Goal: Task Accomplishment & Management: Manage account settings

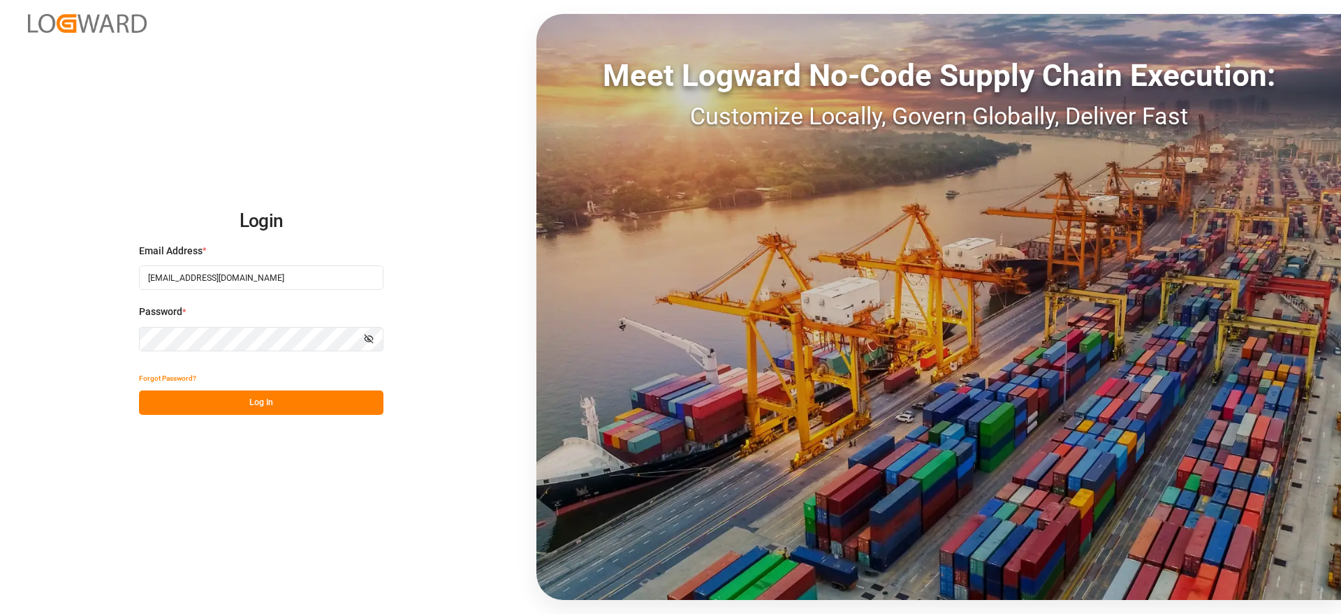
click at [284, 395] on button "Log In" at bounding box center [261, 402] width 244 height 24
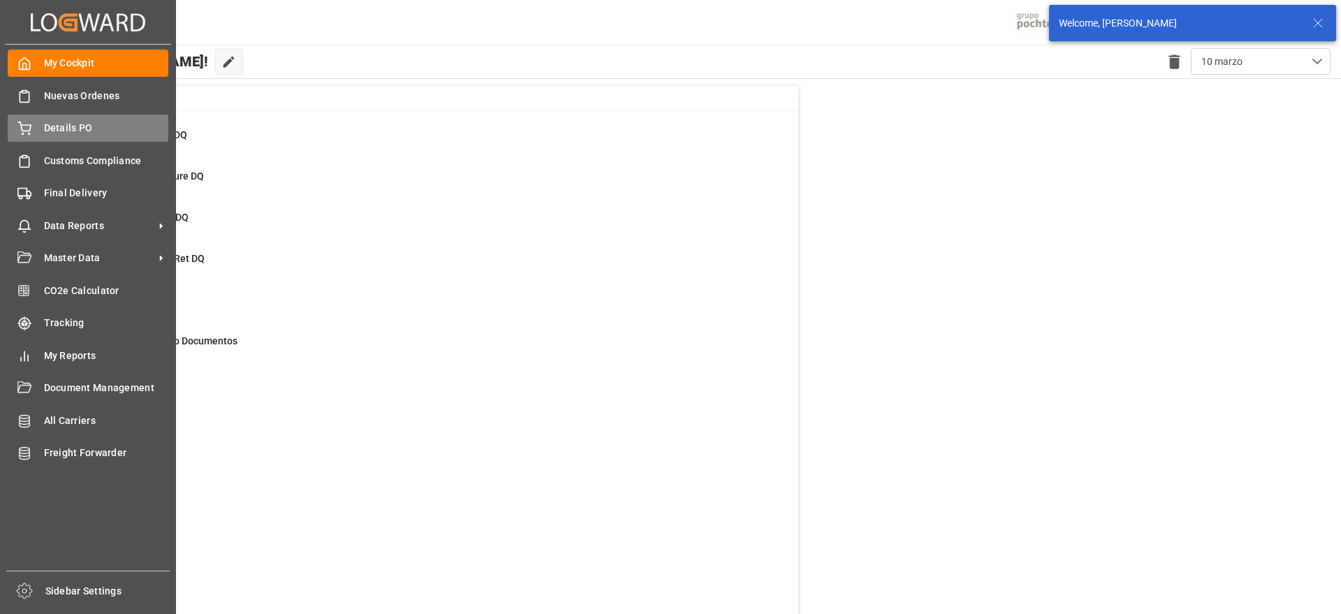
click at [83, 121] on span "Details PO" at bounding box center [106, 128] width 125 height 15
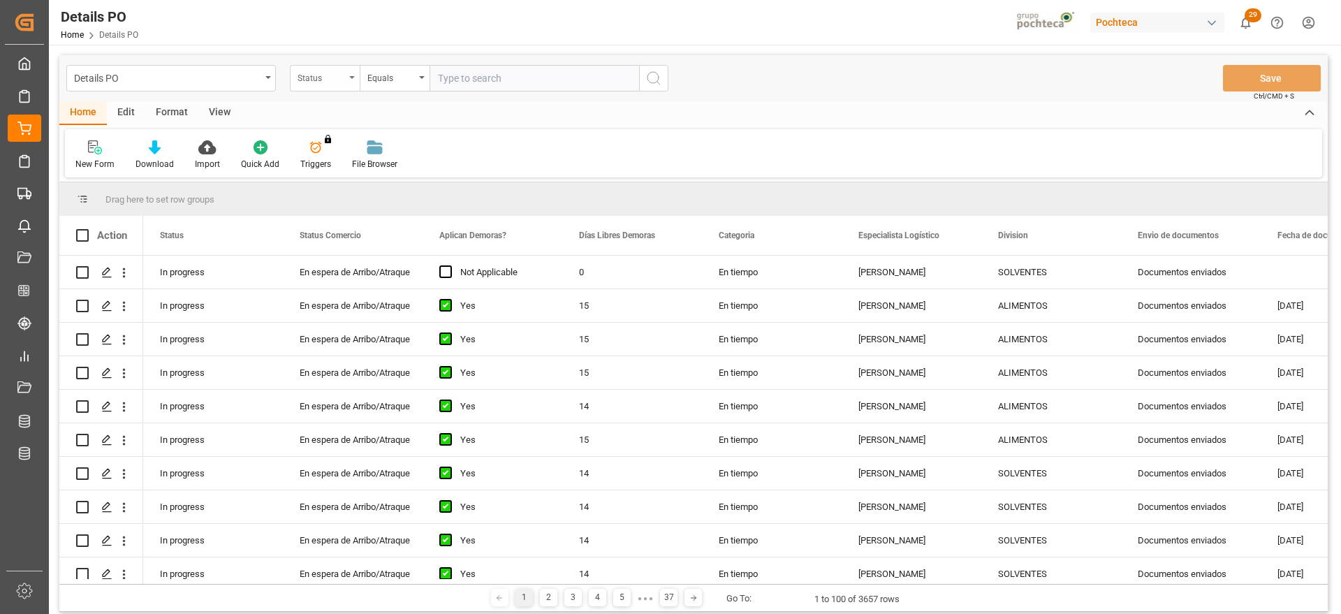
click at [323, 75] on div "Status" at bounding box center [321, 76] width 47 height 16
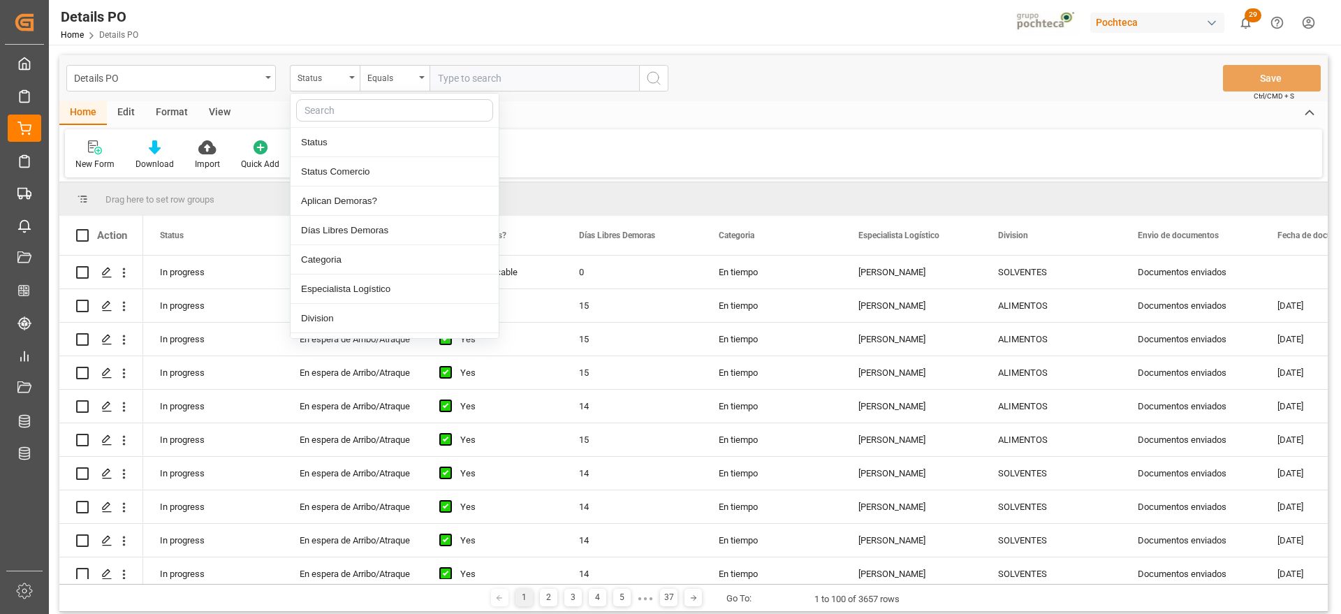
click at [332, 111] on input "text" at bounding box center [394, 110] width 197 height 22
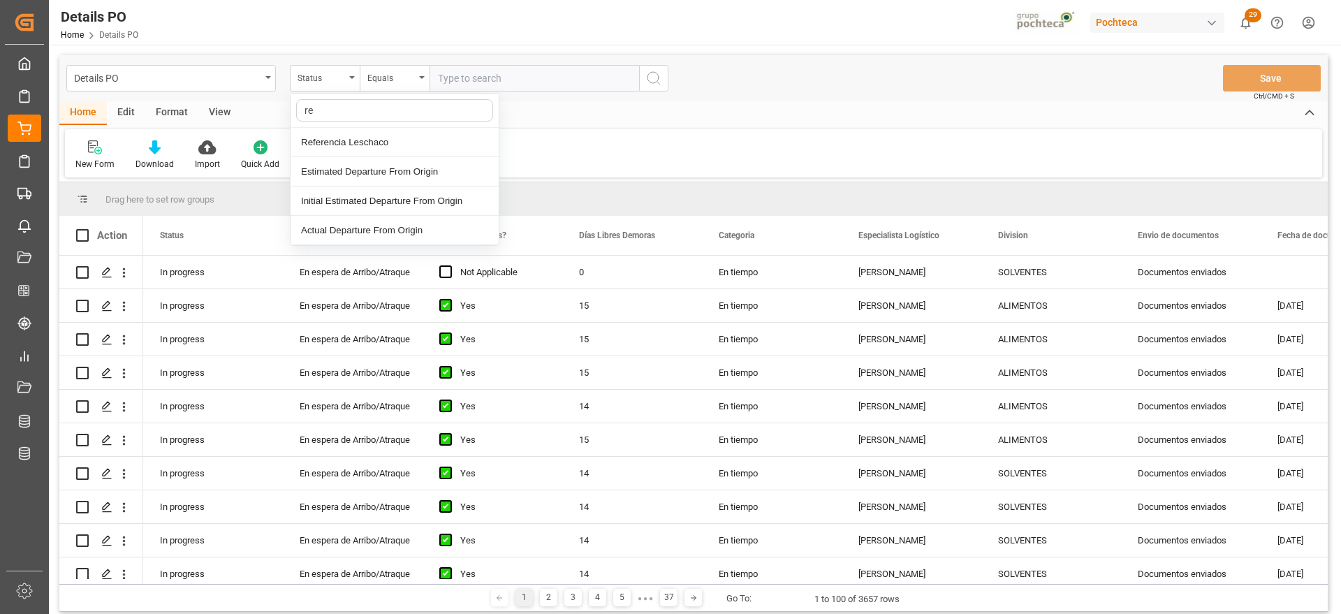
type input "ref"
click at [339, 146] on div "Referencia Leschaco" at bounding box center [395, 142] width 208 height 29
click at [474, 81] on input "text" at bounding box center [535, 78] width 210 height 27
paste input "251006900143"
type input "251006900143"
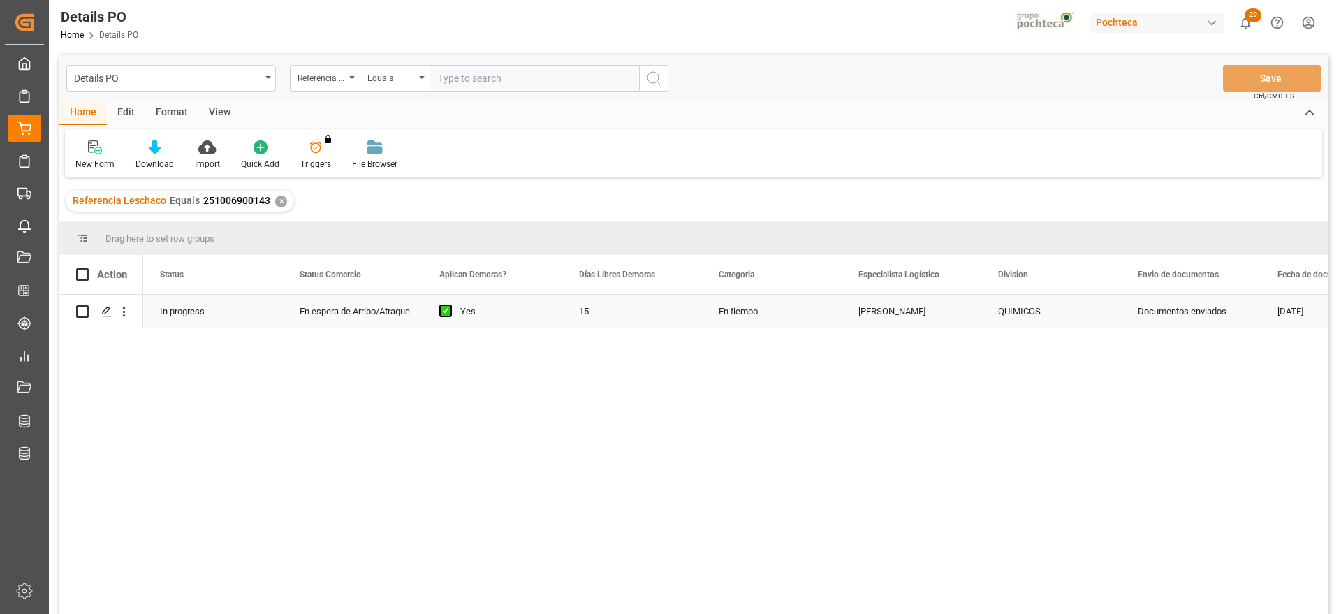
click at [560, 323] on div "Yes" at bounding box center [493, 311] width 140 height 33
click at [108, 309] on icon "Press SPACE to select this row." at bounding box center [106, 311] width 11 height 11
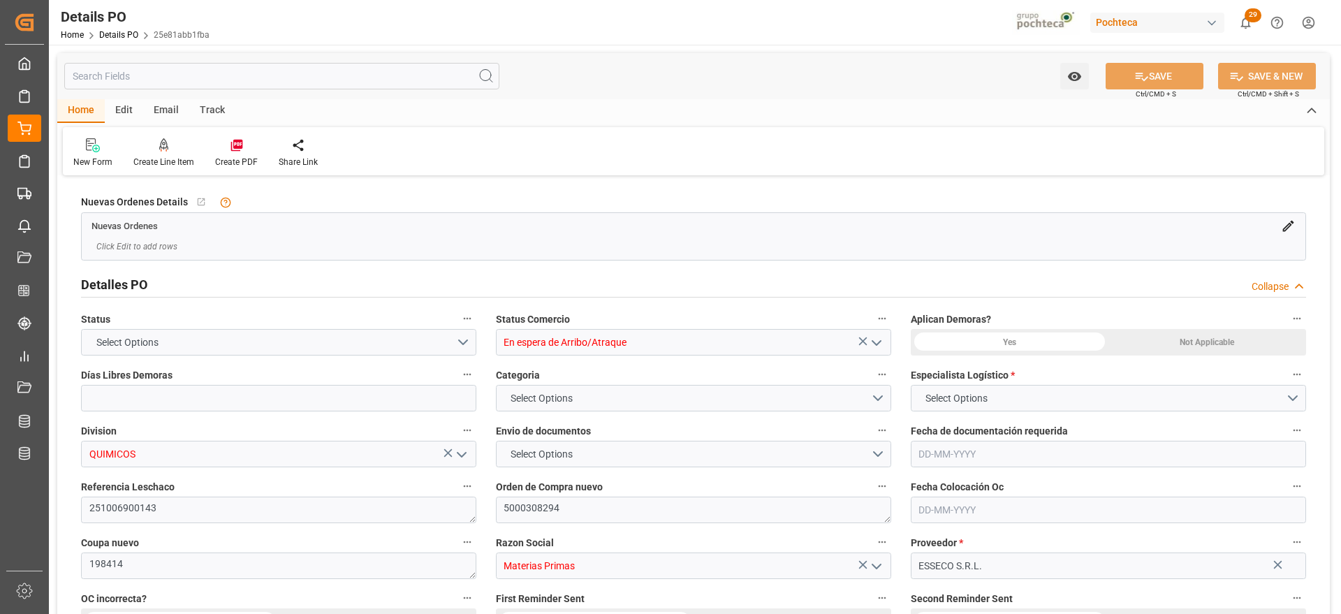
type input "15"
type input "[DATE]"
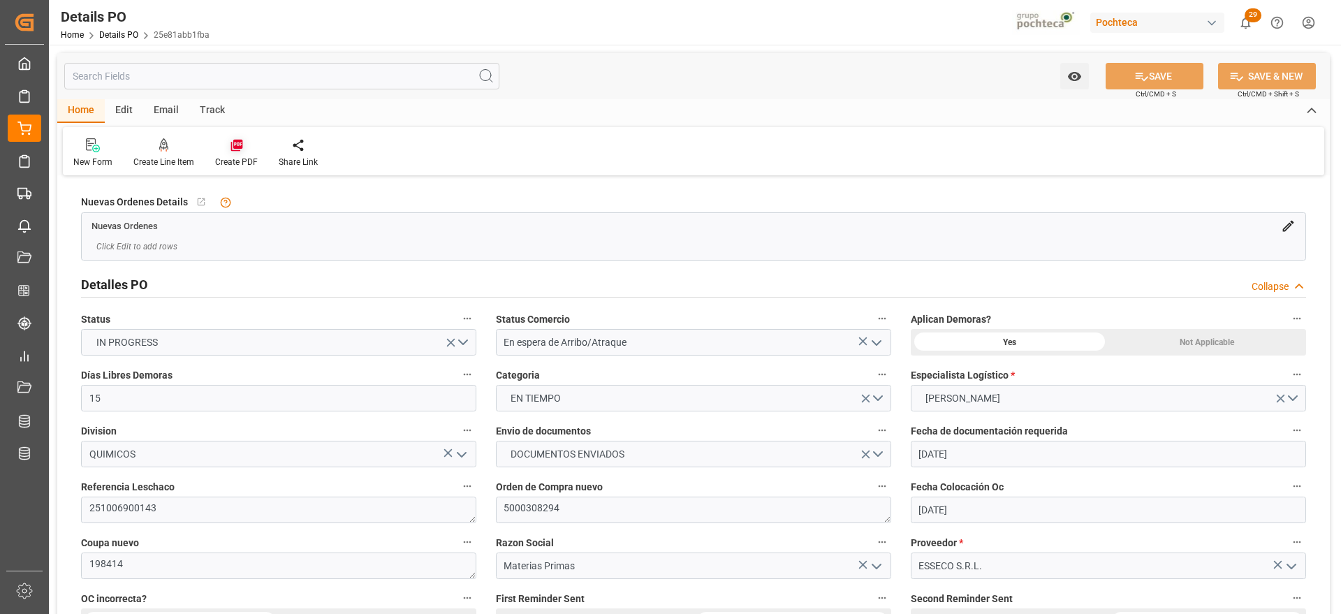
click at [234, 159] on div "Create PDF" at bounding box center [236, 162] width 43 height 13
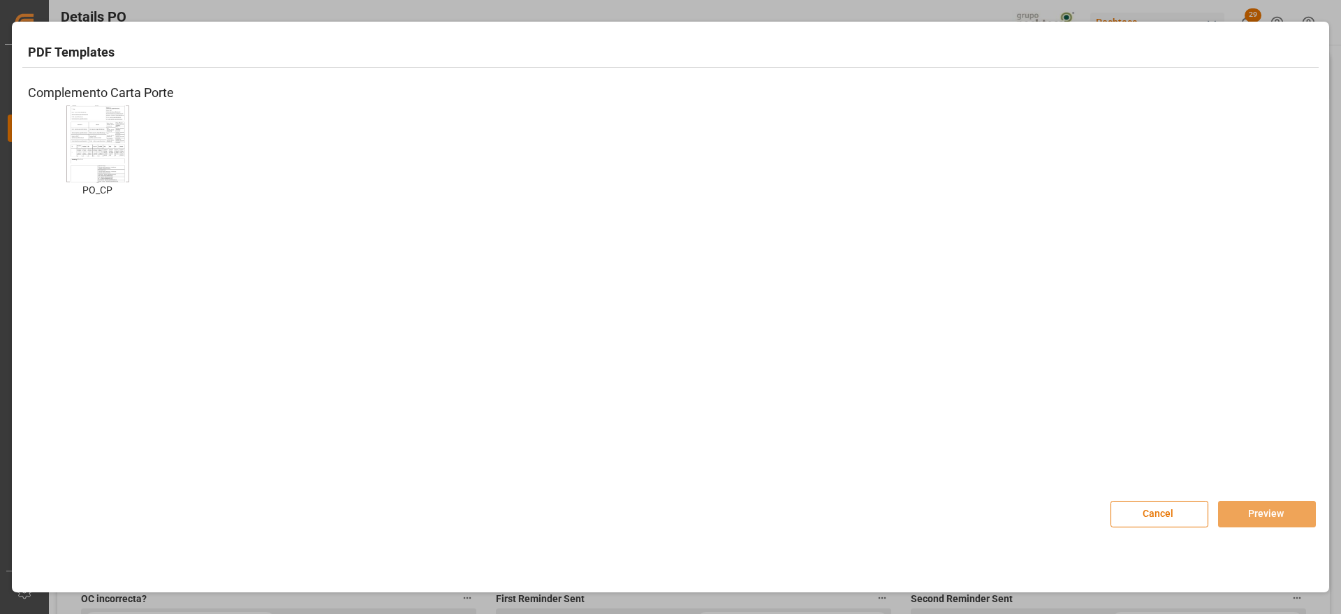
click at [117, 151] on img at bounding box center [98, 143] width 56 height 79
click at [1274, 510] on button "Preview" at bounding box center [1267, 514] width 98 height 27
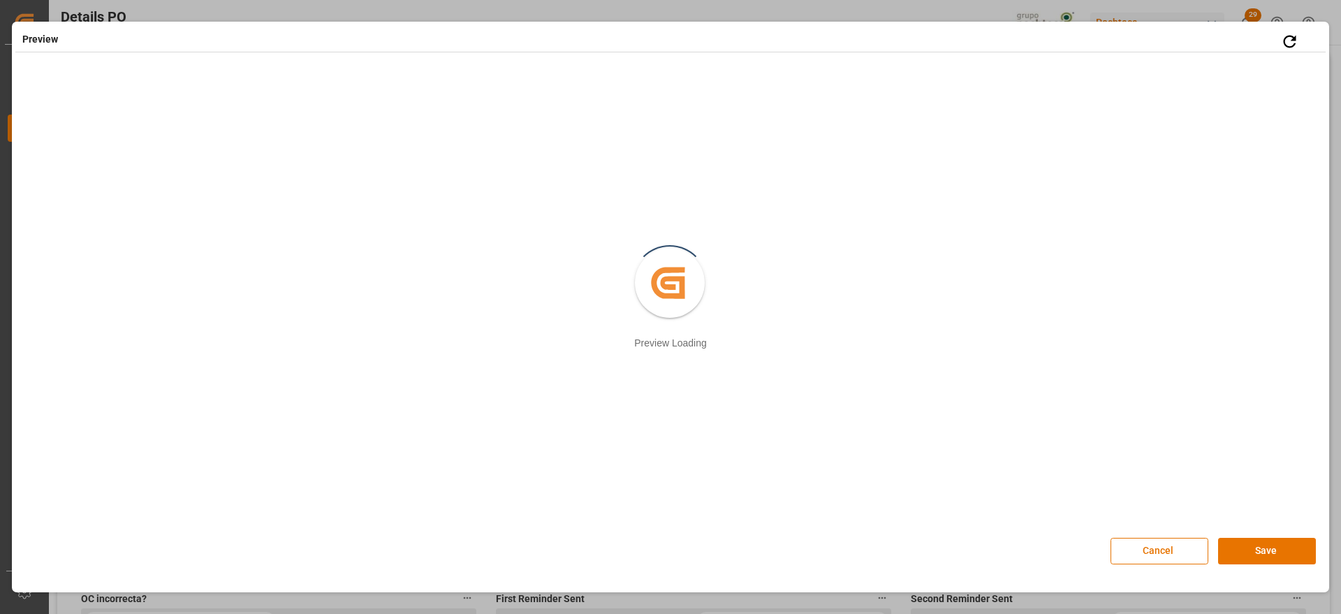
click at [1163, 551] on button "Cancel" at bounding box center [1160, 551] width 98 height 27
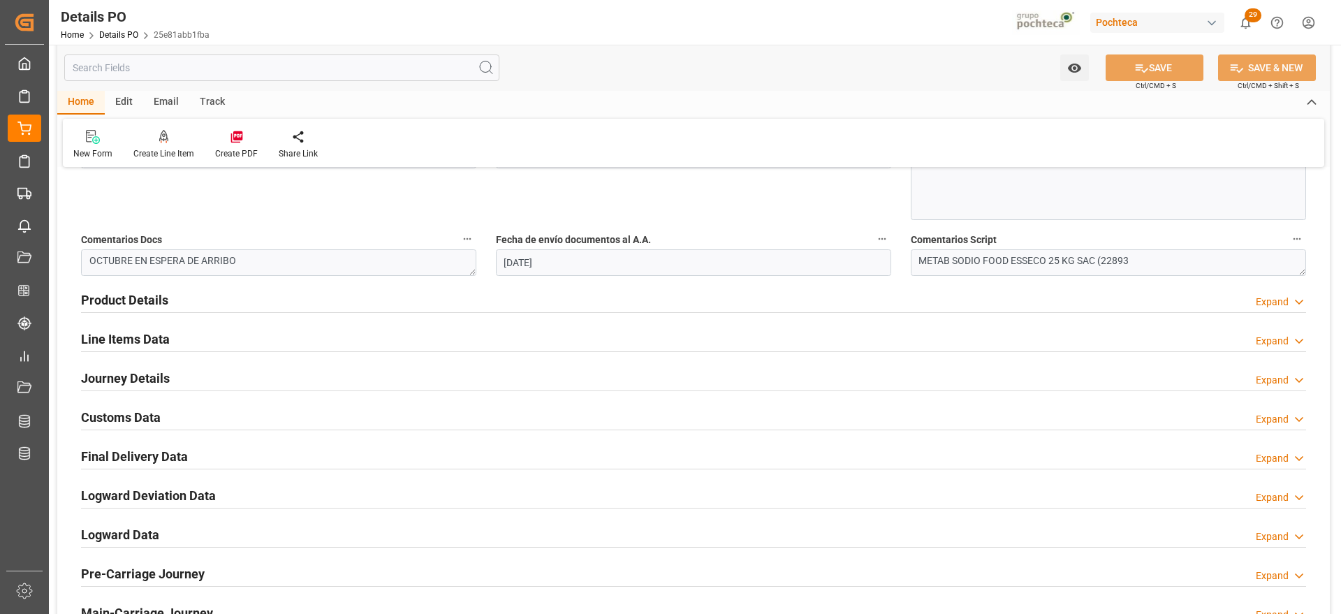
scroll to position [786, 0]
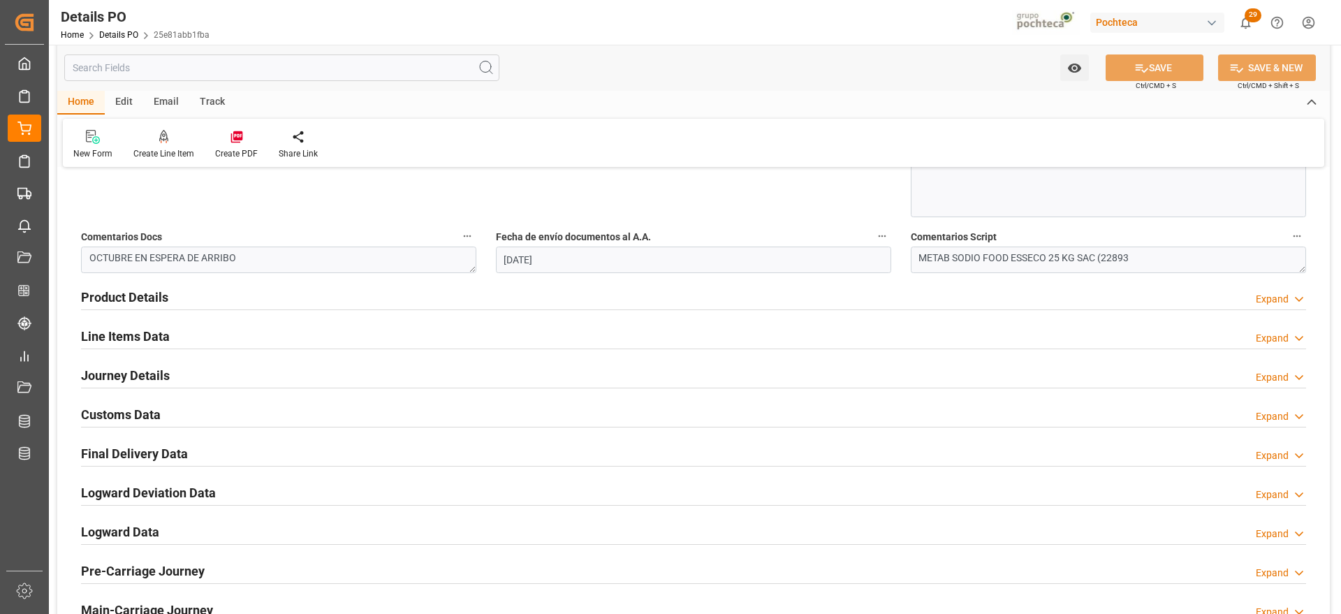
click at [371, 309] on div at bounding box center [693, 309] width 1225 height 1
click at [156, 296] on h2 "Product Details" at bounding box center [124, 297] width 87 height 19
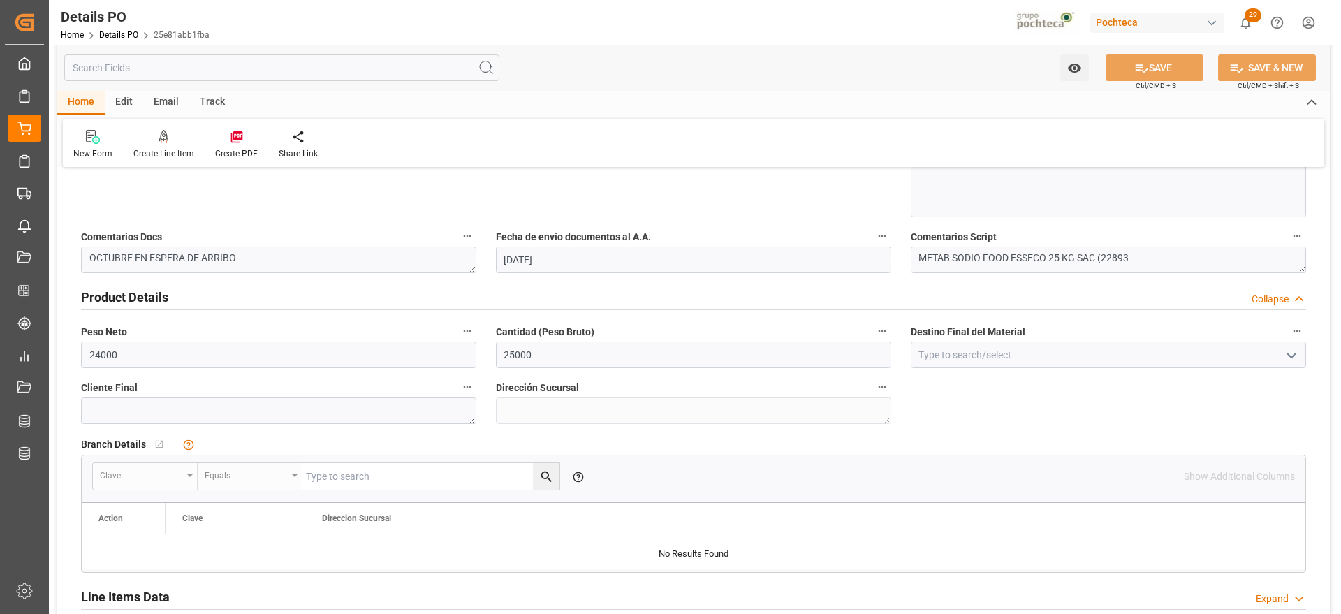
click at [1306, 351] on div at bounding box center [1108, 355] width 416 height 27
click at [1303, 352] on input at bounding box center [1108, 355] width 395 height 27
click at [1285, 351] on icon "open menu" at bounding box center [1291, 355] width 17 height 17
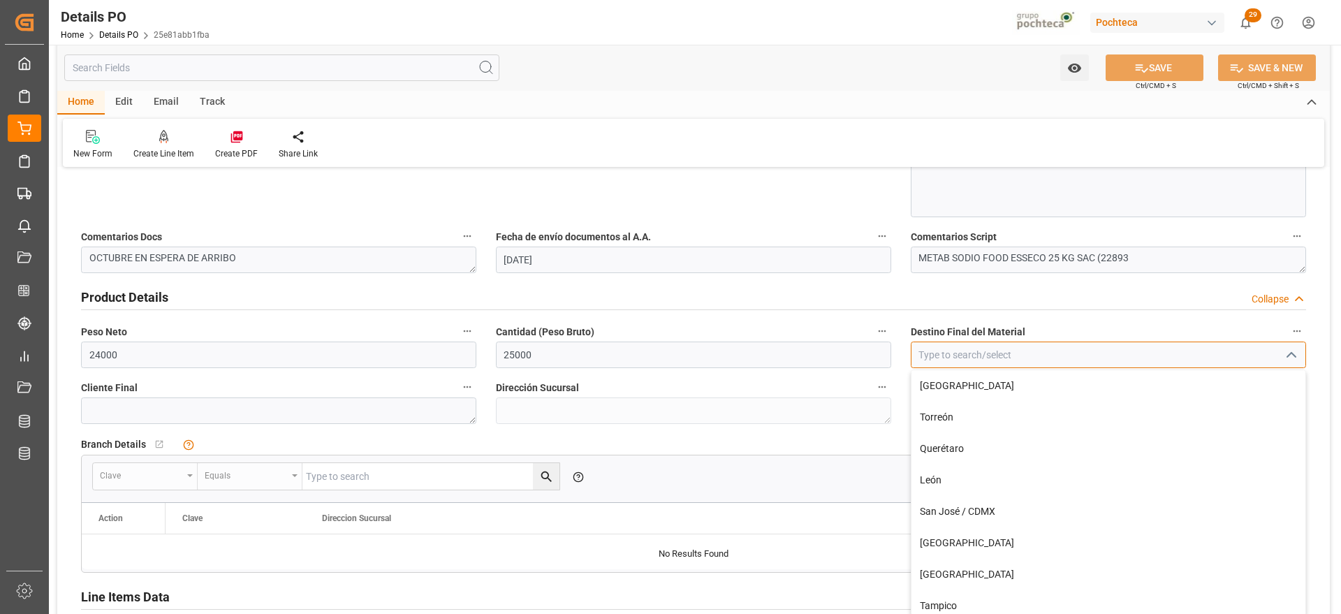
click at [1096, 354] on input at bounding box center [1108, 355] width 395 height 27
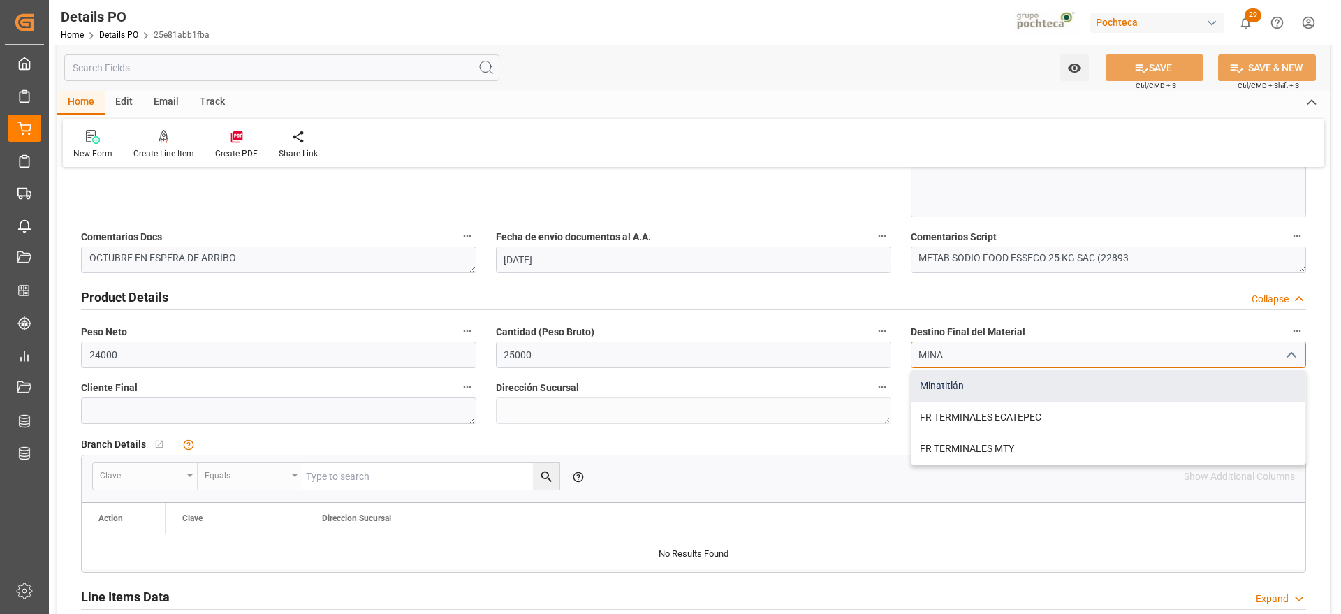
click at [1016, 383] on div "Minatitlán" at bounding box center [1109, 385] width 394 height 31
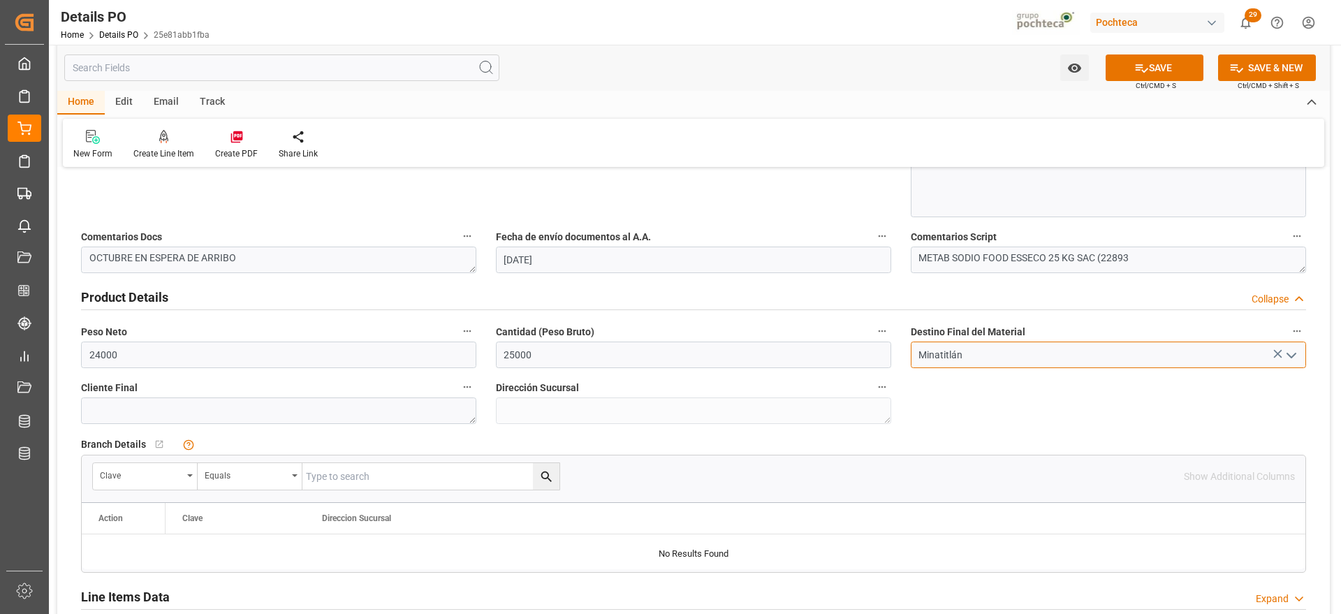
type input "Minatitlán"
click at [1145, 66] on icon at bounding box center [1141, 68] width 15 height 15
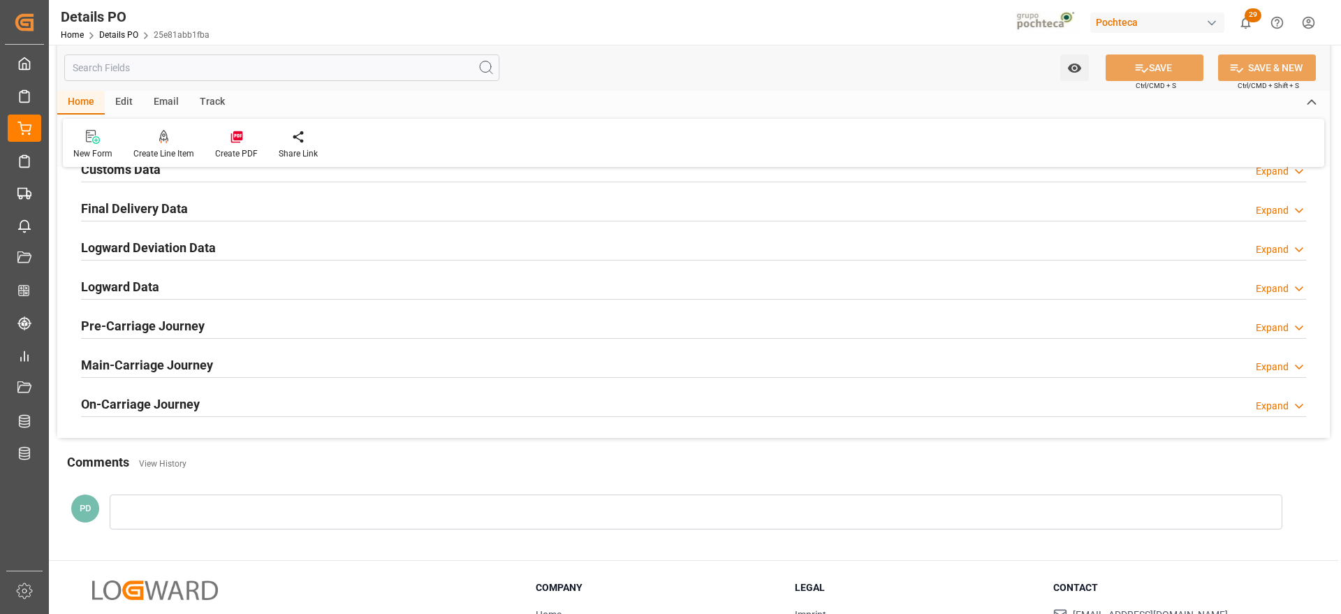
scroll to position [787, 0]
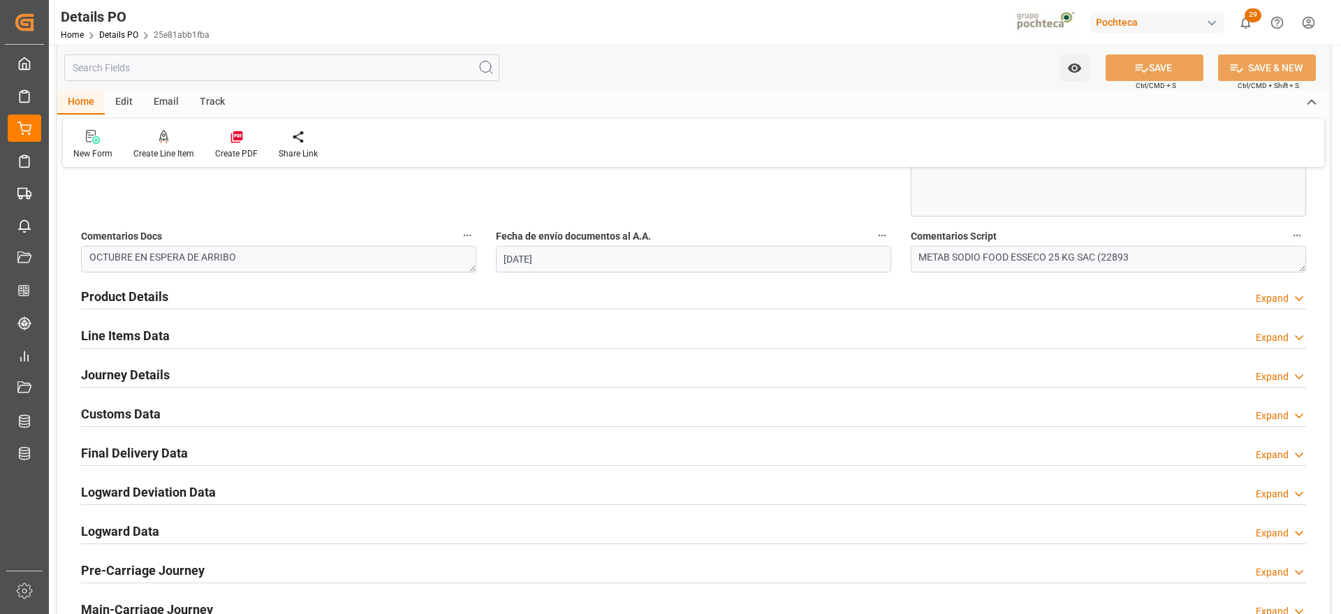
click at [120, 422] on h2 "Customs Data" at bounding box center [121, 413] width 80 height 19
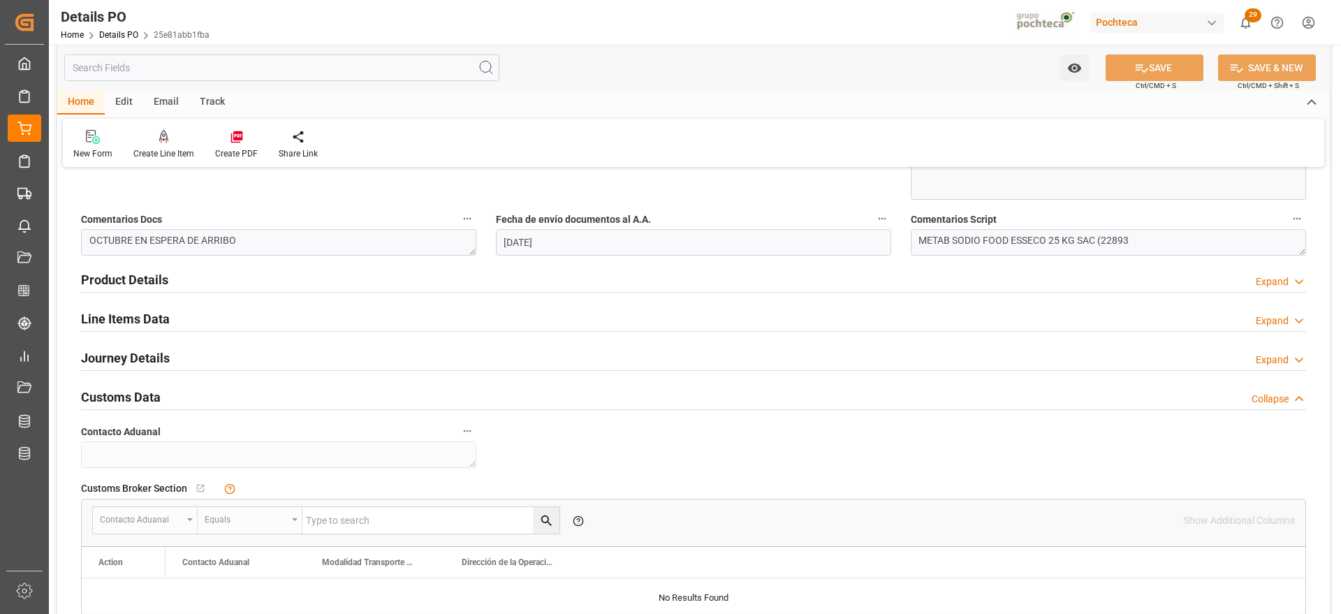
scroll to position [437, 0]
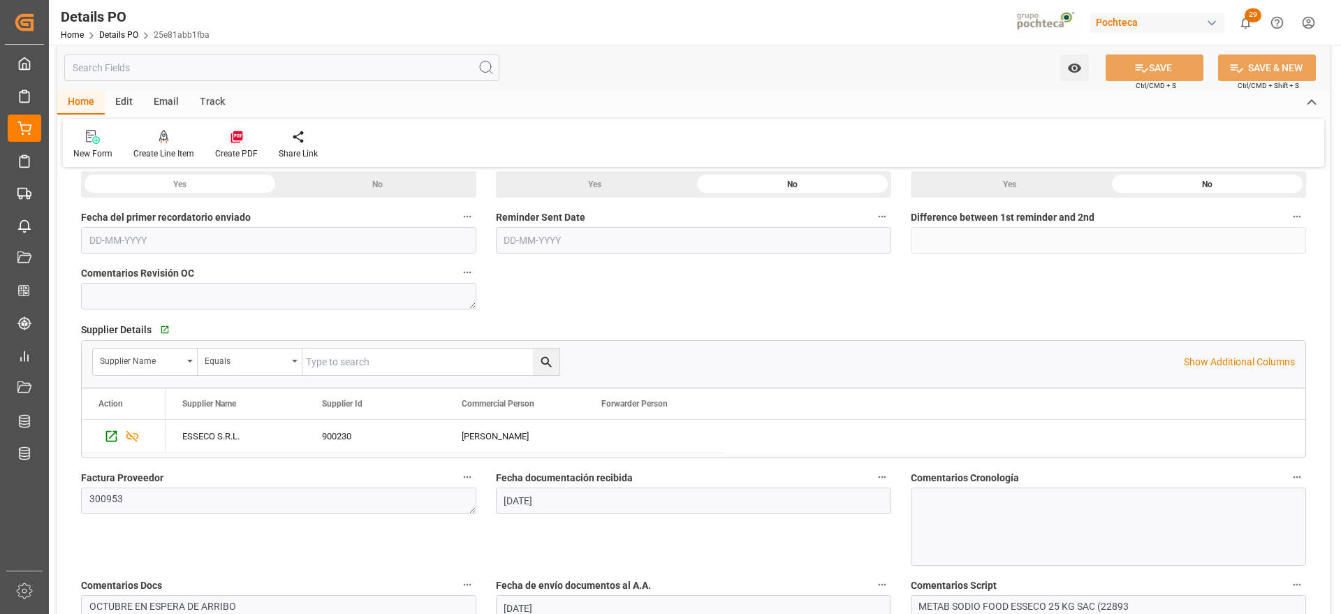
click at [239, 144] on div "Create PDF" at bounding box center [237, 144] width 64 height 31
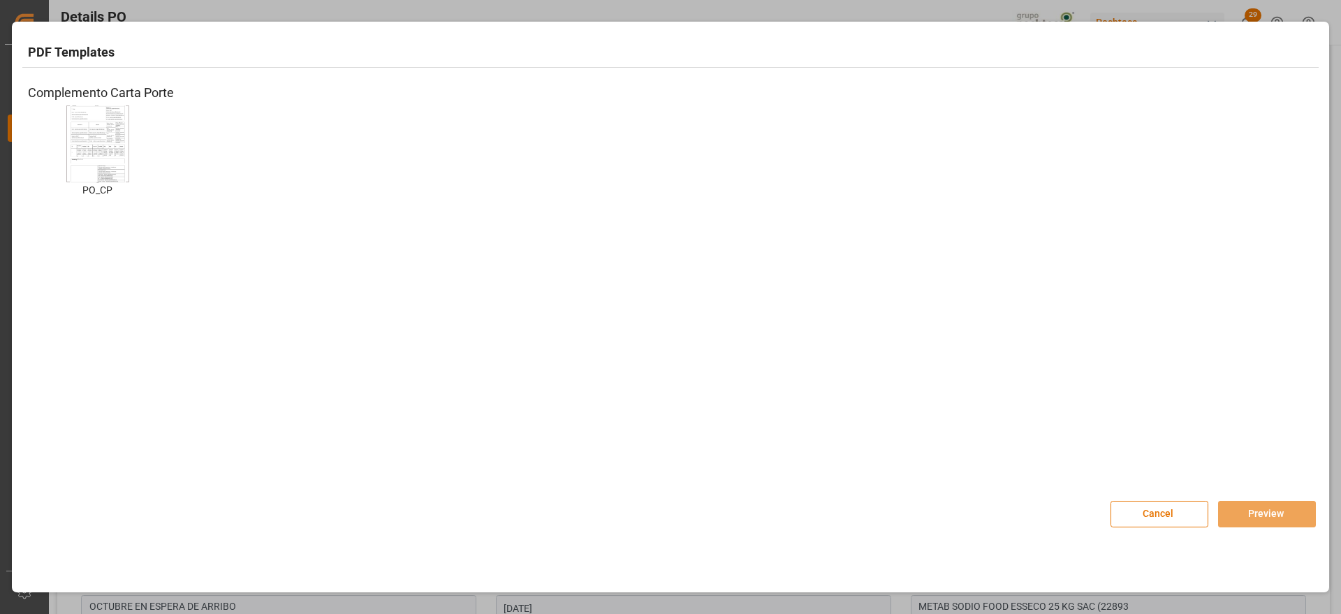
click at [94, 165] on img at bounding box center [98, 143] width 56 height 79
click at [1270, 511] on button "Preview" at bounding box center [1267, 514] width 98 height 27
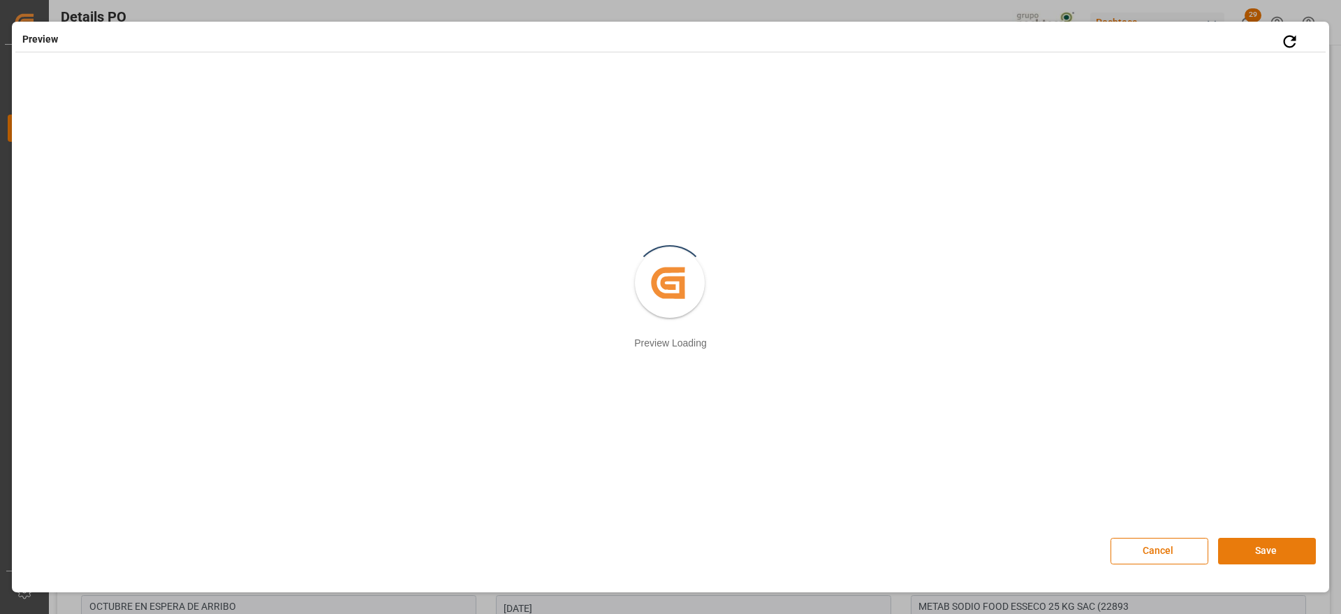
click at [1262, 550] on button "Save" at bounding box center [1267, 551] width 98 height 27
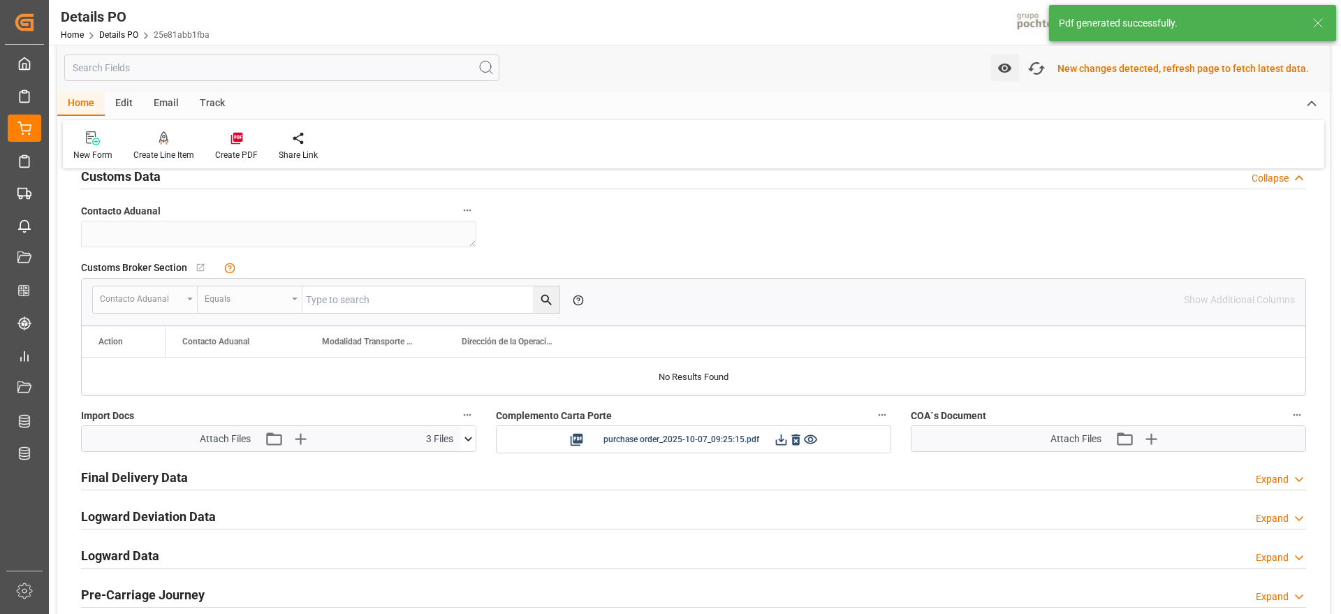
scroll to position [1050, 0]
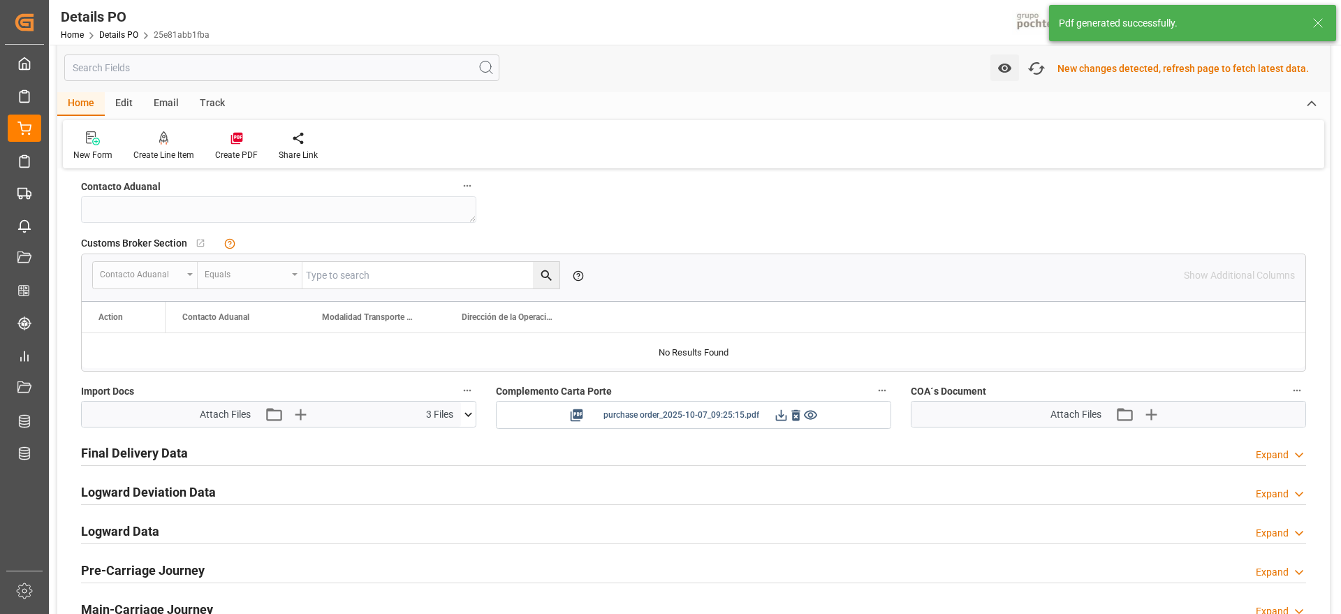
click at [783, 416] on icon at bounding box center [781, 415] width 15 height 15
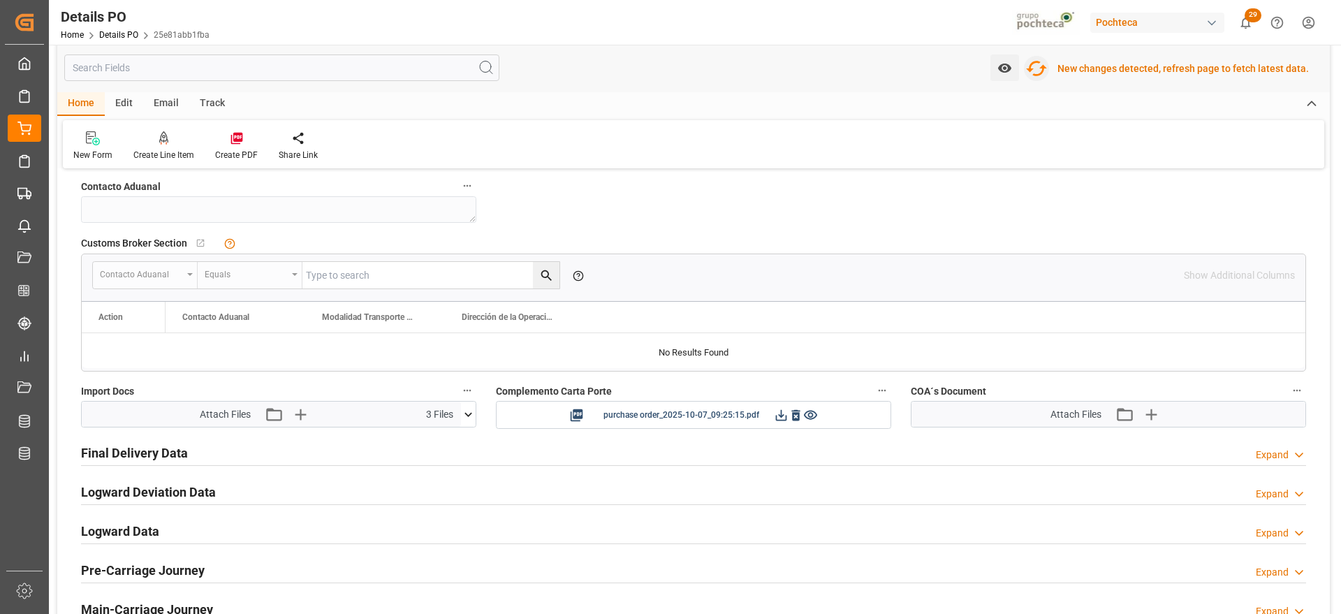
drag, startPoint x: 1039, startPoint y: 75, endPoint x: 1067, endPoint y: 78, distance: 28.1
click at [1039, 75] on icon "button" at bounding box center [1036, 68] width 21 height 15
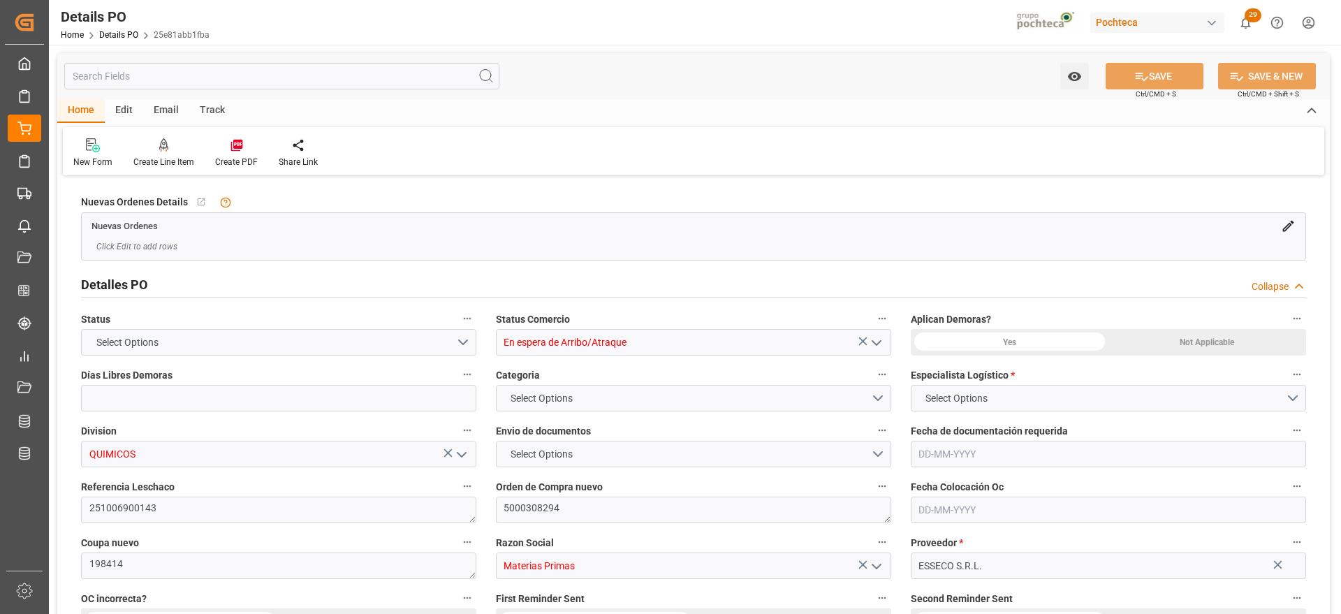
type input "15"
type input "[DATE]"
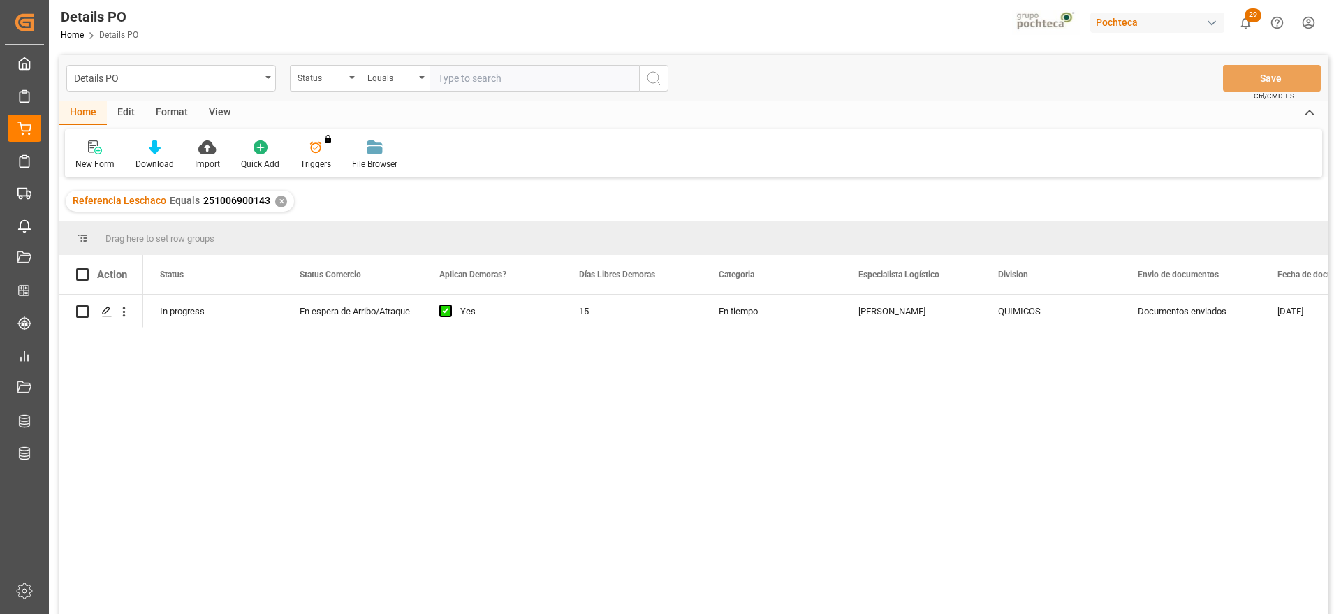
click at [279, 197] on div "✕" at bounding box center [281, 202] width 12 height 12
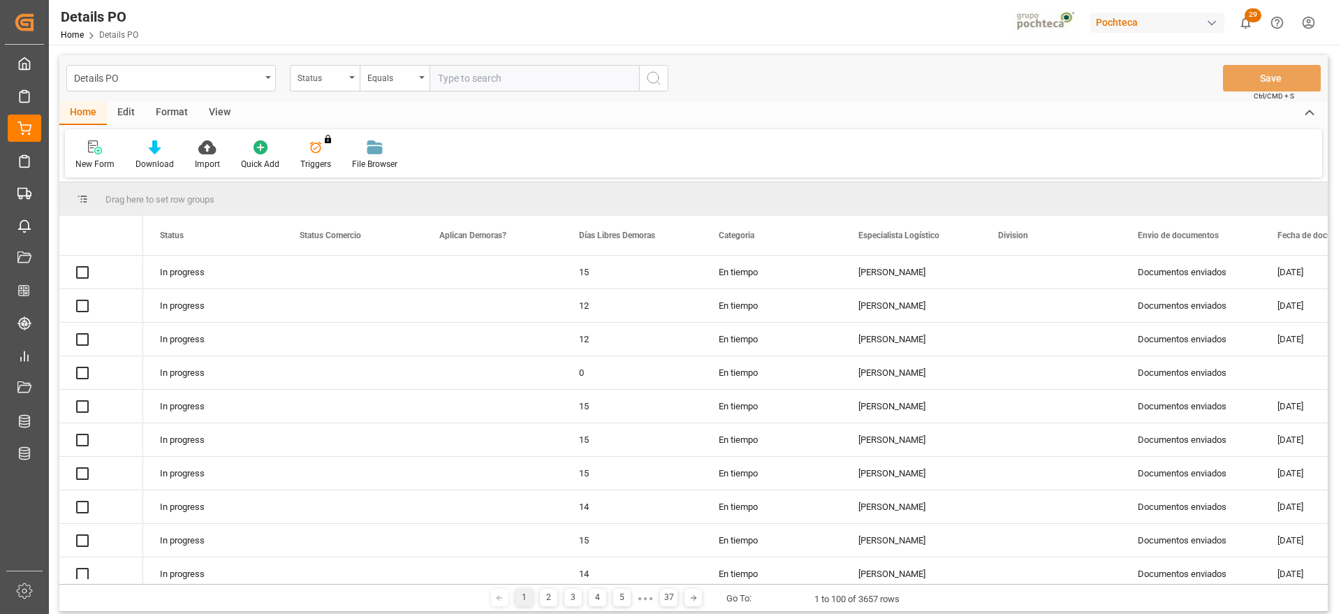
click at [312, 80] on div "Status" at bounding box center [321, 76] width 47 height 16
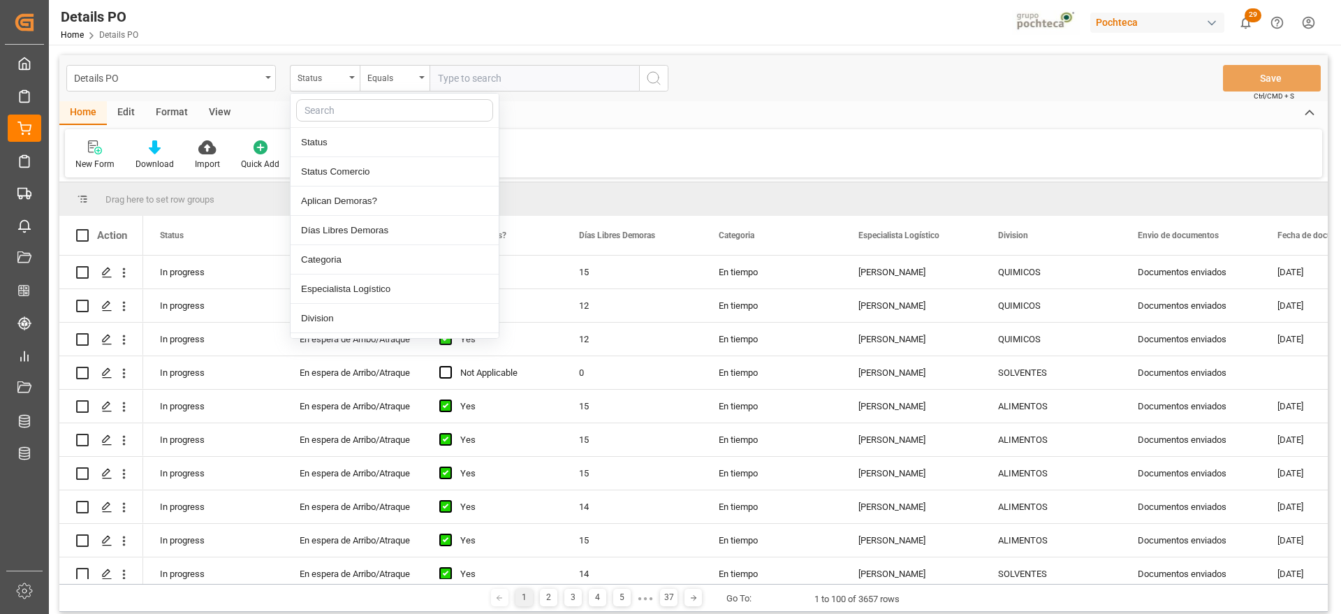
click at [323, 107] on input "text" at bounding box center [394, 110] width 197 height 22
type input "ref"
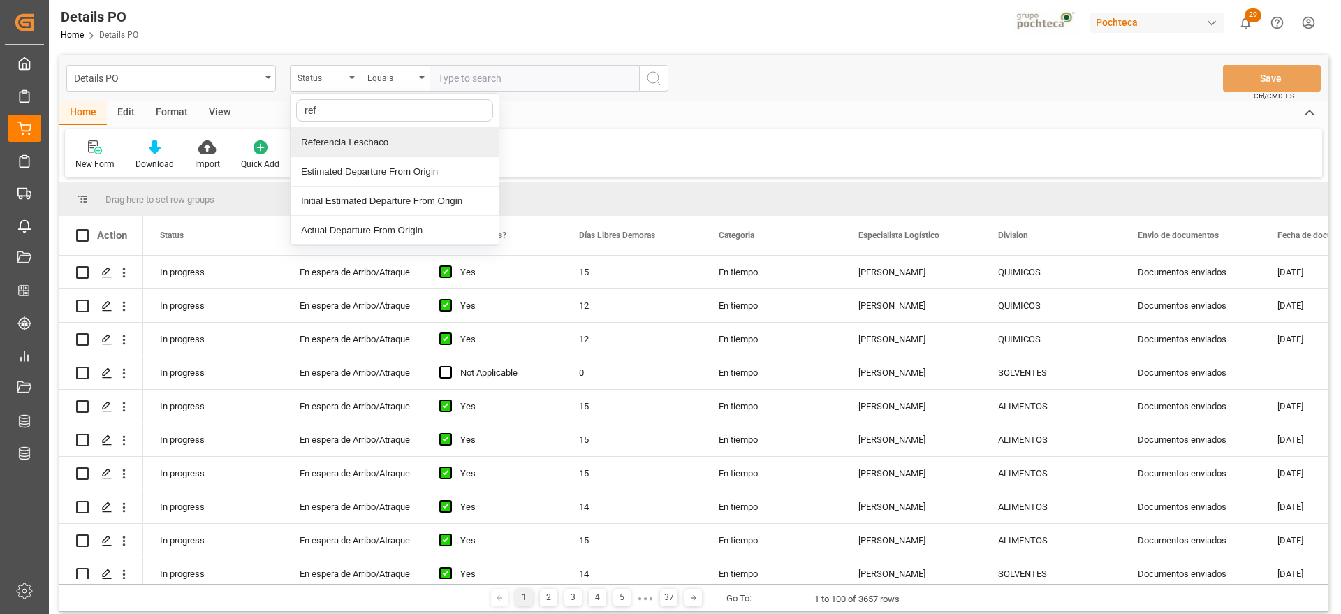
click at [331, 130] on div "Referencia Leschaco" at bounding box center [395, 142] width 208 height 29
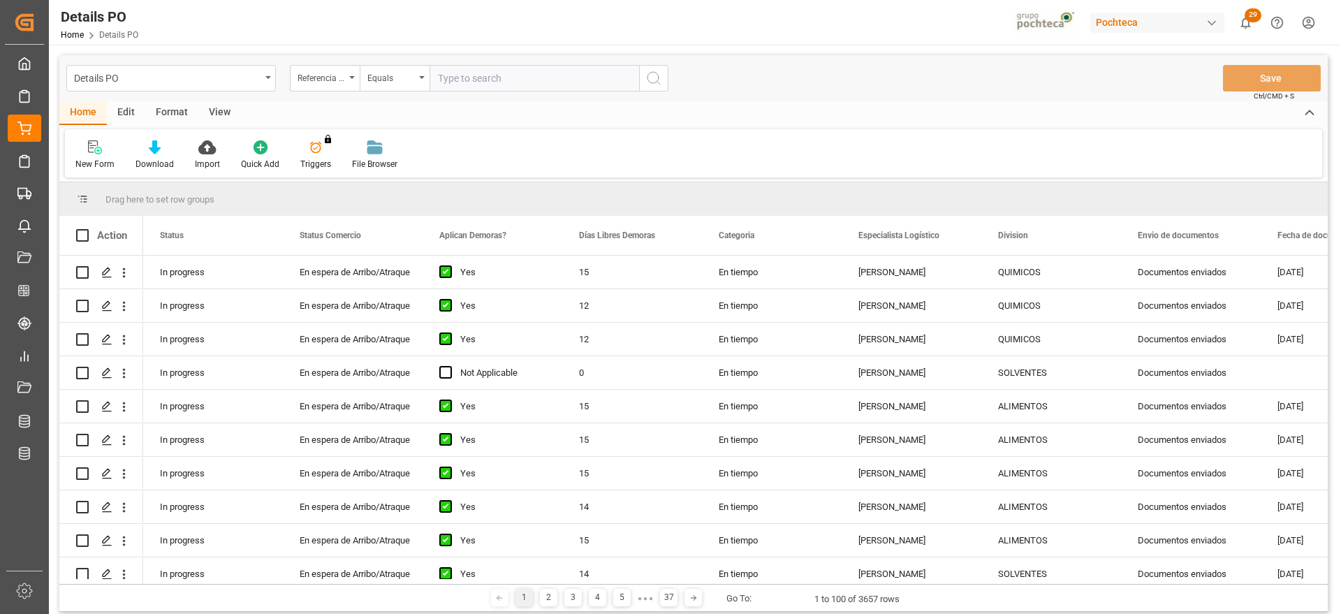
click at [490, 73] on input "text" at bounding box center [535, 78] width 210 height 27
paste input "251006900467"
type input "251006900467"
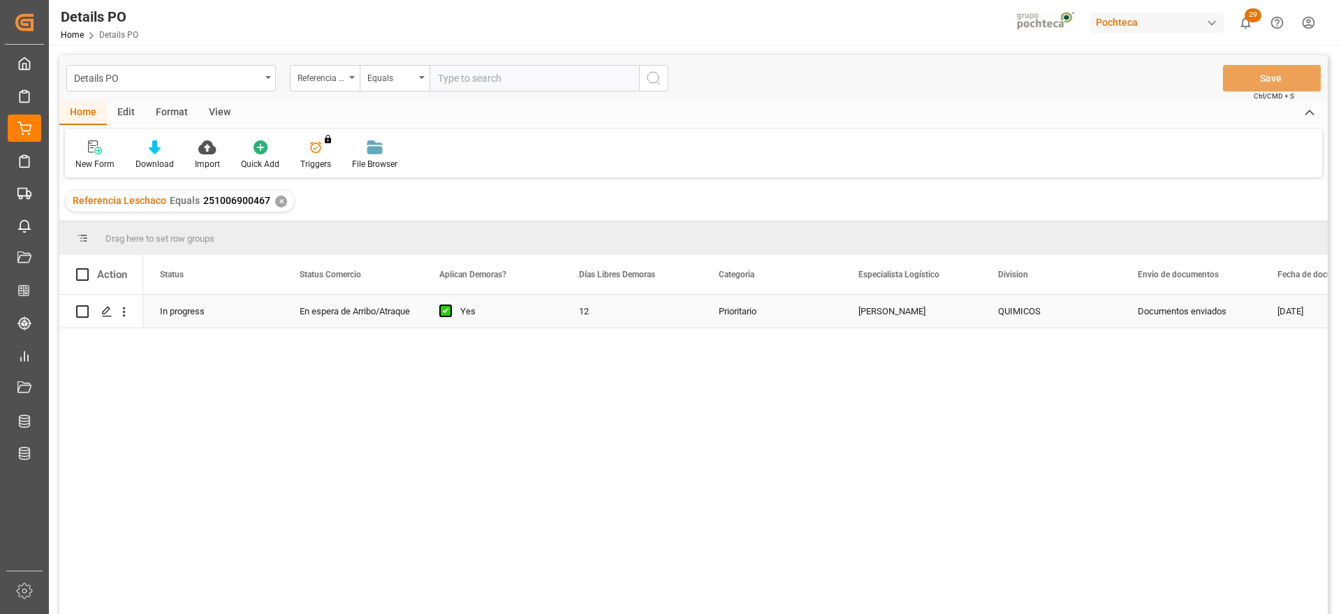
click at [757, 314] on div "Prioritario" at bounding box center [772, 311] width 140 height 33
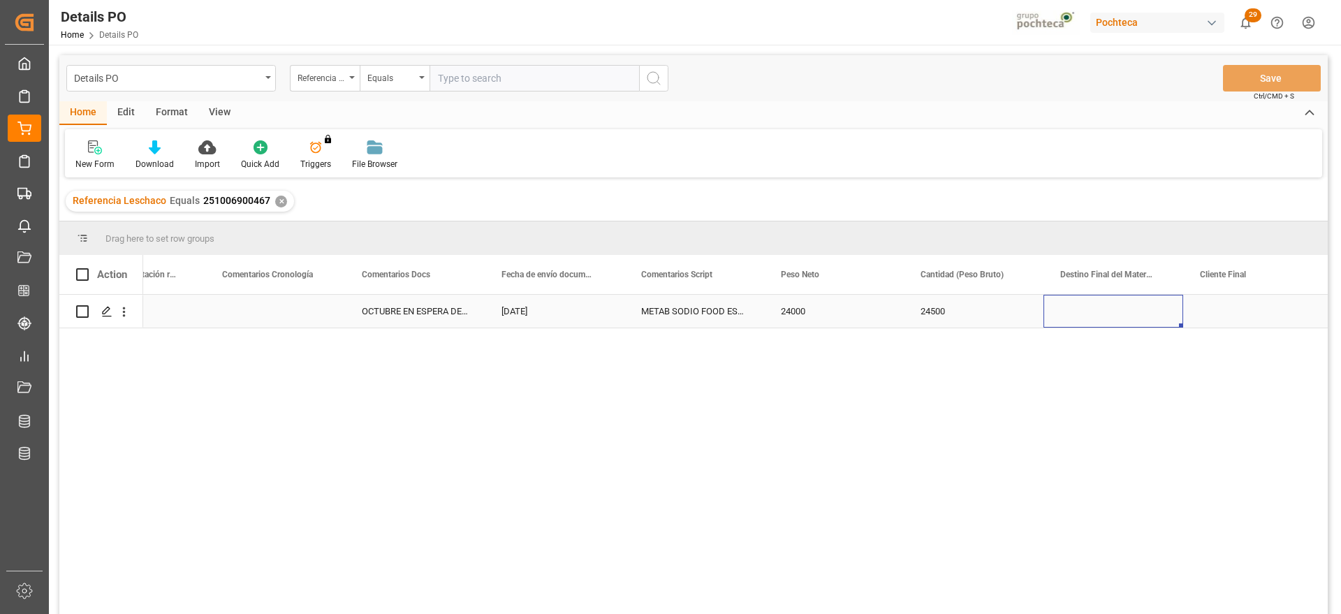
click at [1140, 312] on div "Press SPACE to select this row." at bounding box center [1114, 311] width 140 height 33
click at [1117, 315] on input "Press SPACE to select this row." at bounding box center [1113, 319] width 117 height 27
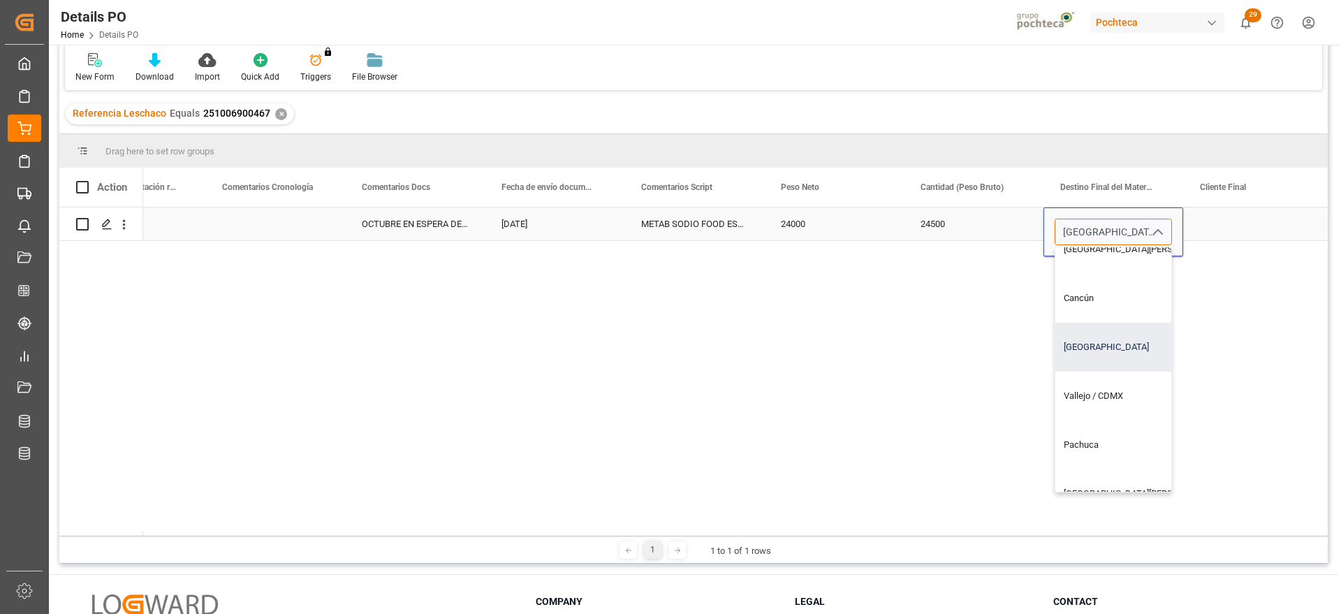
click at [1110, 350] on div "[GEOGRAPHIC_DATA]" at bounding box center [1139, 347] width 169 height 49
type input "[GEOGRAPHIC_DATA]"
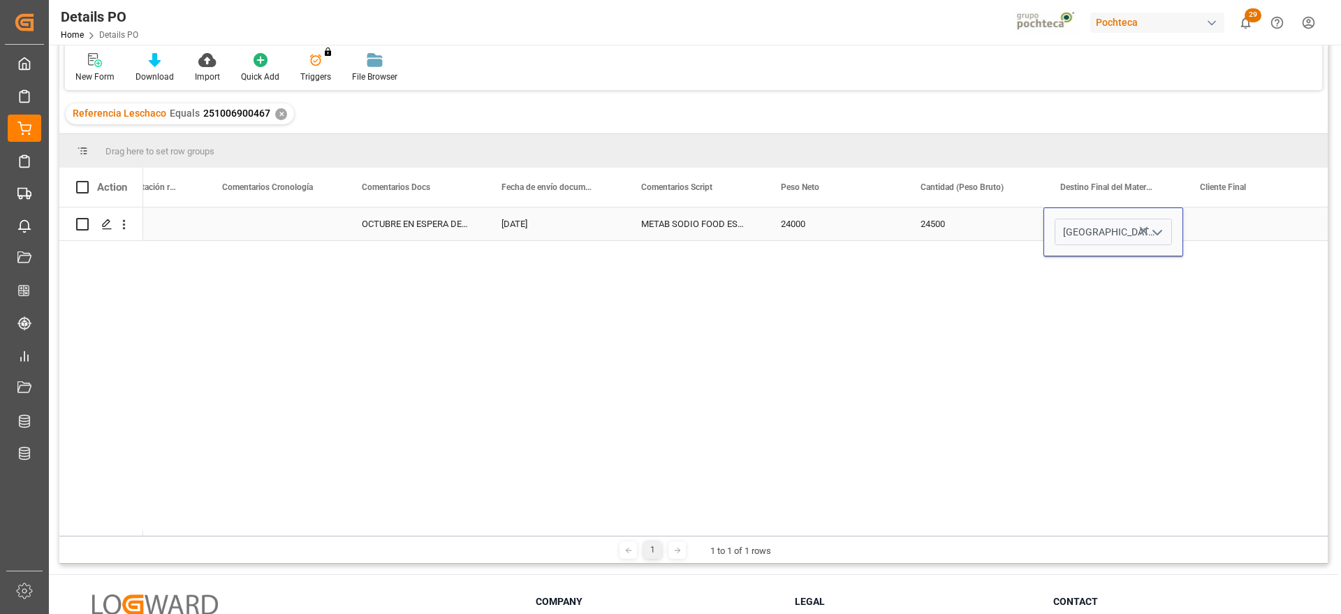
click at [1217, 228] on div "Press SPACE to select this row." at bounding box center [1253, 223] width 140 height 33
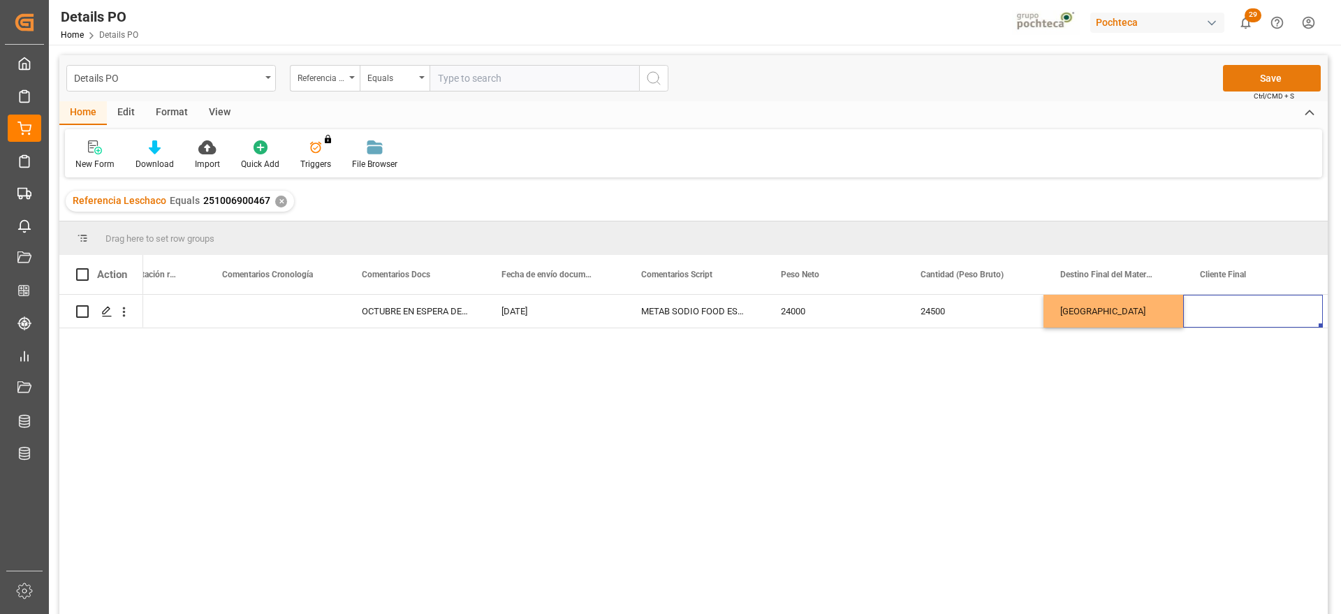
click at [1289, 73] on button "Save" at bounding box center [1272, 78] width 98 height 27
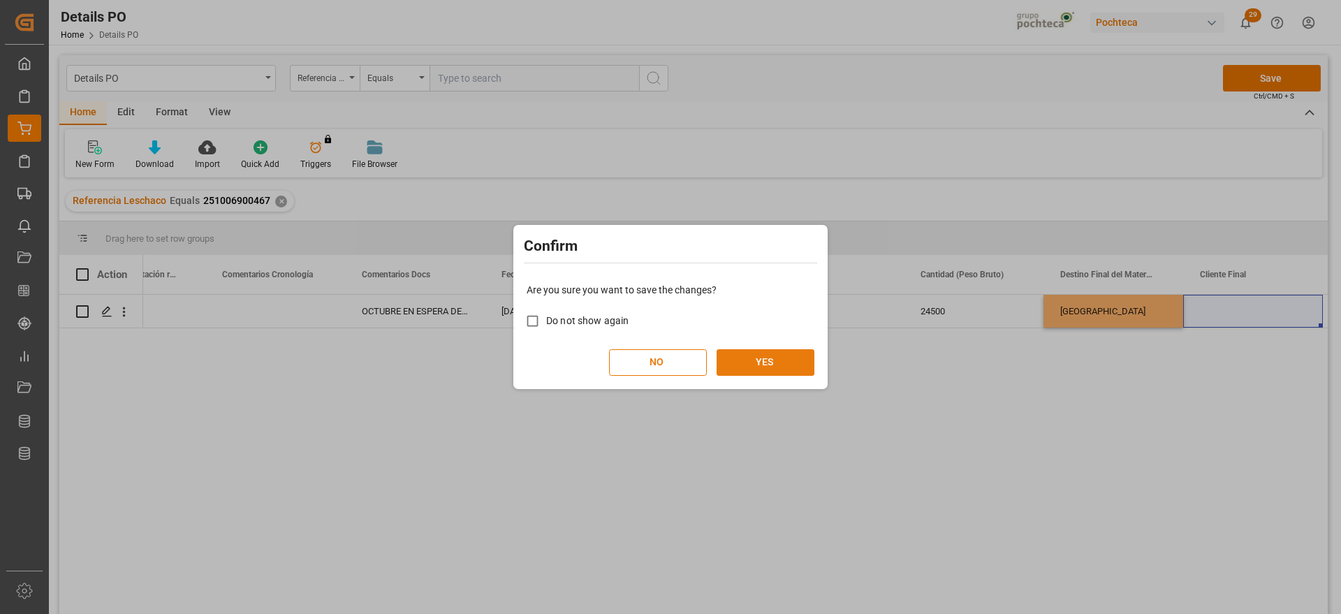
click at [763, 370] on button "YES" at bounding box center [766, 362] width 98 height 27
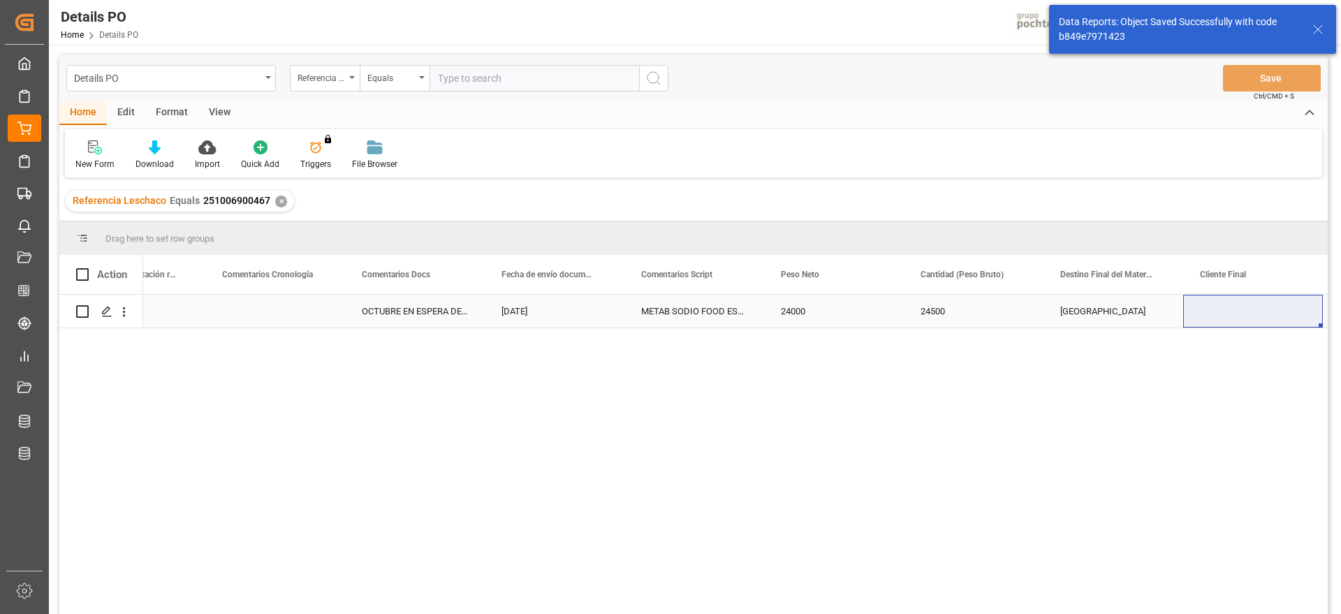
click at [1082, 316] on div "[GEOGRAPHIC_DATA]" at bounding box center [1114, 311] width 140 height 33
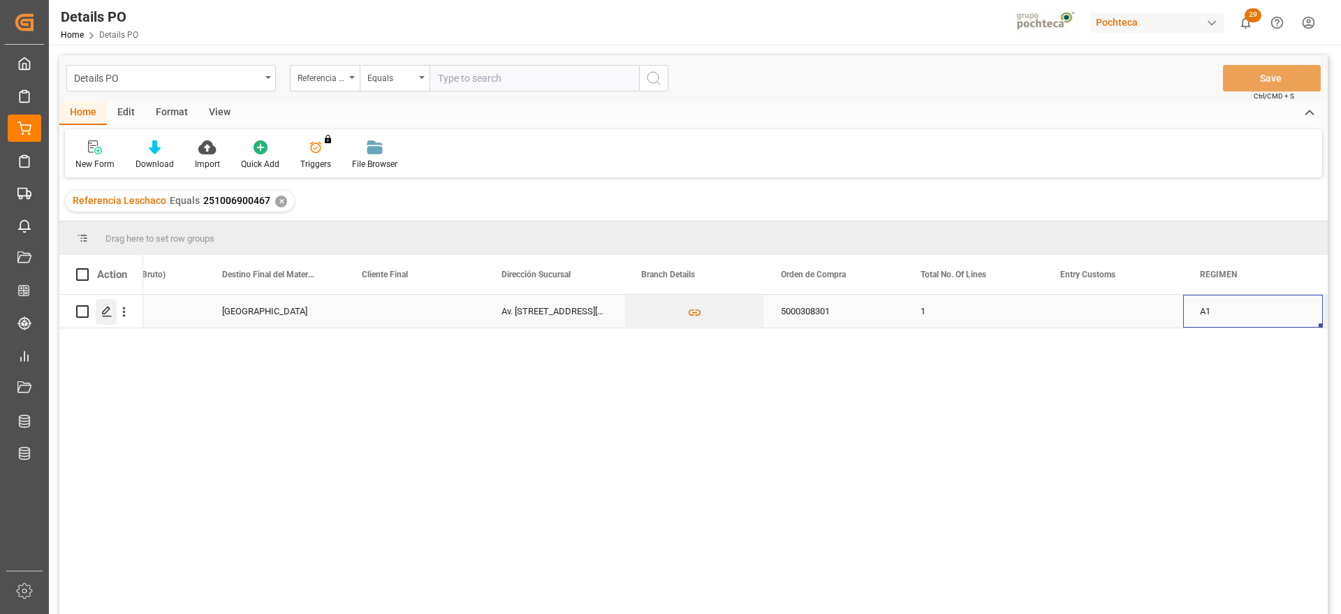
click at [105, 312] on icon "Press SPACE to select this row." at bounding box center [106, 311] width 11 height 11
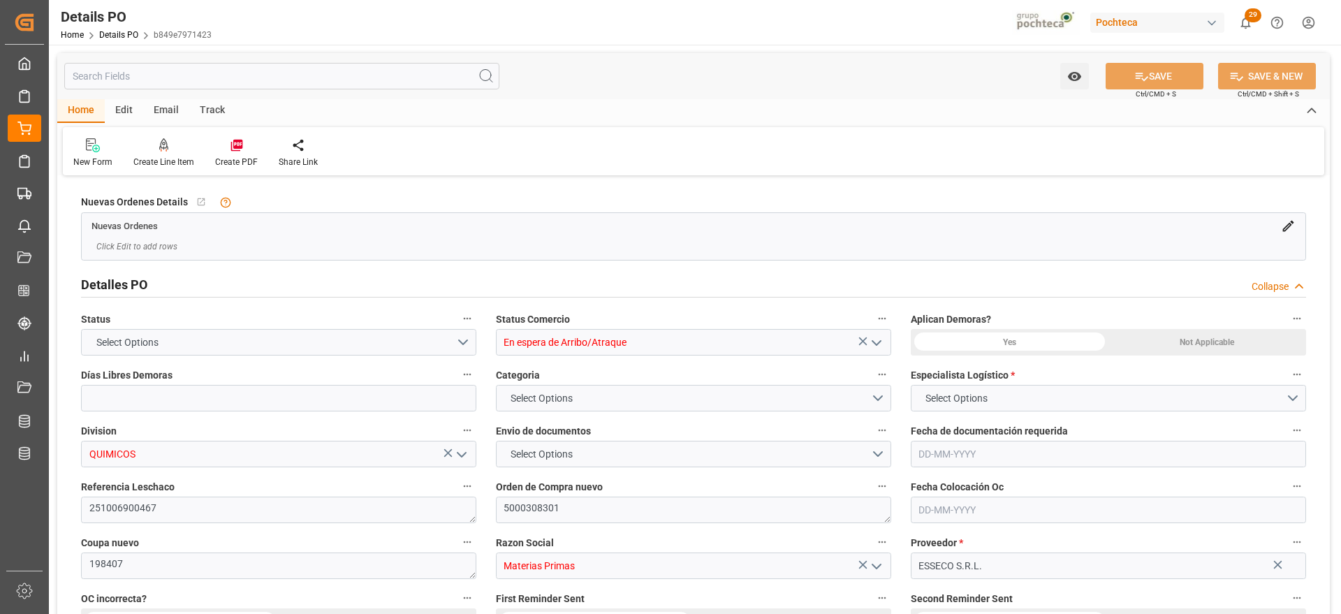
type input "En espera de Arribo/Atraque"
type input "QUIMICOS"
type textarea "251006900467"
type textarea "5000308301"
type textarea "198407"
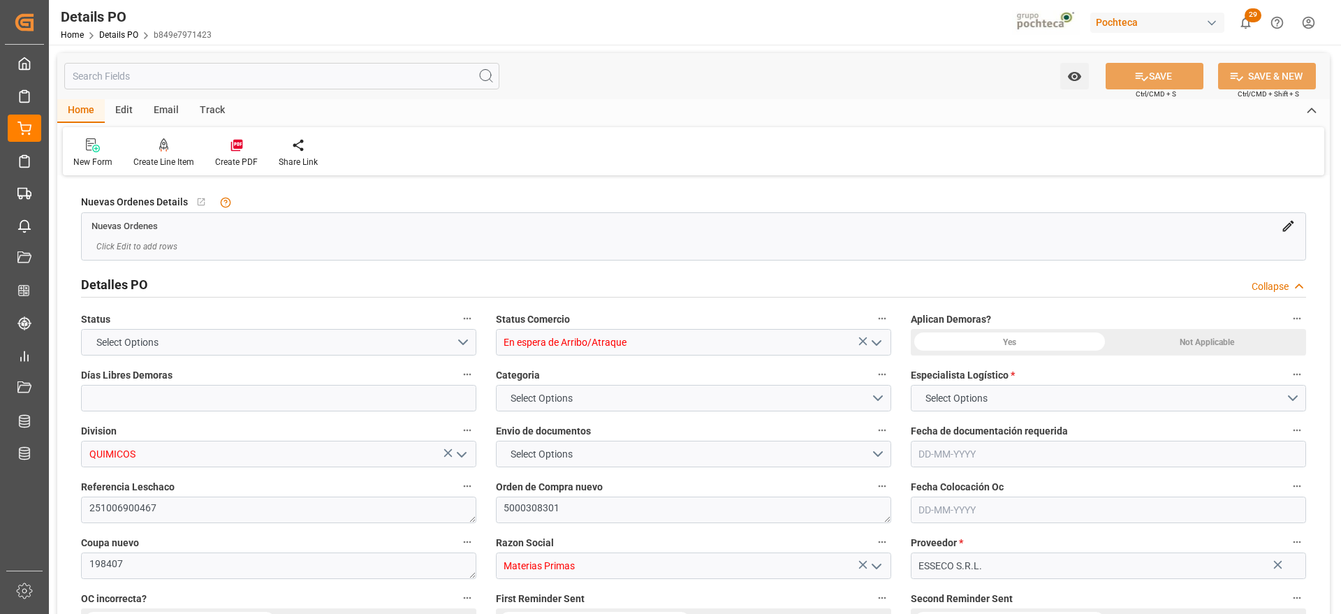
type input "Materias Primas"
type input "ESSECO S.R.L."
type textarea "300975"
type textarea "OCTUBRE EN ESPERA DE ARRIBO"
type textarea "METAB SODIO FOOD ESSECO 25 KG SAC (22893"
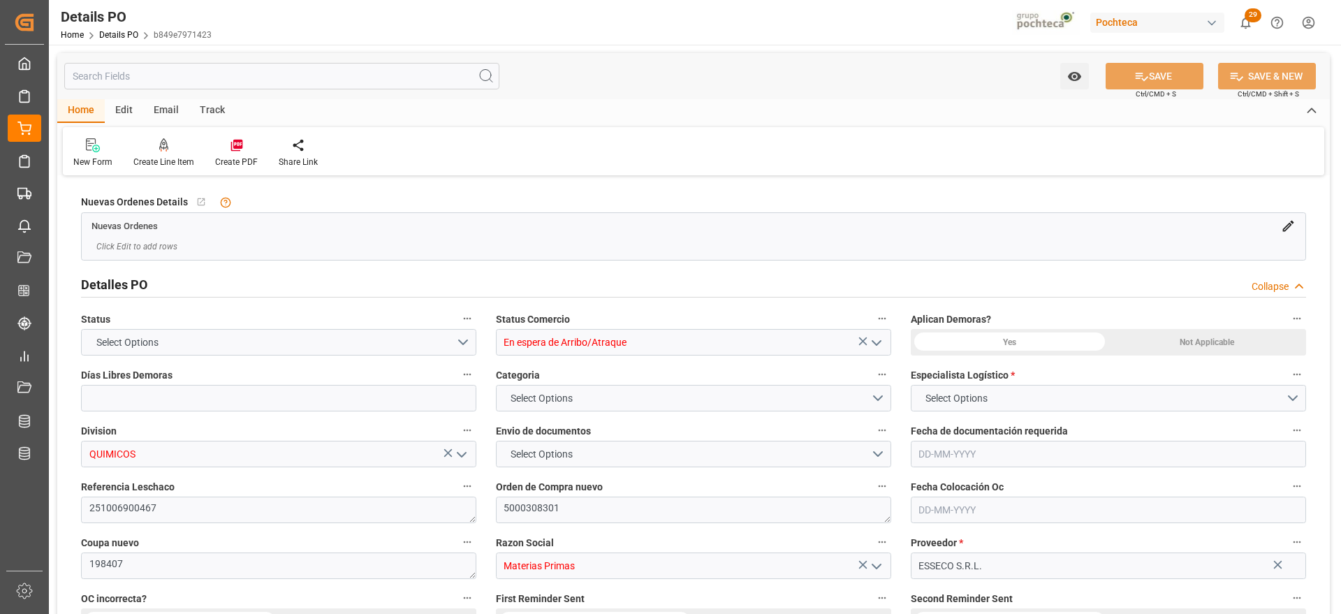
type input "12"
type input "[DATE]"
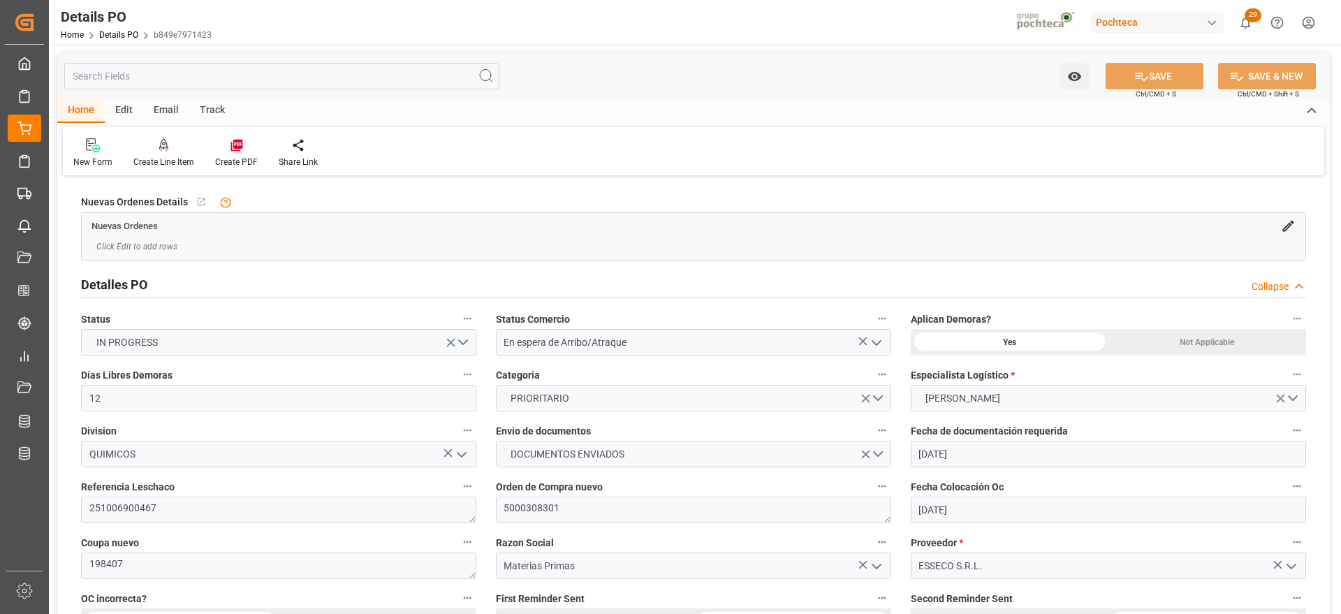
click at [235, 152] on icon at bounding box center [237, 145] width 14 height 14
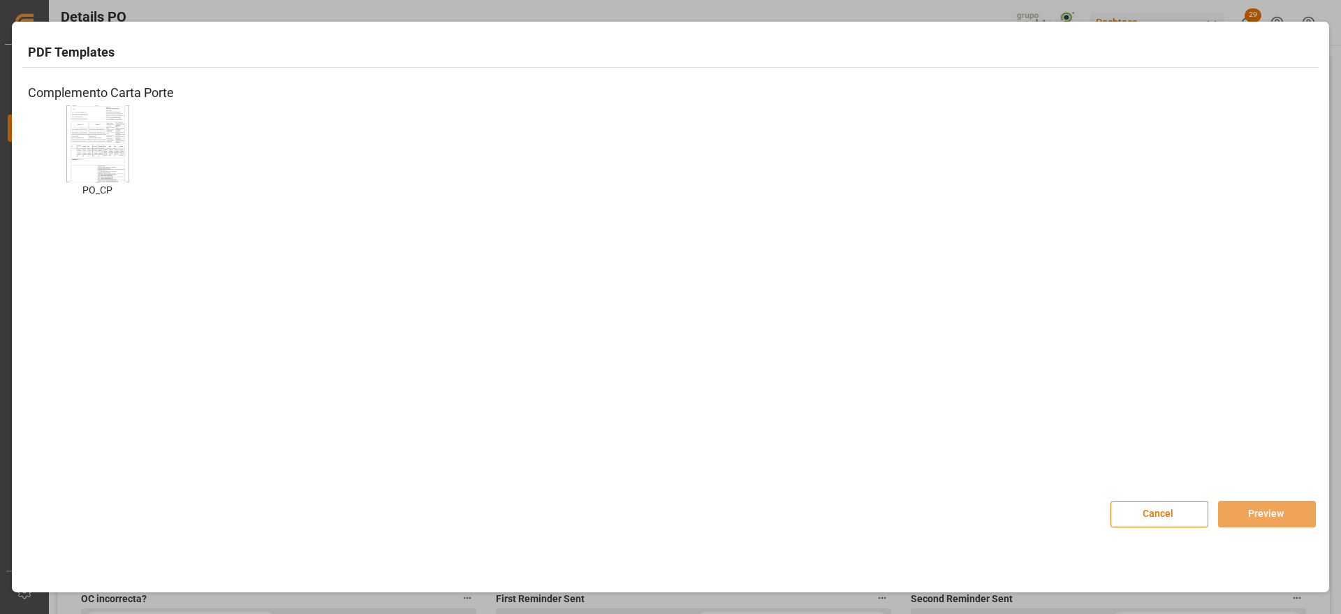
click at [100, 154] on img at bounding box center [98, 143] width 56 height 79
click at [1270, 515] on button "Preview" at bounding box center [1267, 514] width 98 height 27
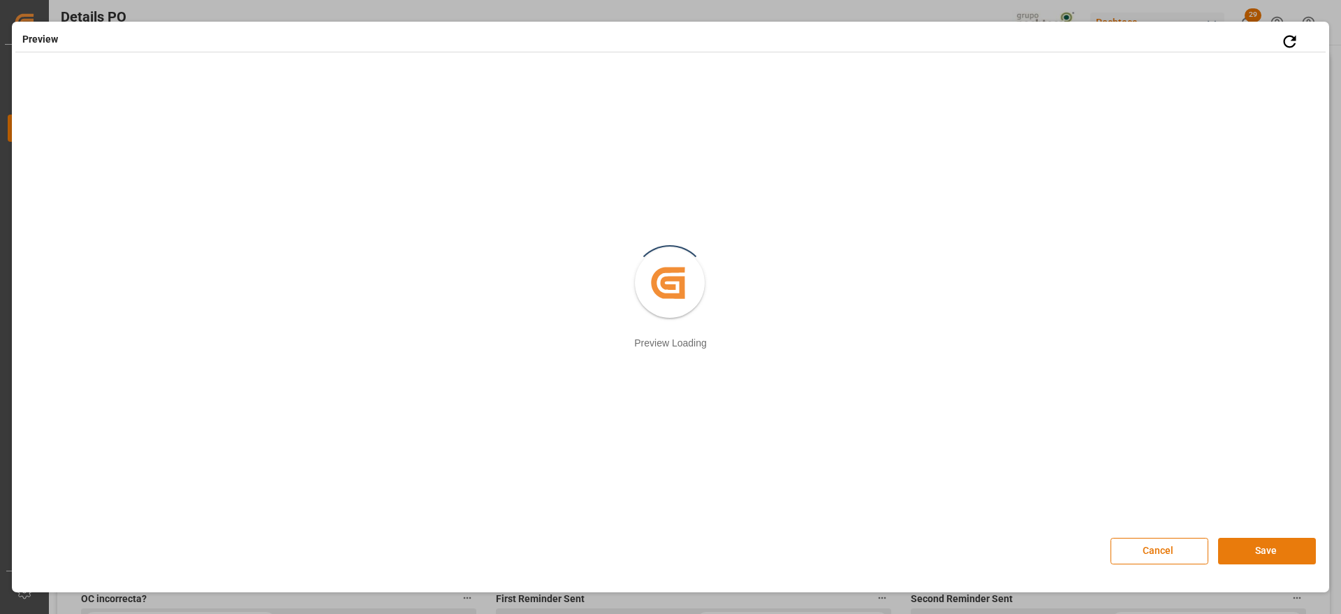
click at [1260, 543] on button "Save" at bounding box center [1267, 551] width 98 height 27
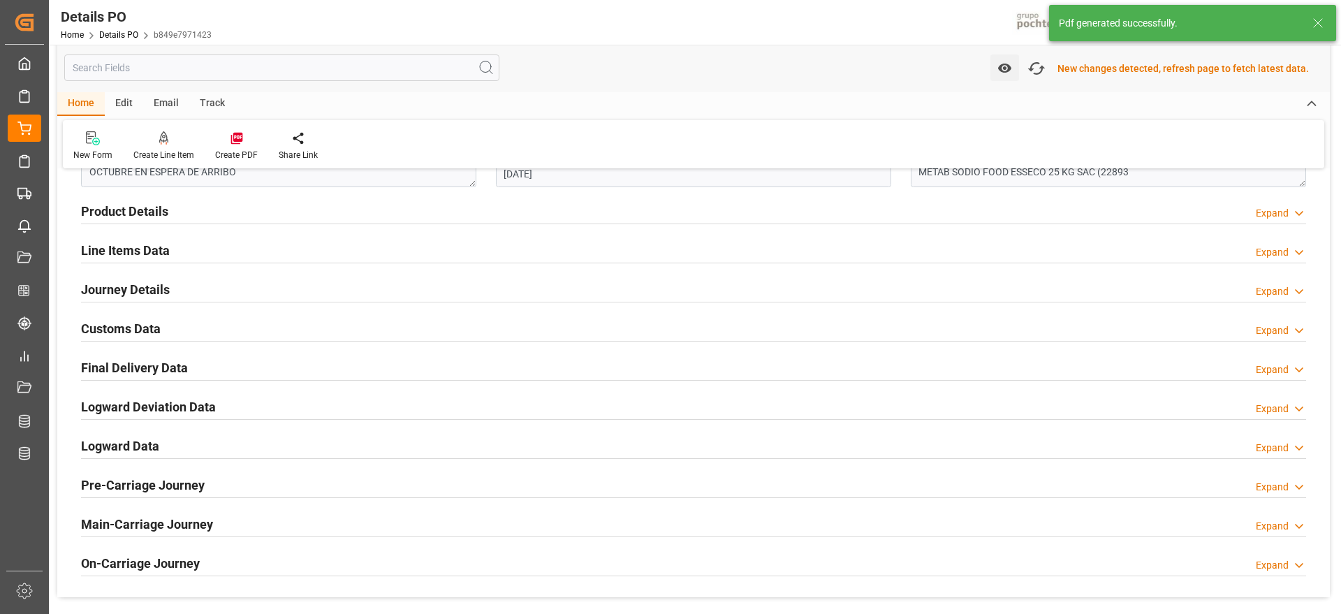
scroll to position [875, 0]
click at [128, 326] on h2 "Customs Data" at bounding box center [121, 327] width 80 height 19
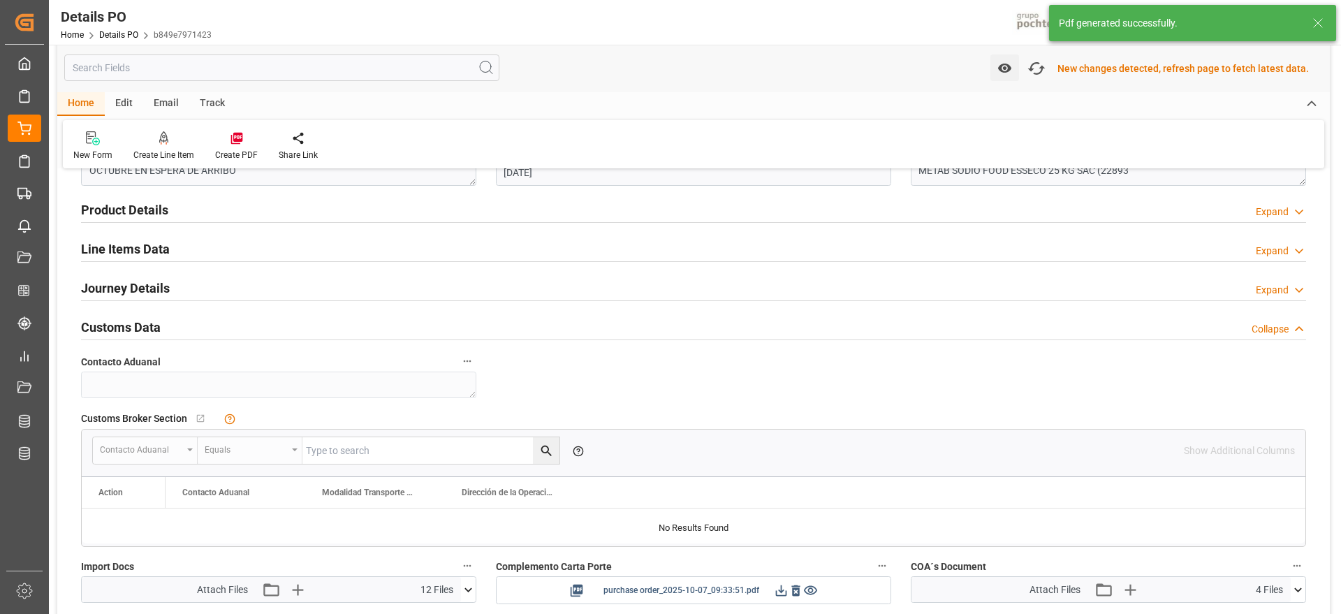
click at [779, 589] on icon at bounding box center [781, 590] width 15 height 15
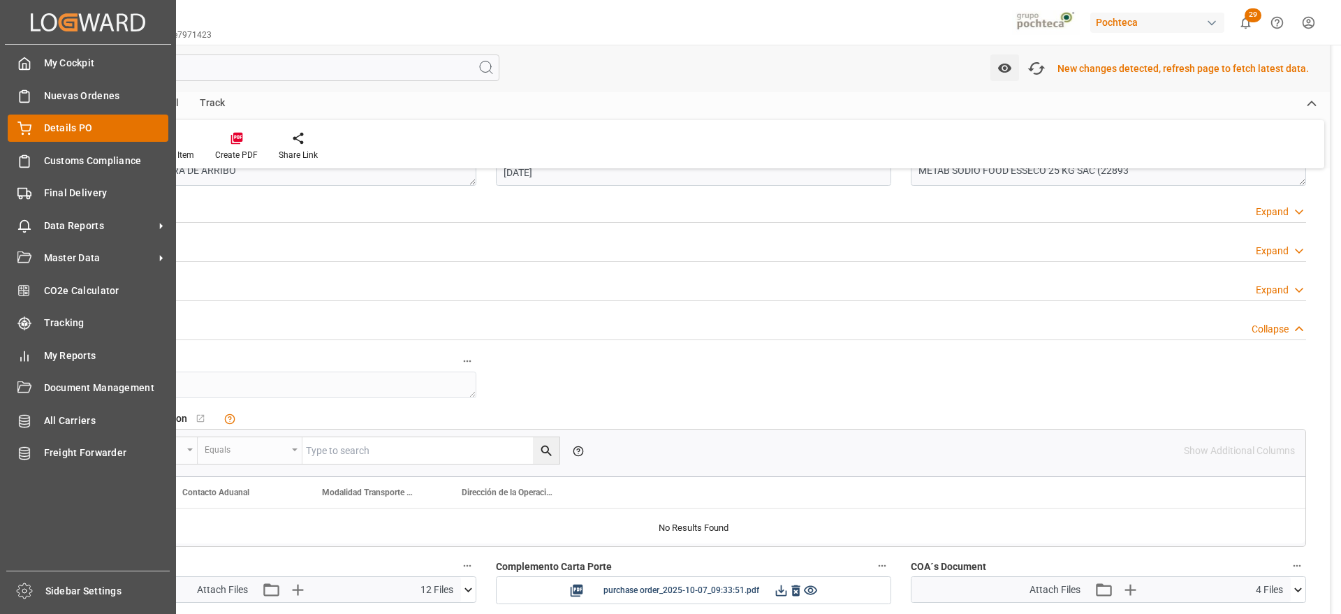
click at [99, 129] on span "Details PO" at bounding box center [106, 128] width 125 height 15
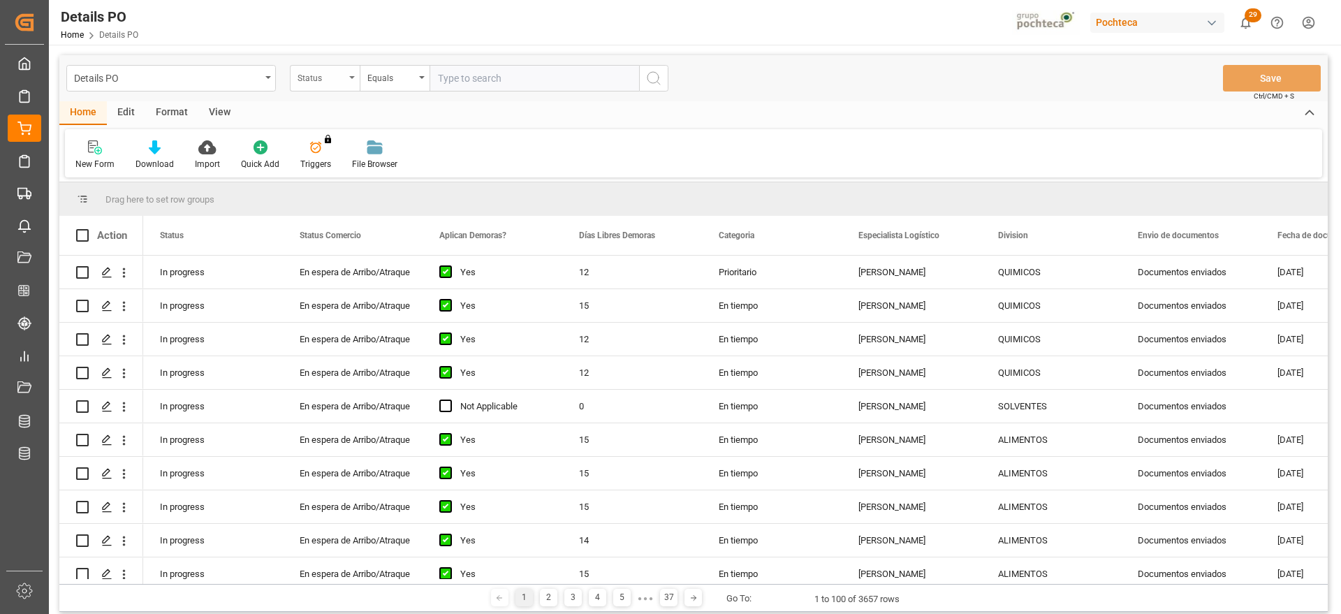
drag, startPoint x: 326, startPoint y: 73, endPoint x: 324, endPoint y: 86, distance: 13.4
click at [326, 73] on div "Status" at bounding box center [321, 76] width 47 height 16
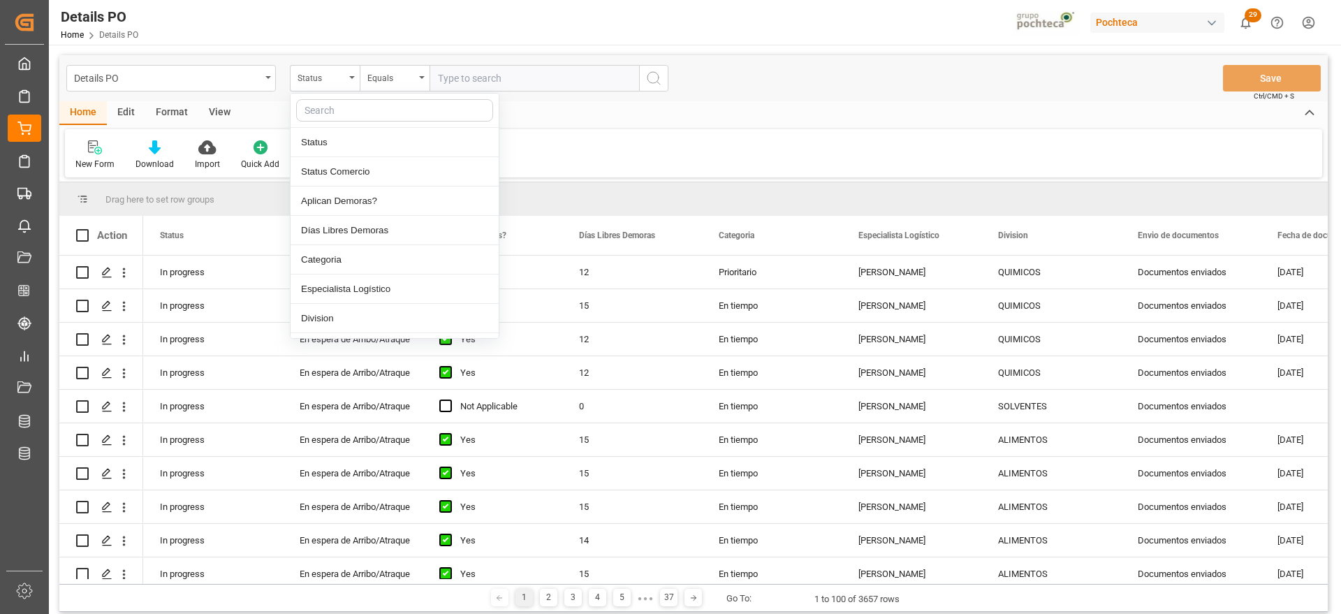
click at [326, 114] on input "text" at bounding box center [394, 110] width 197 height 22
type input "ref"
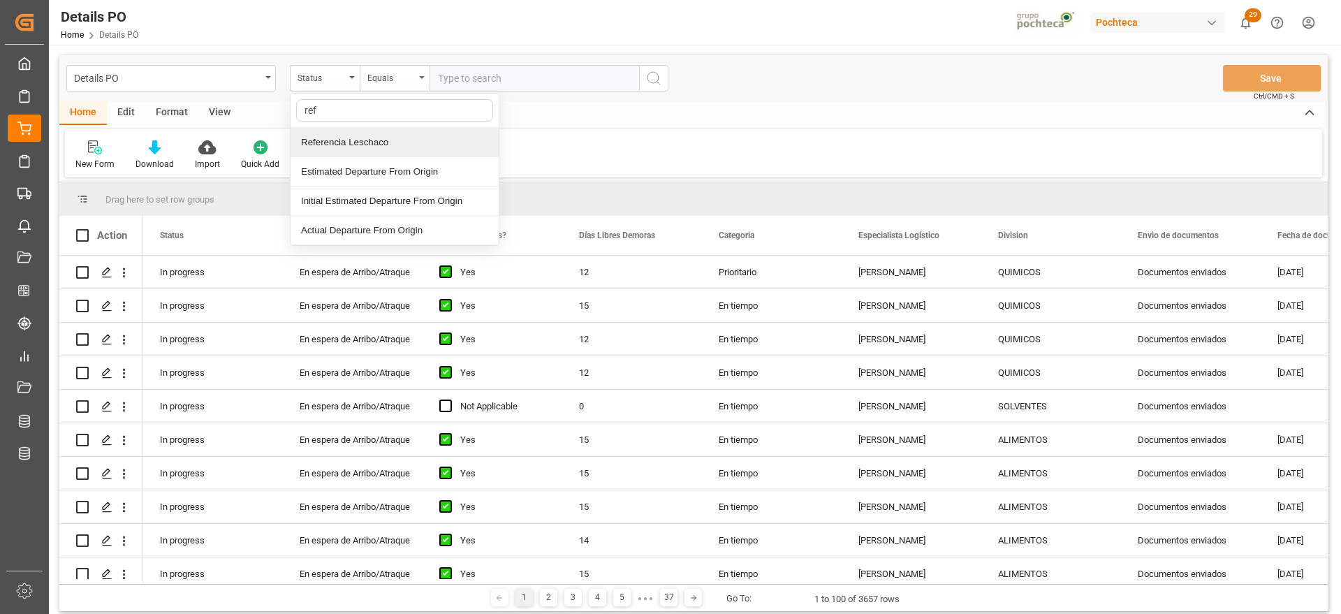
click at [330, 142] on div "Referencia Leschaco" at bounding box center [395, 142] width 208 height 29
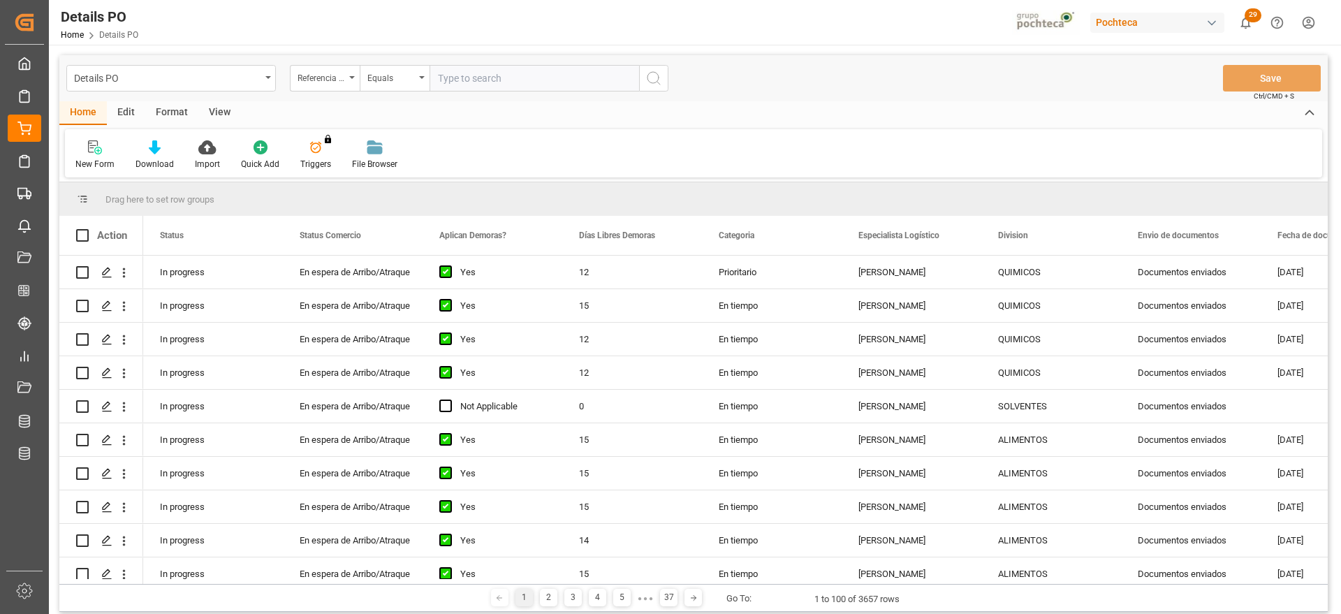
click at [471, 82] on input "text" at bounding box center [535, 78] width 210 height 27
paste input "251006900469"
type input "251006900469"
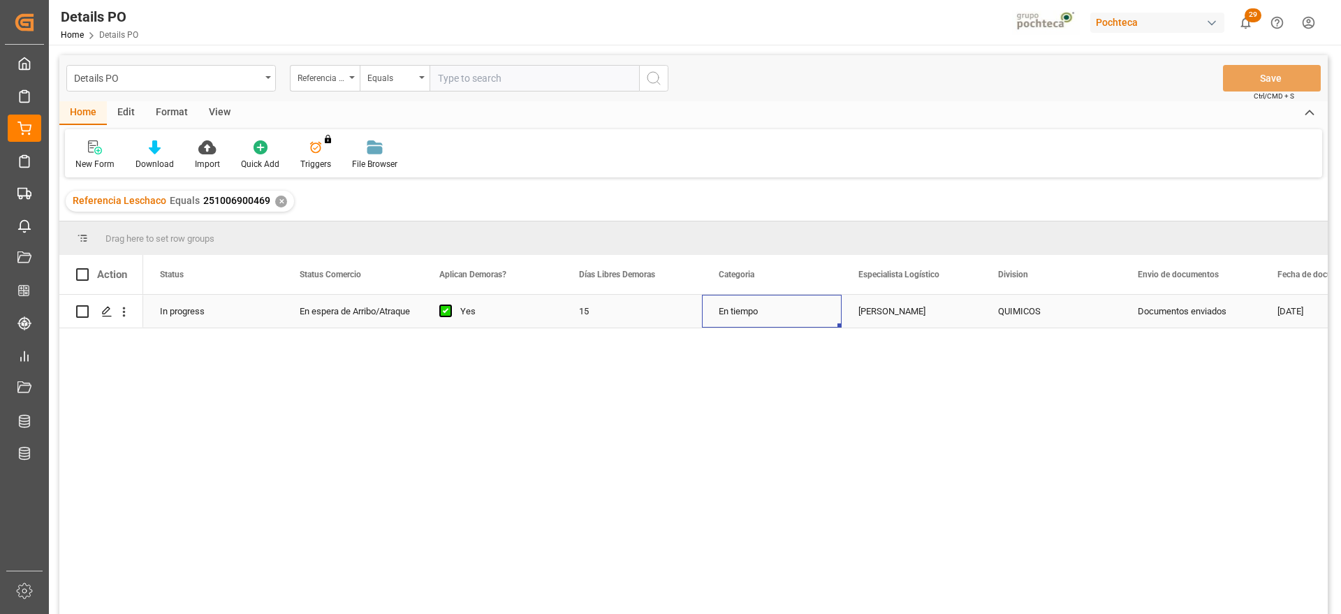
click at [838, 313] on div "En tiempo" at bounding box center [772, 311] width 140 height 33
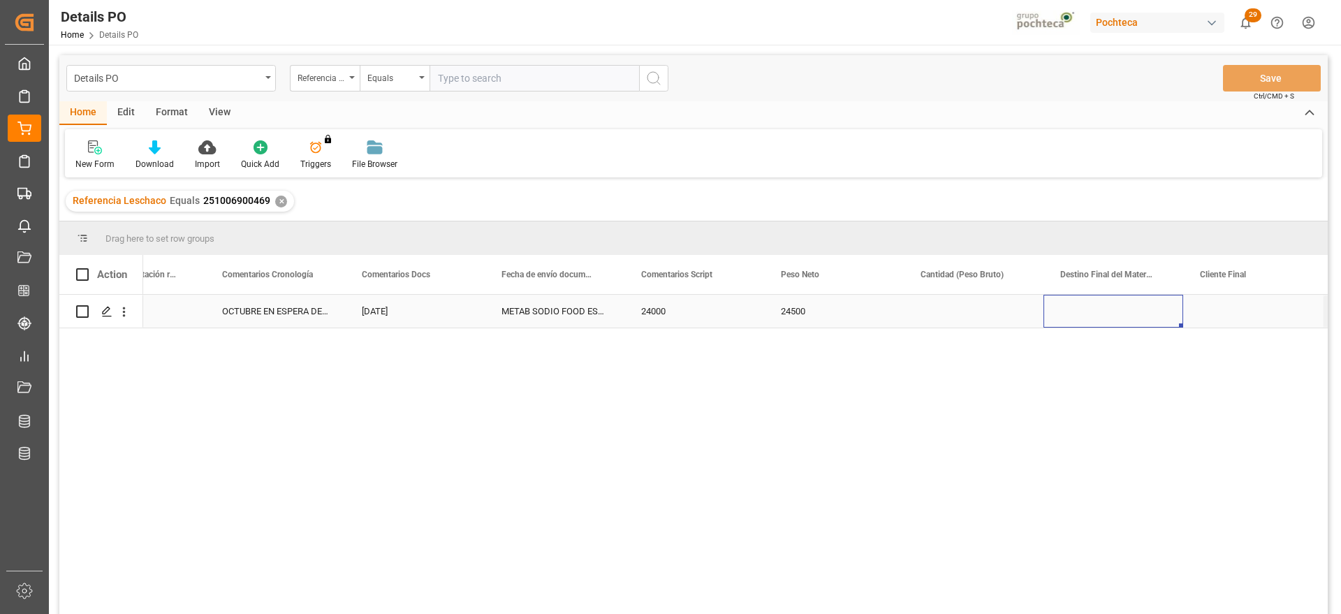
scroll to position [0, 3570]
click at [958, 297] on div "Press SPACE to select this row." at bounding box center [974, 311] width 140 height 33
click at [942, 308] on input "Press SPACE to select this row." at bounding box center [973, 319] width 117 height 27
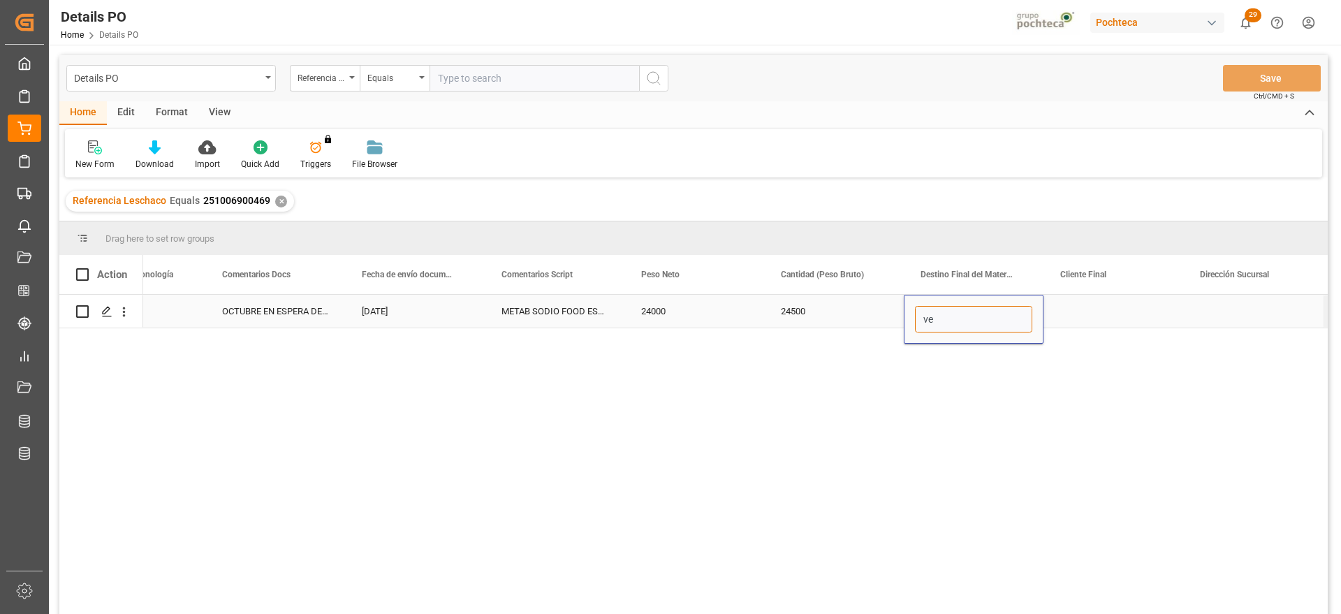
type input "v"
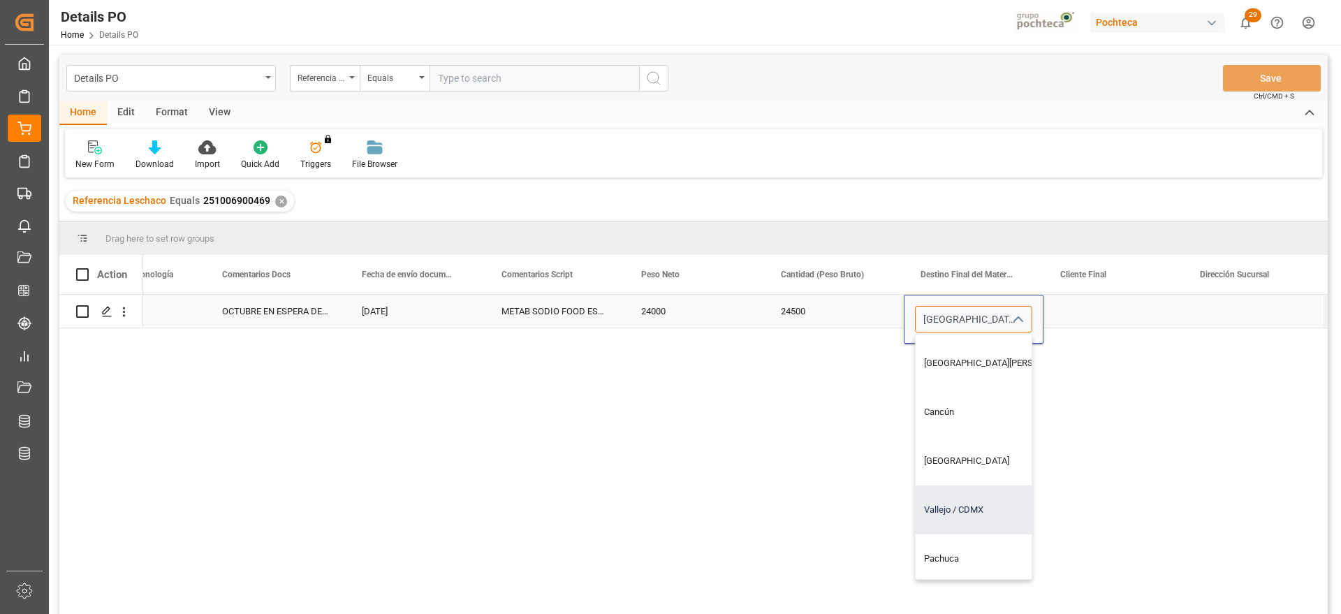
scroll to position [437, 0]
click at [945, 469] on div "[GEOGRAPHIC_DATA]" at bounding box center [1000, 460] width 169 height 49
type input "[GEOGRAPHIC_DATA]"
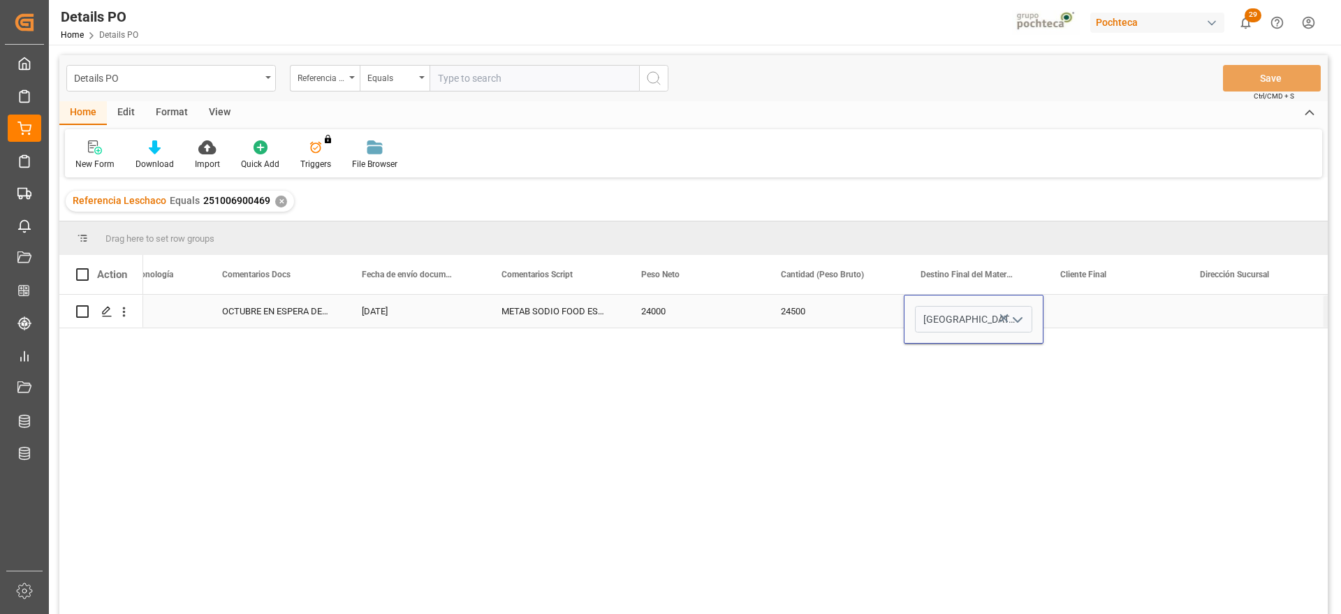
click at [1141, 304] on div "Press SPACE to select this row." at bounding box center [1114, 311] width 140 height 33
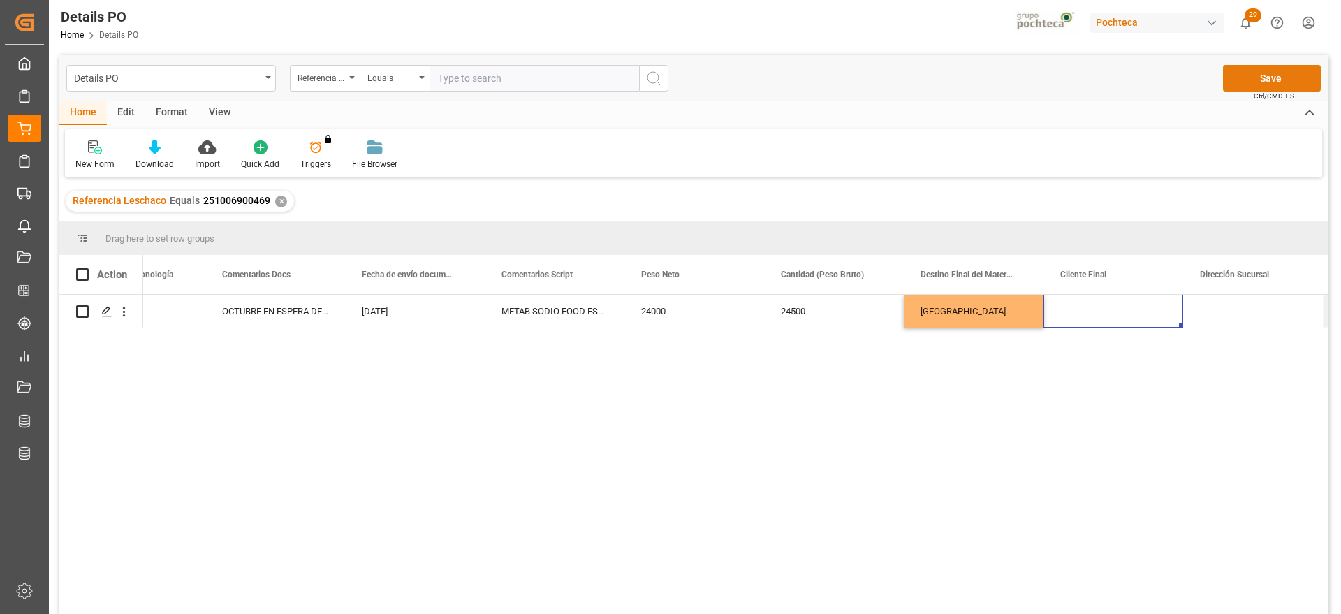
click at [1274, 74] on button "Save" at bounding box center [1272, 78] width 98 height 27
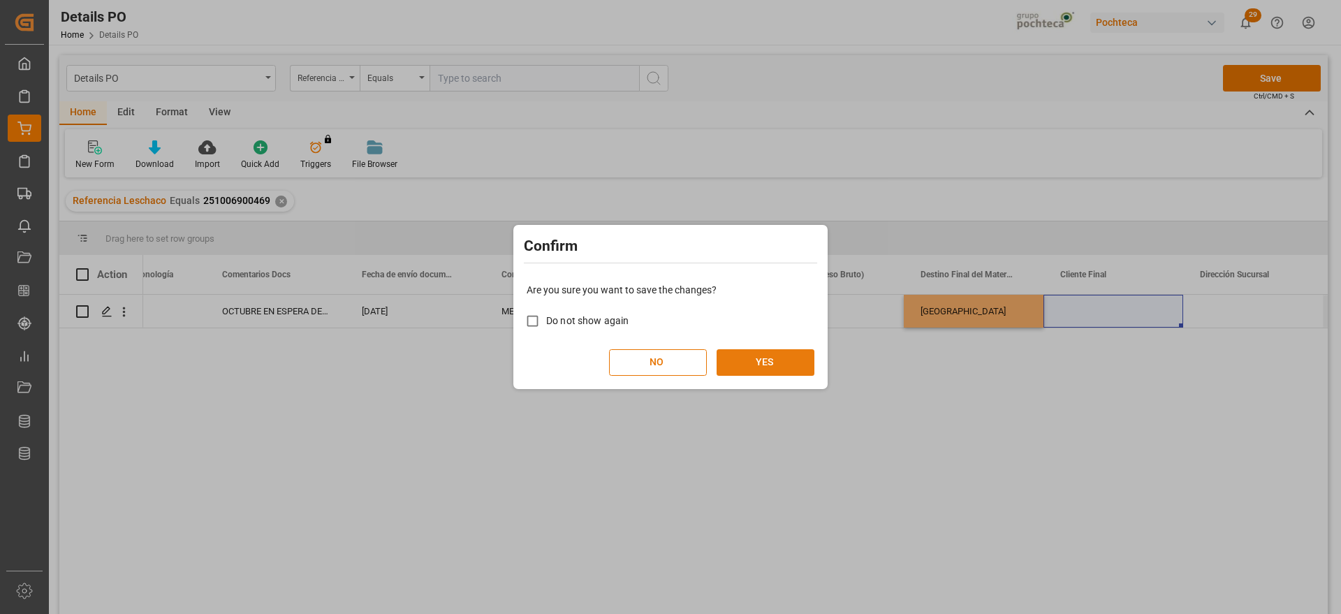
click at [784, 358] on button "YES" at bounding box center [766, 362] width 98 height 27
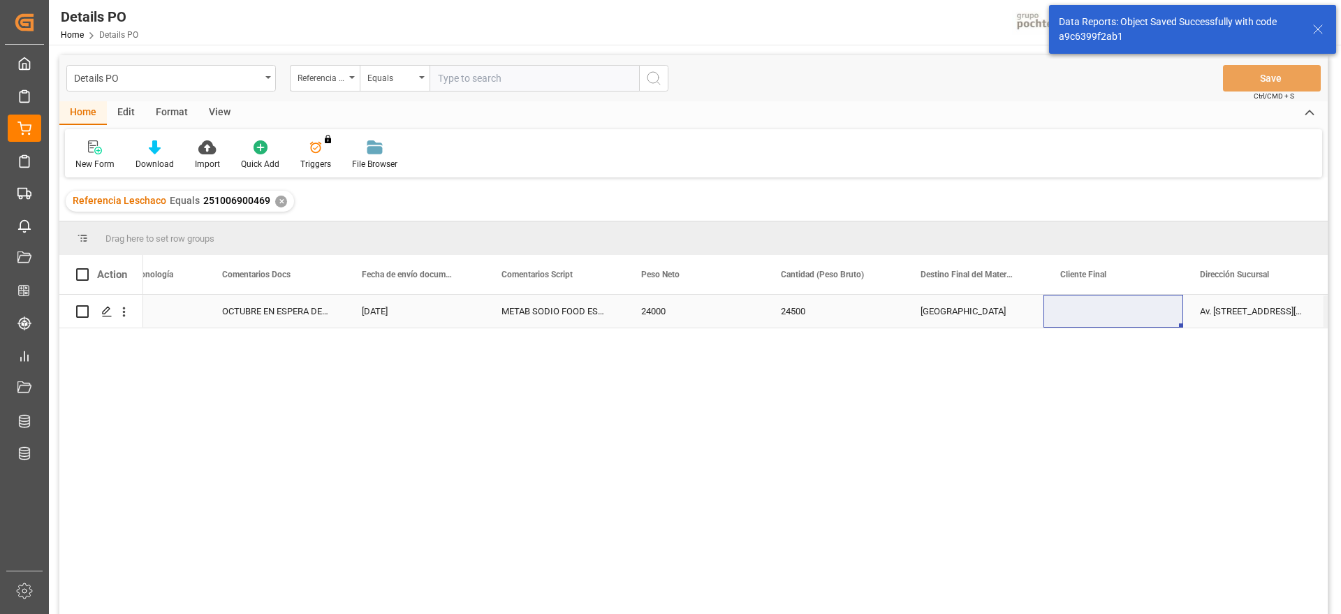
click at [1246, 315] on div "Av. [STREET_ADDRESS][PERSON_NAME]." at bounding box center [1253, 311] width 140 height 33
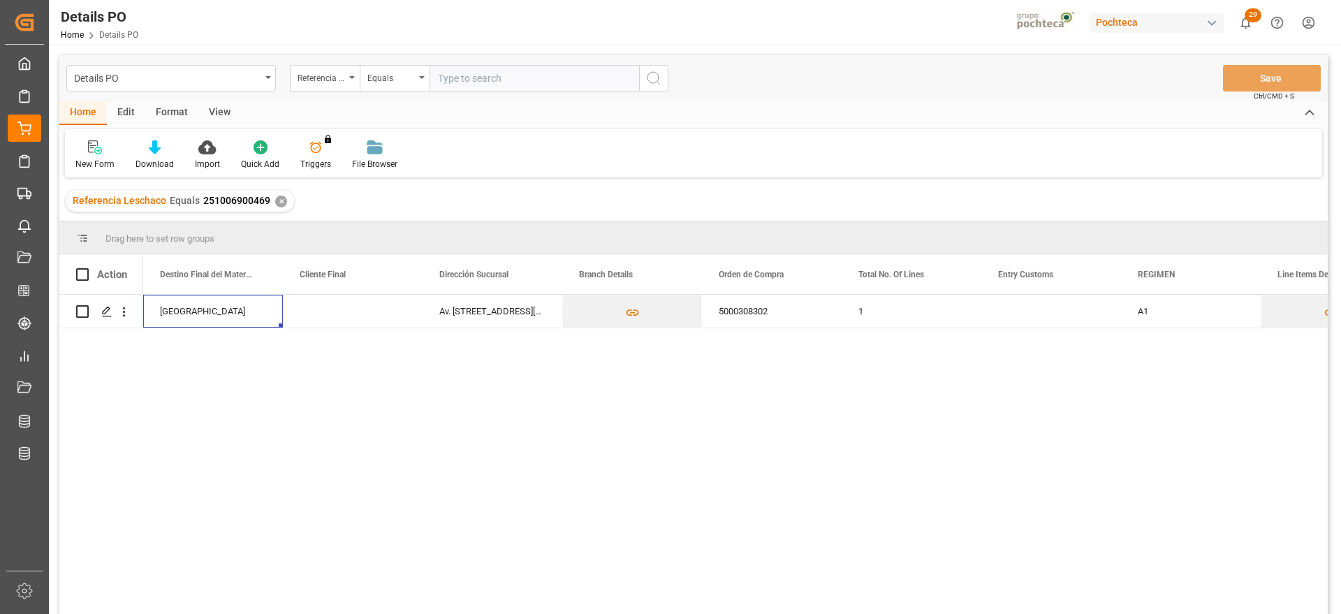
click at [279, 200] on div "✕" at bounding box center [281, 202] width 12 height 12
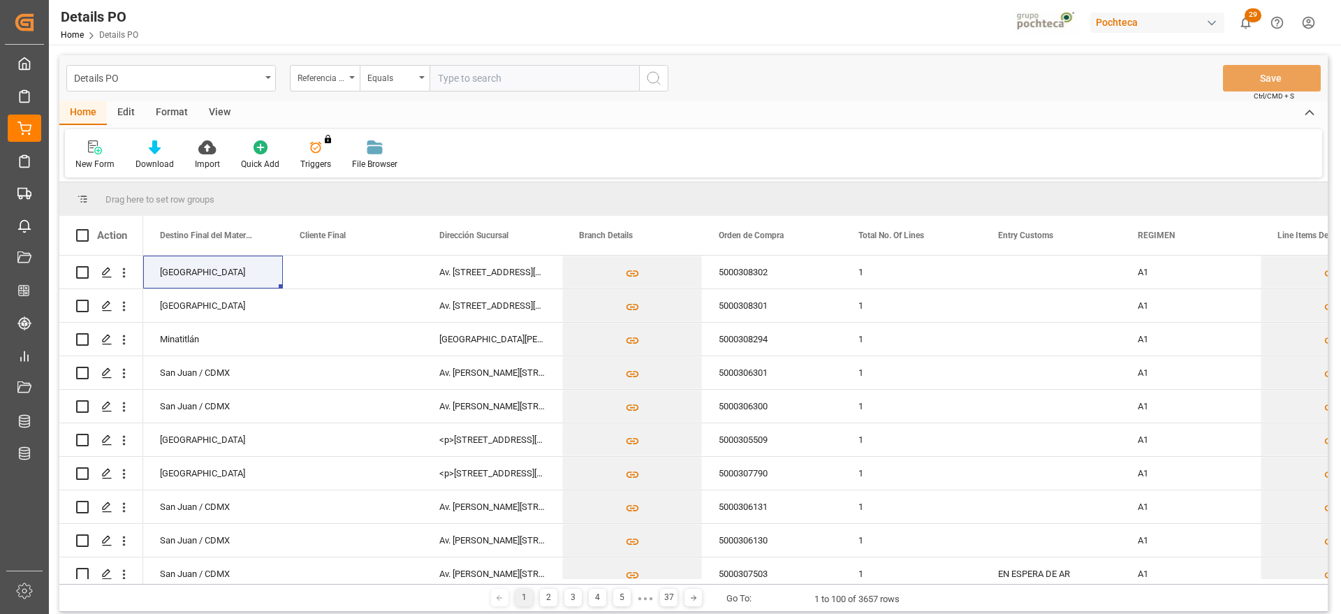
click at [484, 77] on input "text" at bounding box center [535, 78] width 210 height 27
paste input "251006900469"
type input "251006900469"
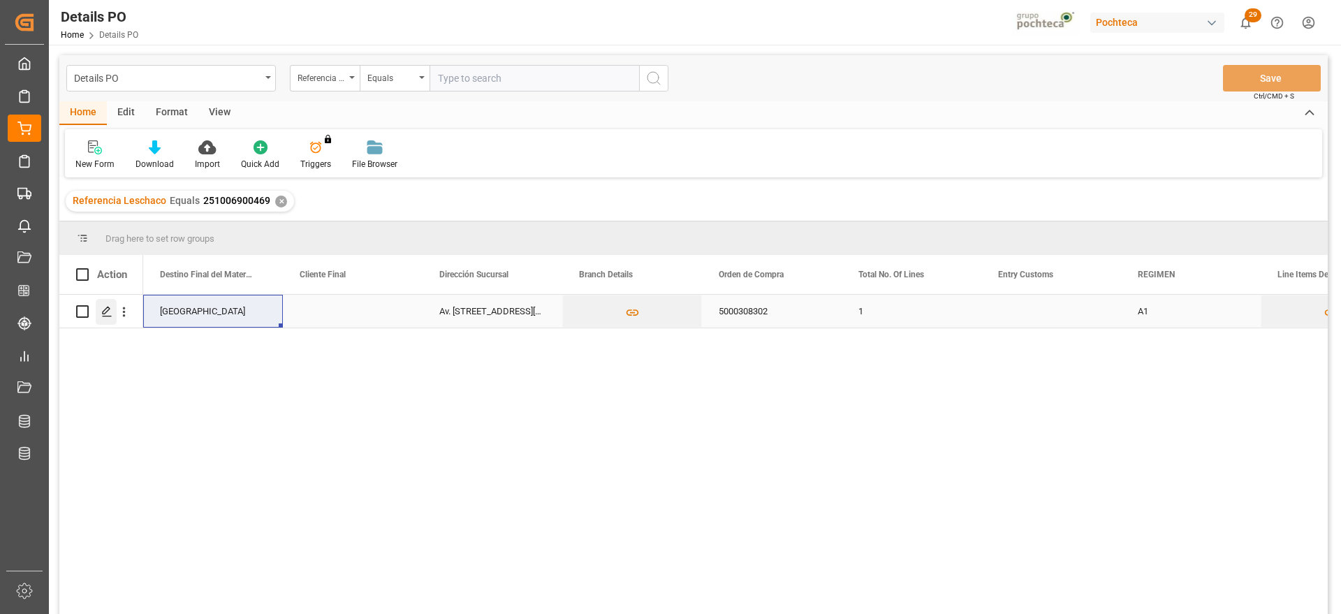
click at [100, 314] on div "Press SPACE to select this row." at bounding box center [106, 312] width 21 height 26
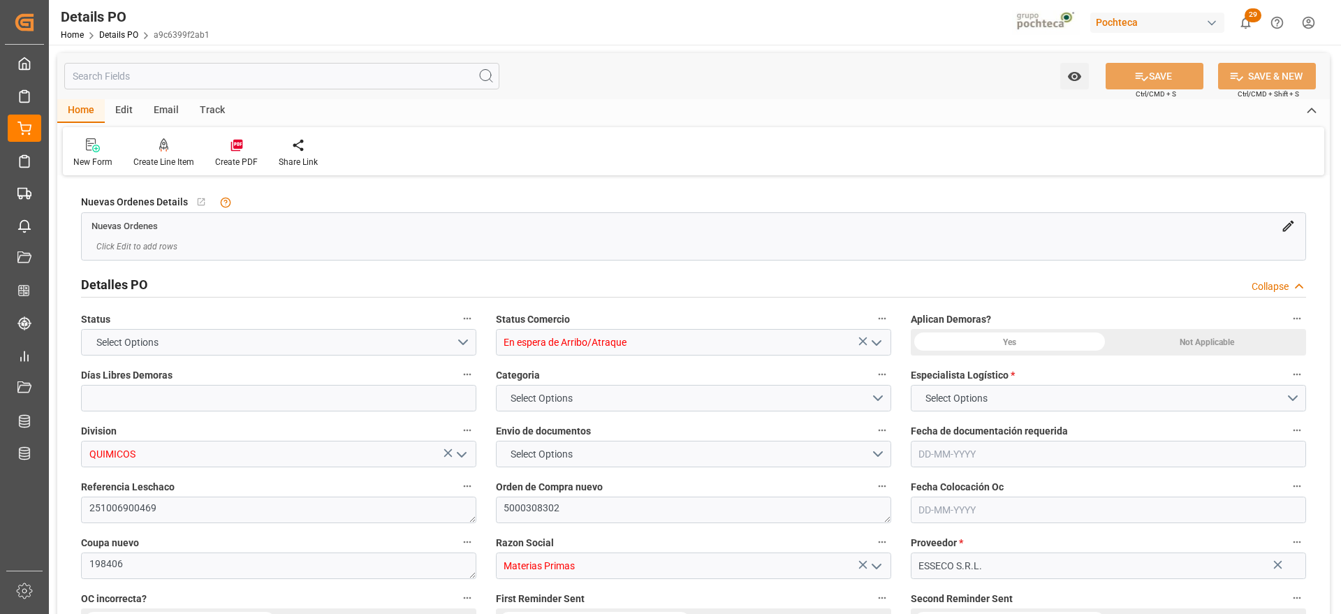
type input "15"
type input "[DATE]"
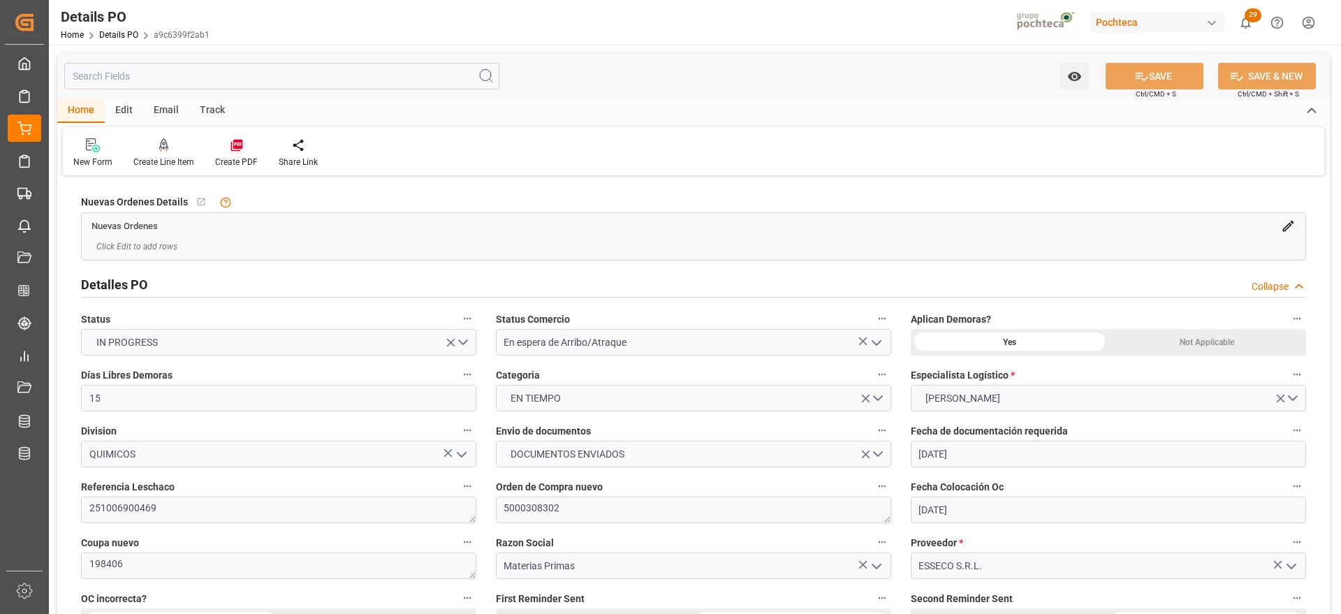
click at [240, 148] on icon at bounding box center [237, 146] width 12 height 12
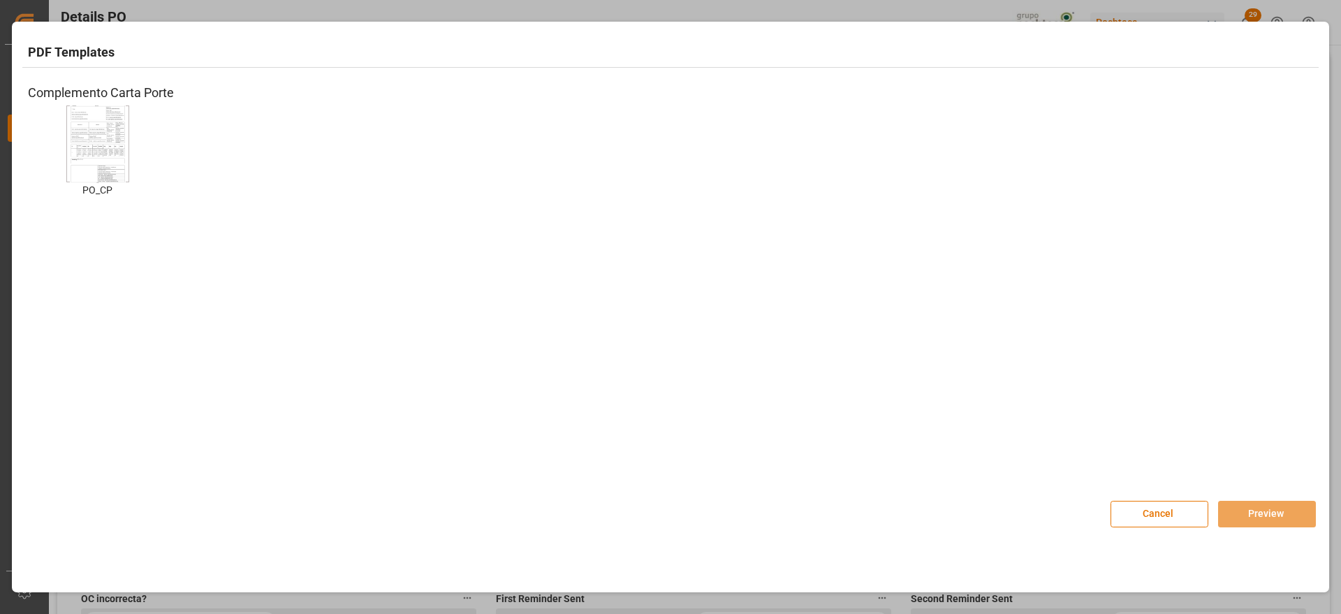
click at [104, 167] on img at bounding box center [98, 143] width 56 height 79
click at [1281, 499] on div "Cancel Preview" at bounding box center [1213, 506] width 205 height 41
click at [1273, 513] on button "Preview" at bounding box center [1267, 514] width 98 height 27
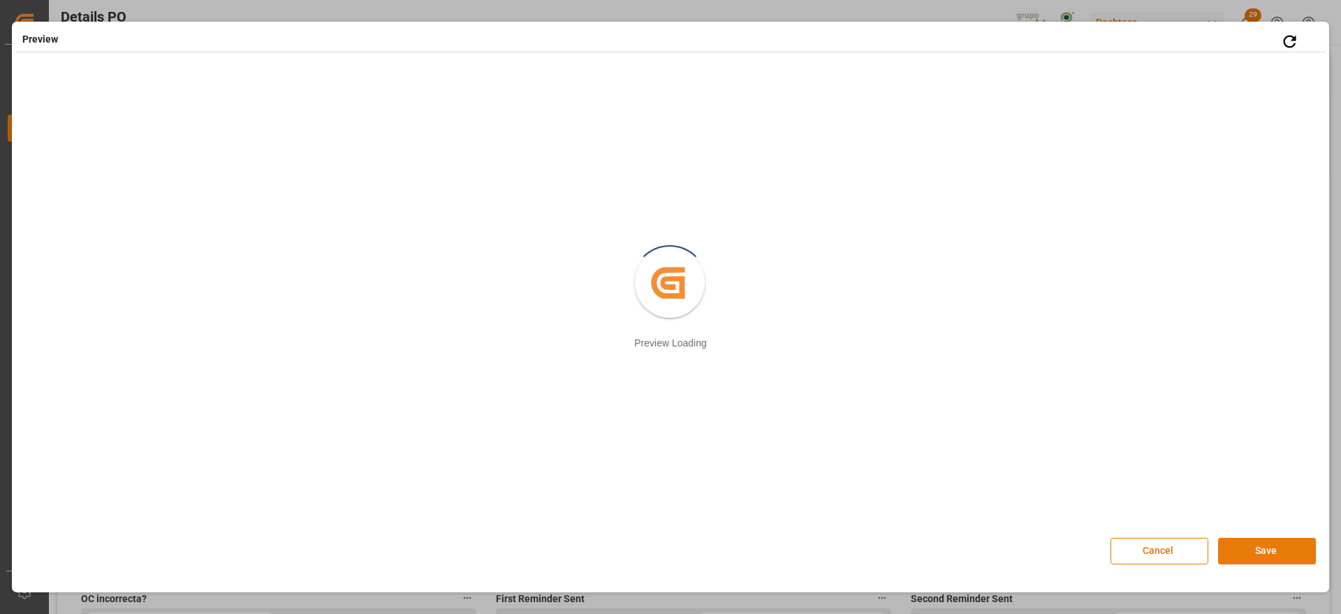
click at [1279, 545] on button "Save" at bounding box center [1267, 551] width 98 height 27
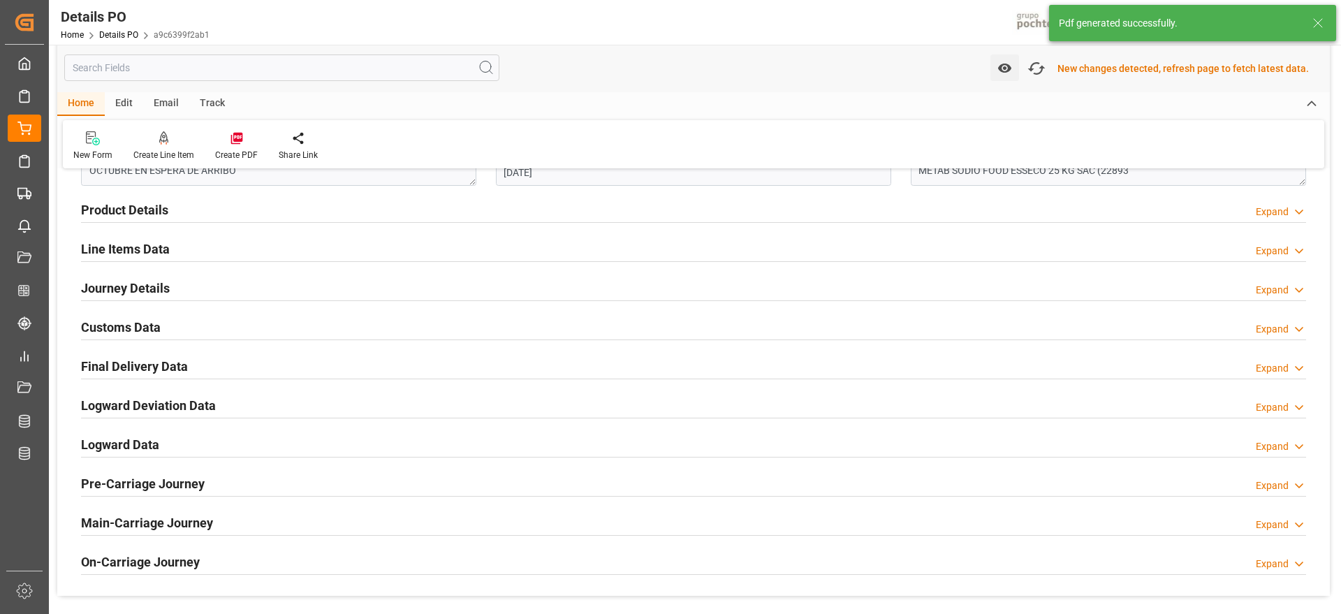
click at [112, 321] on h2 "Customs Data" at bounding box center [121, 327] width 80 height 19
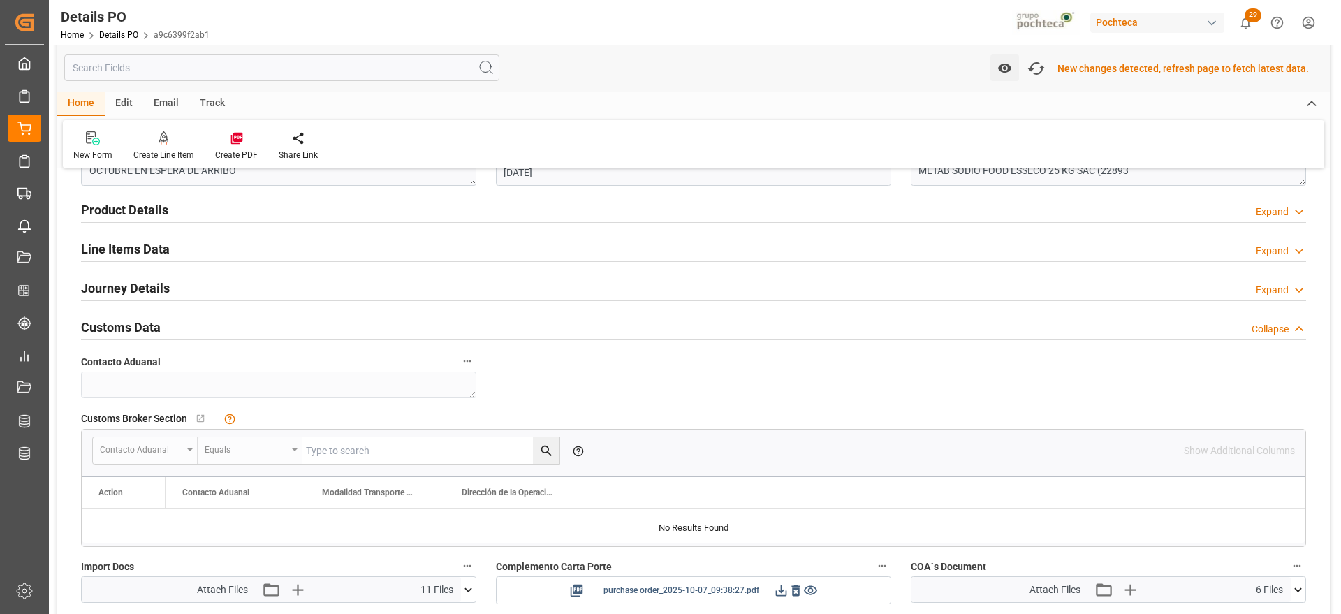
click at [781, 590] on icon at bounding box center [781, 590] width 15 height 15
click at [784, 590] on icon at bounding box center [781, 590] width 15 height 15
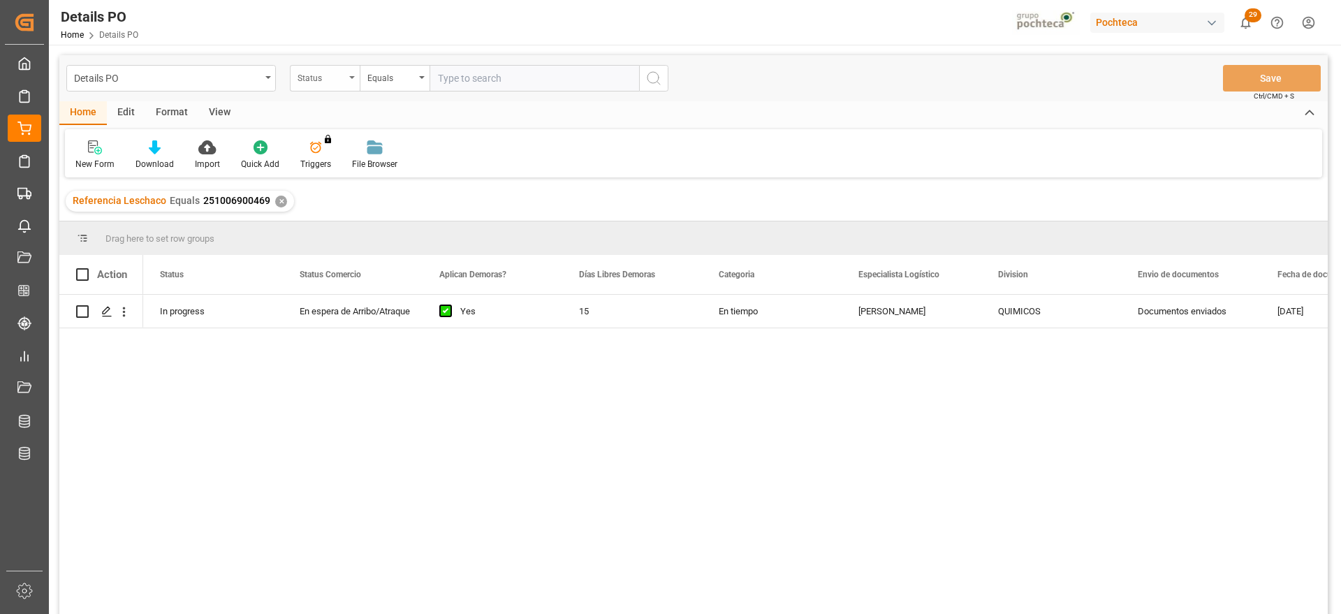
click at [309, 80] on div "Status" at bounding box center [321, 76] width 47 height 16
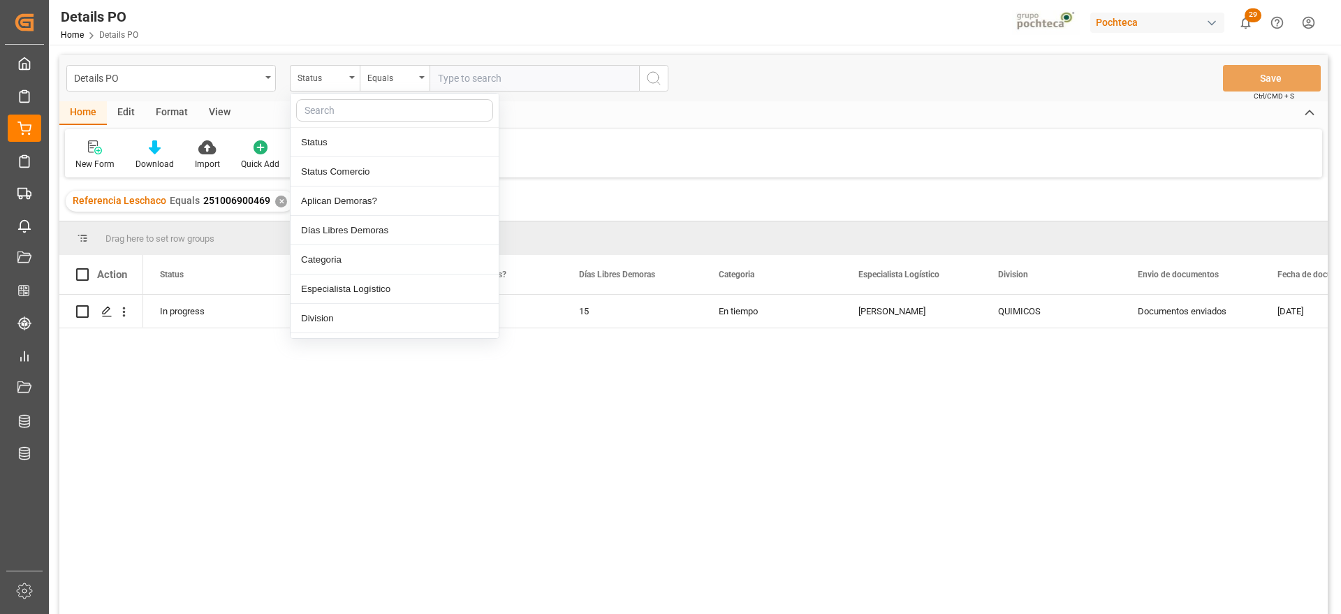
click at [356, 114] on input "text" at bounding box center [394, 110] width 197 height 22
type input "ref"
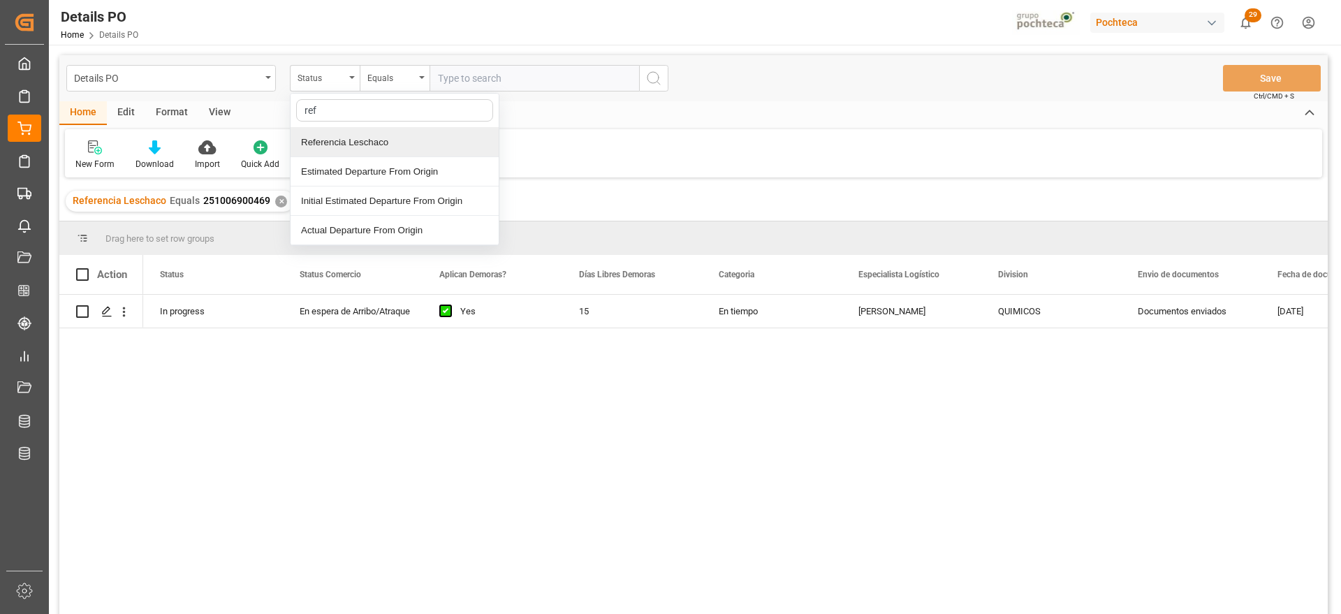
click at [354, 138] on div "Referencia Leschaco" at bounding box center [395, 142] width 208 height 29
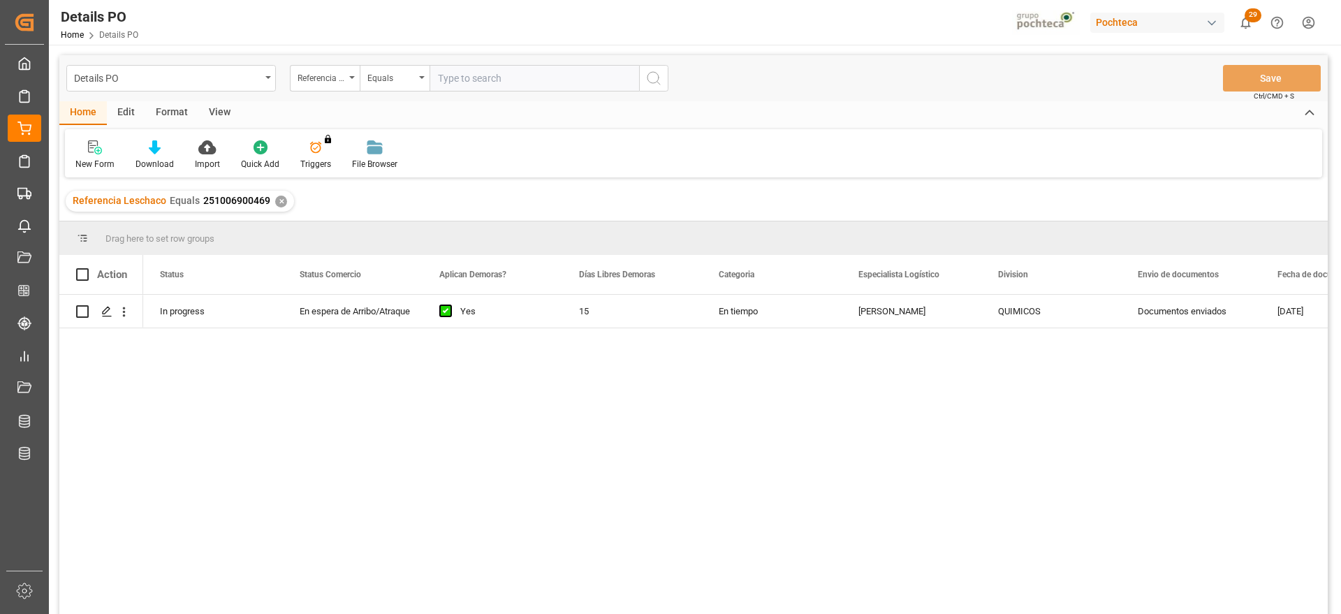
click at [271, 201] on div "Referencia Leschaco Equals 251006900469 ✕" at bounding box center [180, 201] width 228 height 21
click at [278, 201] on div "✕" at bounding box center [281, 202] width 12 height 12
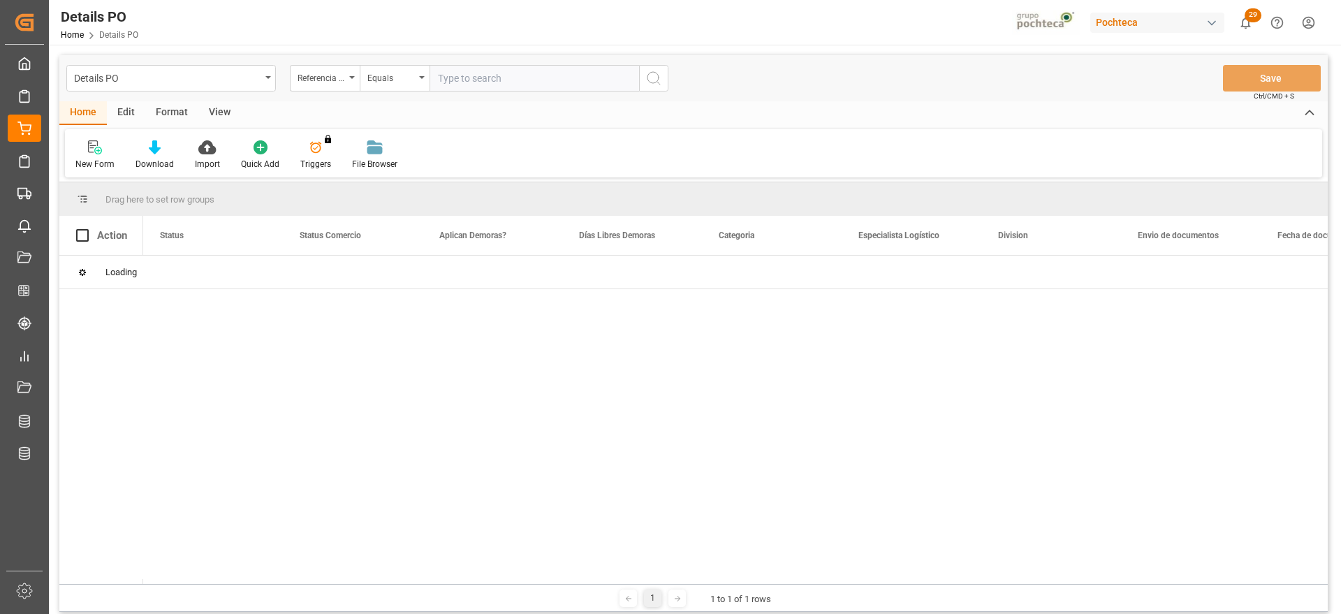
click at [459, 75] on input "text" at bounding box center [535, 78] width 210 height 27
paste input "251006900464"
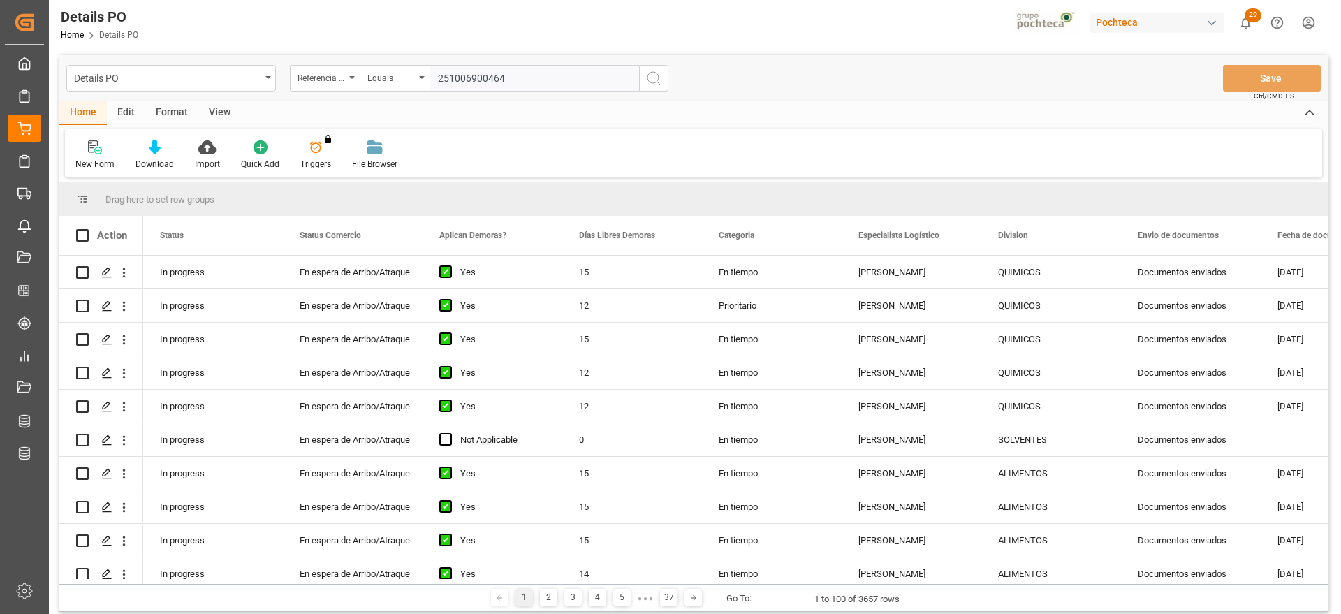
type input "251006900464"
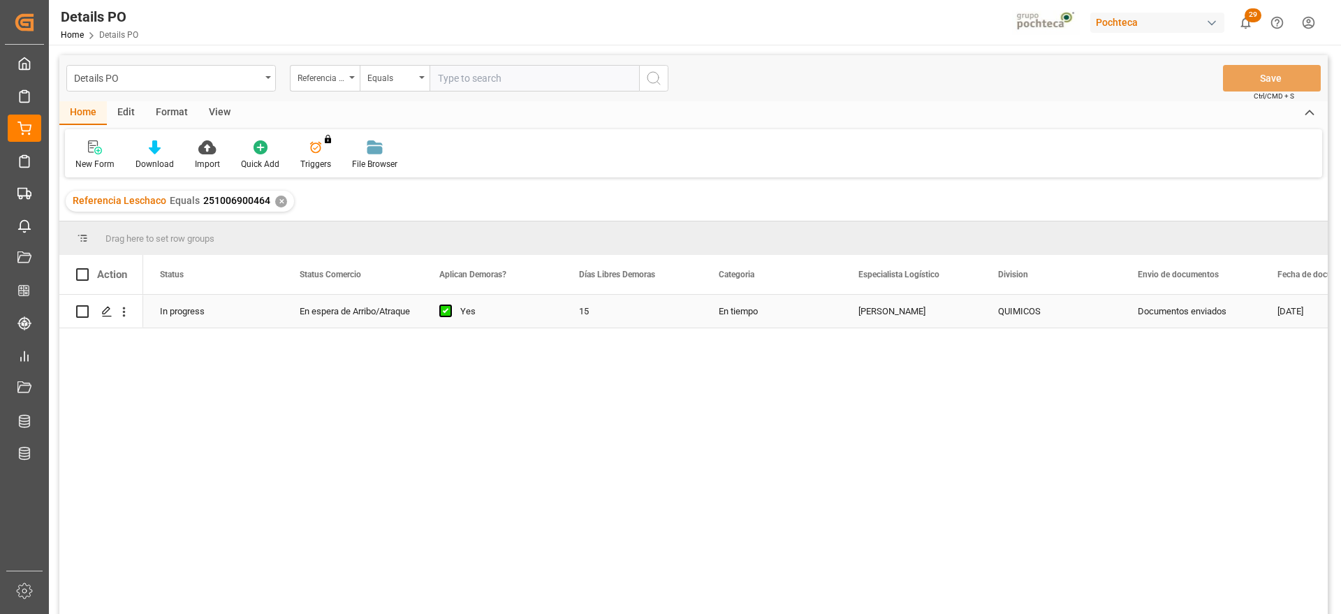
click at [360, 318] on div "En espera de Arribo/Atraque" at bounding box center [353, 311] width 106 height 32
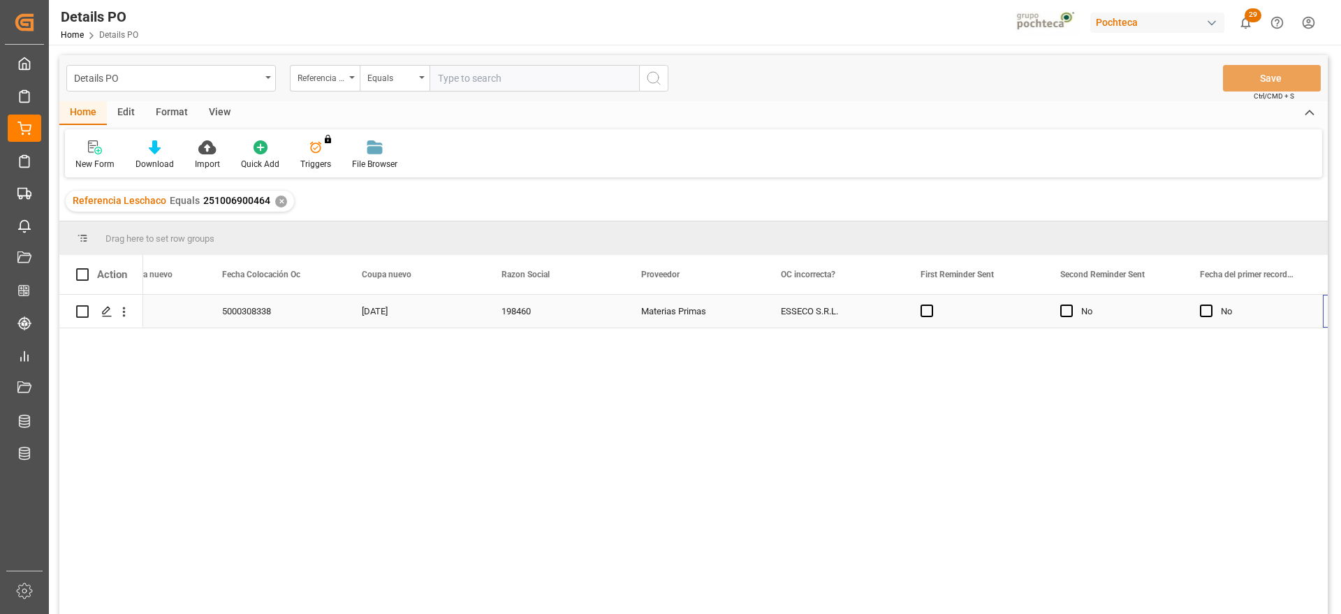
scroll to position [0, 1475]
click at [838, 309] on div "Press SPACE to select this row." at bounding box center [834, 311] width 140 height 33
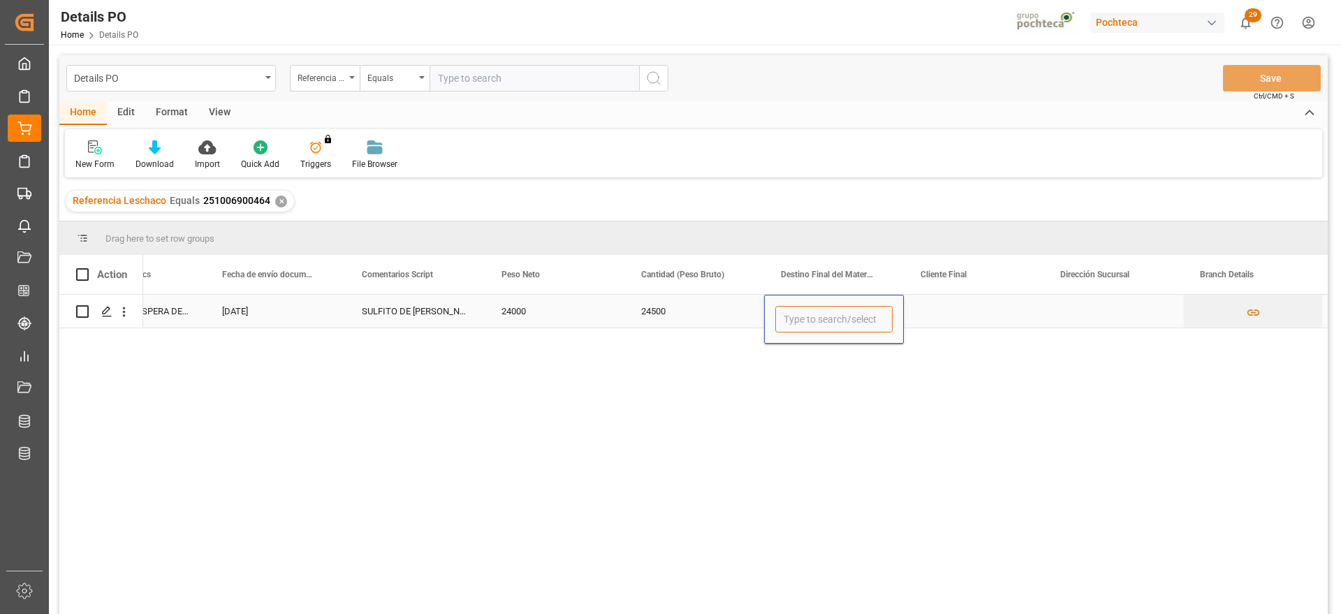
click at [828, 324] on input "Press SPACE to select this row." at bounding box center [833, 319] width 117 height 27
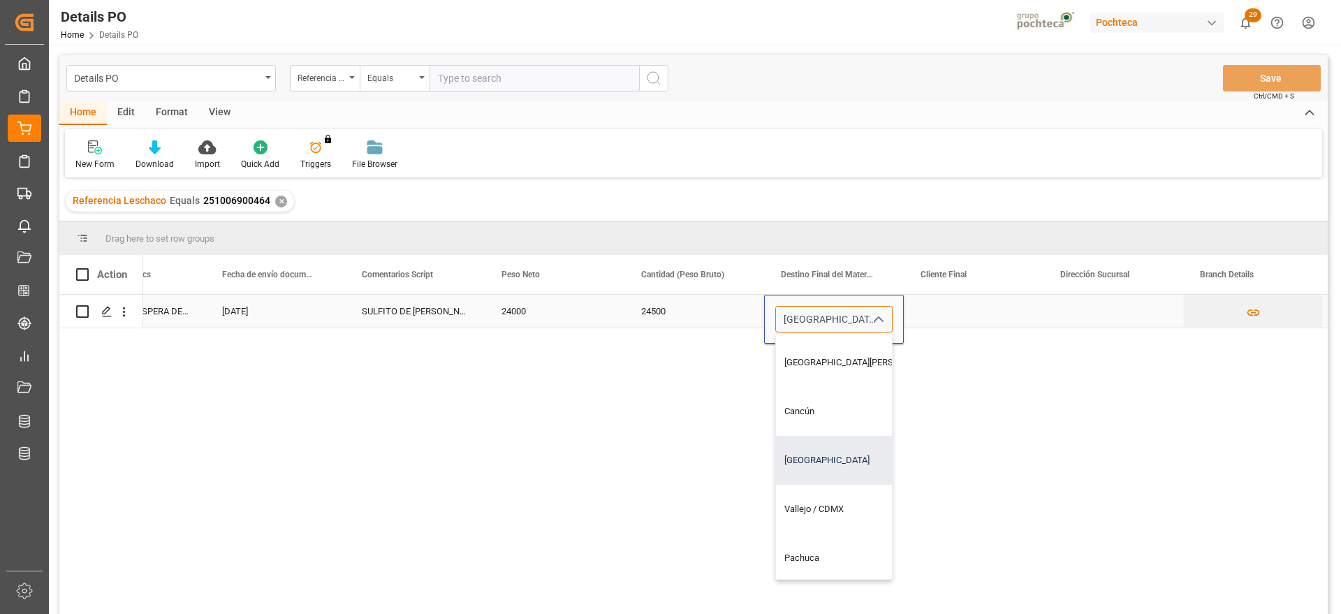
click at [819, 455] on div "[GEOGRAPHIC_DATA]" at bounding box center [860, 460] width 169 height 49
type input "[GEOGRAPHIC_DATA]"
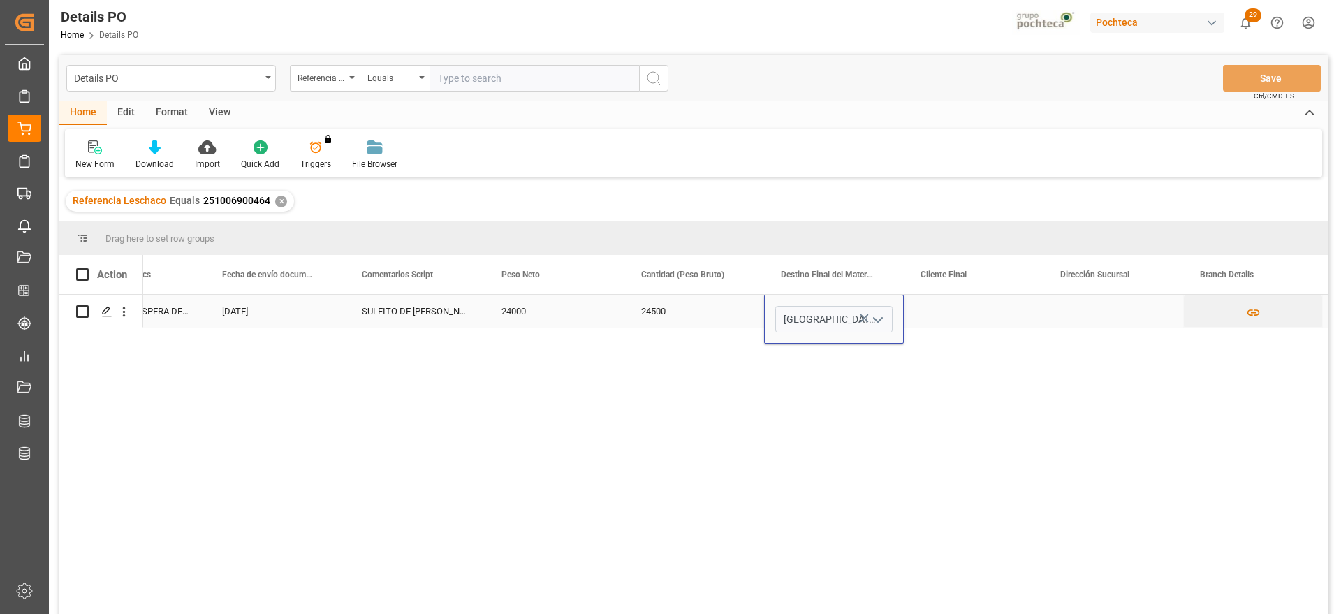
click at [964, 310] on div "Press SPACE to select this row." at bounding box center [974, 311] width 140 height 33
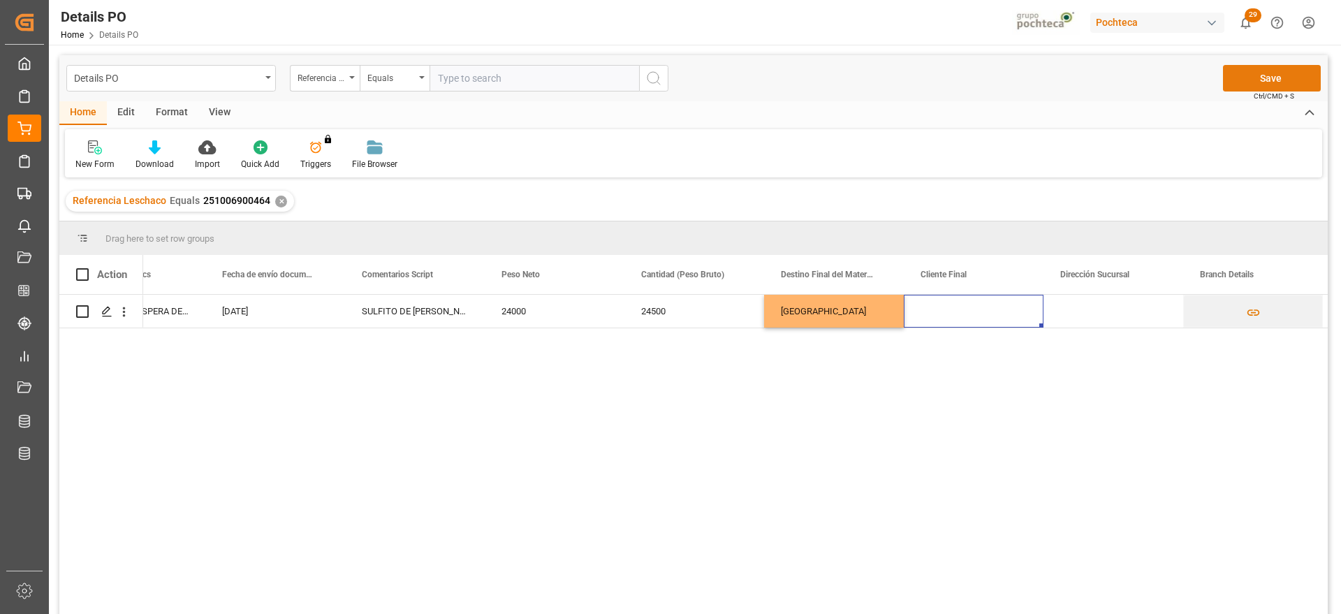
click at [1246, 71] on button "Save" at bounding box center [1272, 78] width 98 height 27
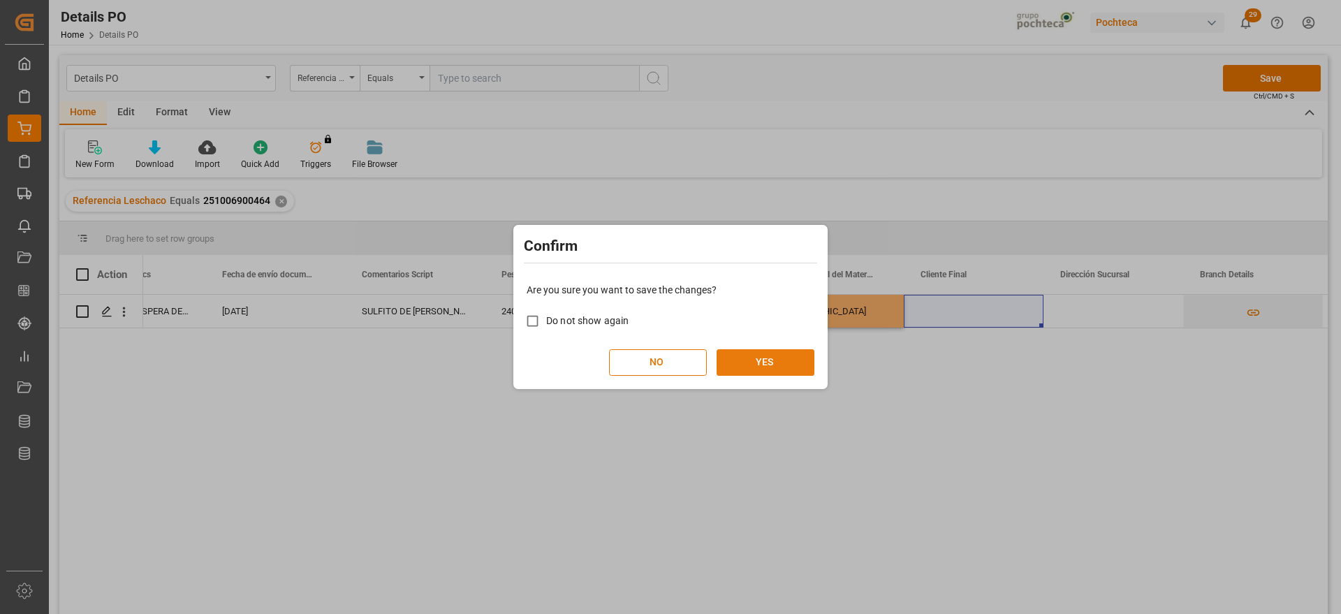
drag, startPoint x: 766, startPoint y: 375, endPoint x: 753, endPoint y: 370, distance: 13.8
click at [764, 374] on div "Are you sure you want to save the changes? Do not show again NO YES" at bounding box center [670, 329] width 307 height 112
click at [766, 351] on button "YES" at bounding box center [766, 362] width 98 height 27
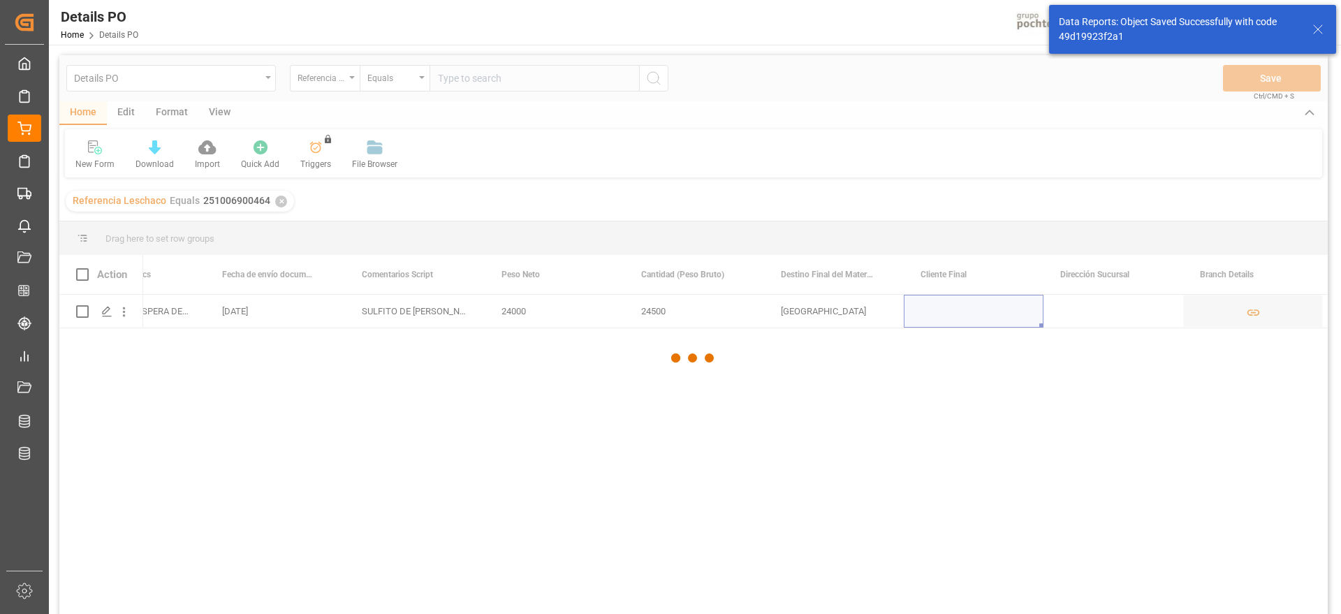
click at [1162, 320] on div at bounding box center [693, 358] width 1268 height 606
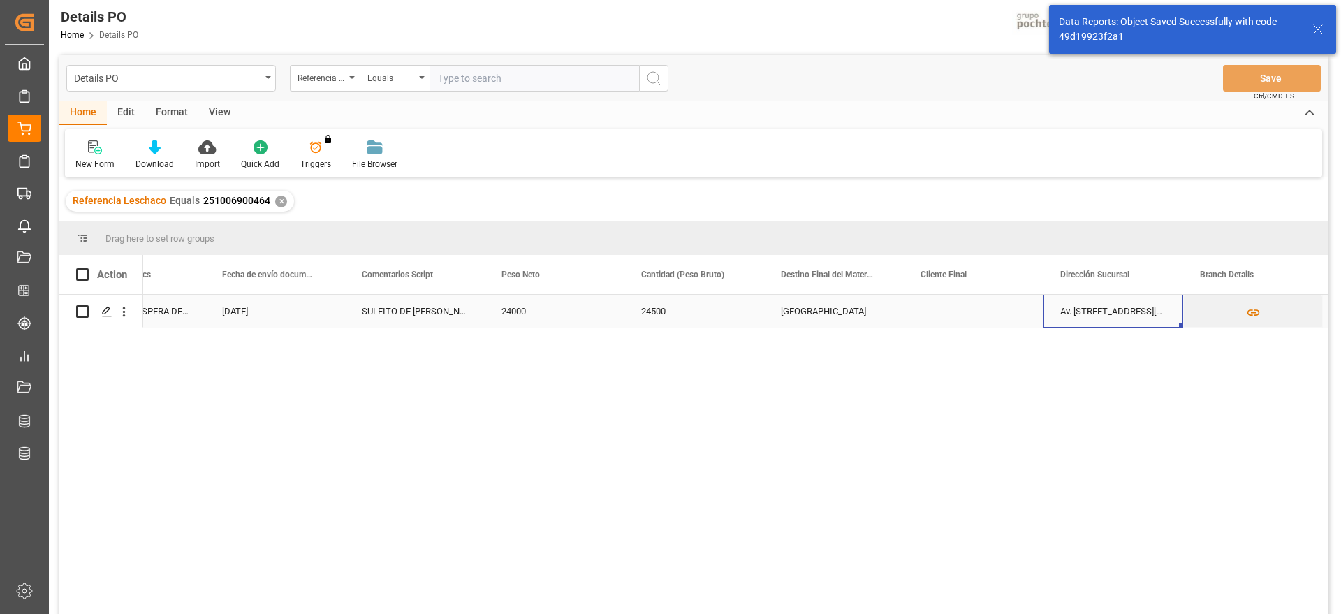
click at [1162, 320] on div "Av. [STREET_ADDRESS][PERSON_NAME]." at bounding box center [1114, 311] width 140 height 33
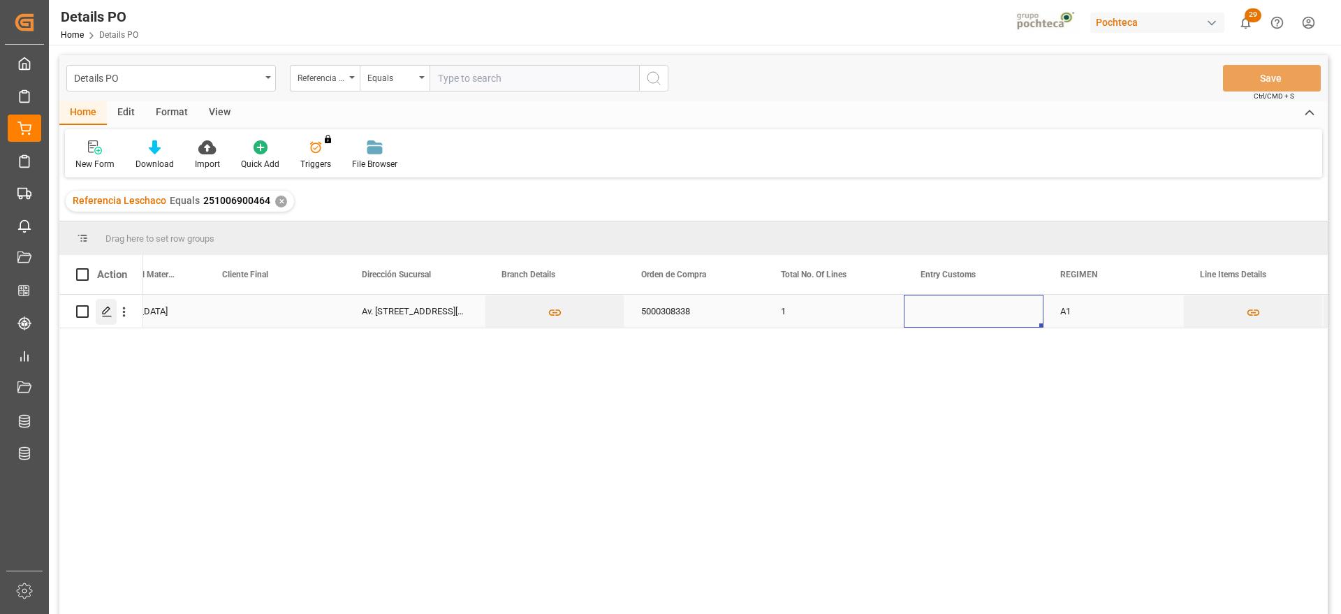
click at [108, 307] on polygon "Press SPACE to select this row." at bounding box center [106, 310] width 7 height 7
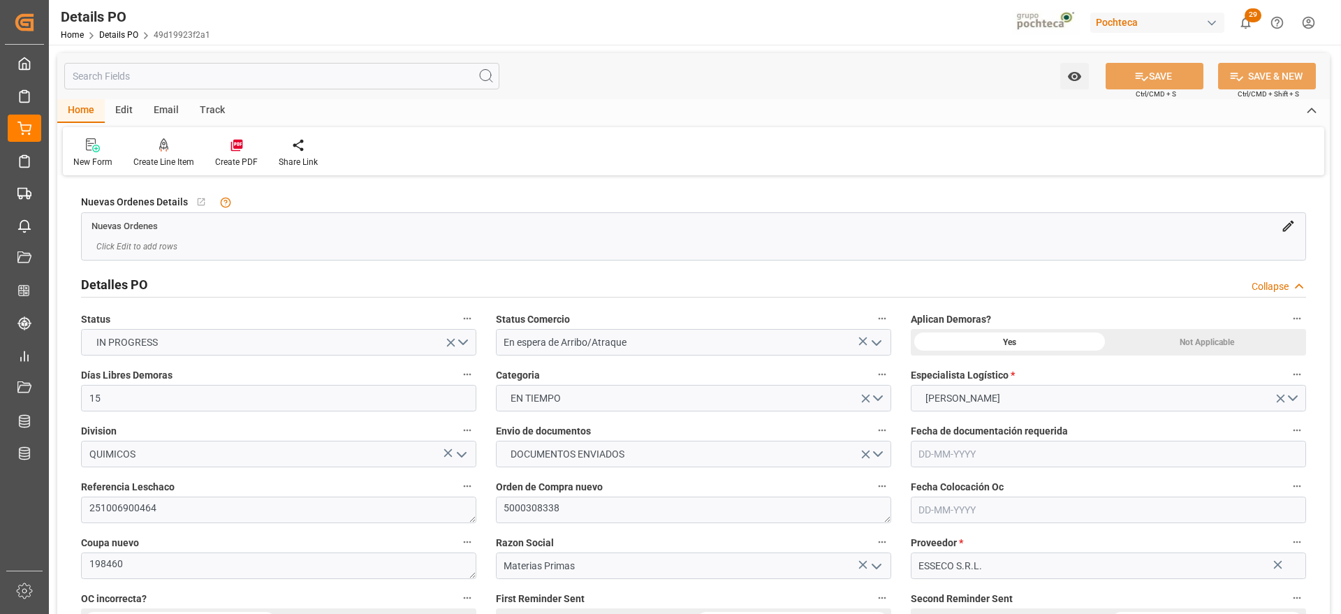
type input "15"
type input "[DATE]"
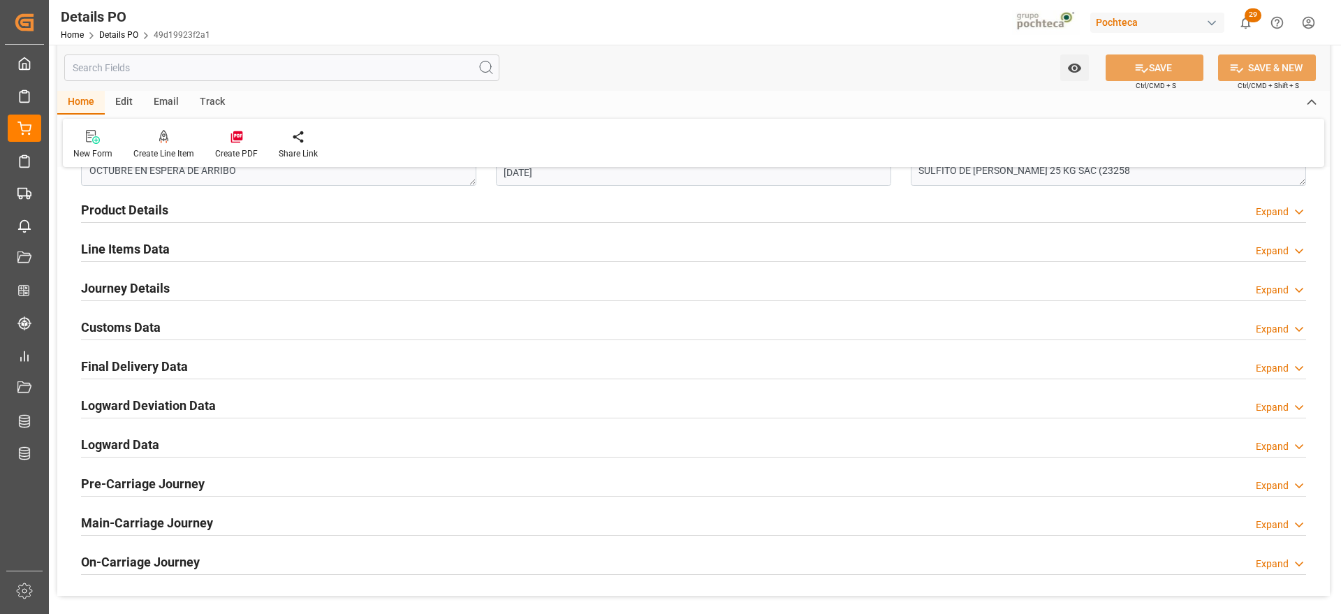
click at [122, 318] on h2 "Customs Data" at bounding box center [121, 327] width 80 height 19
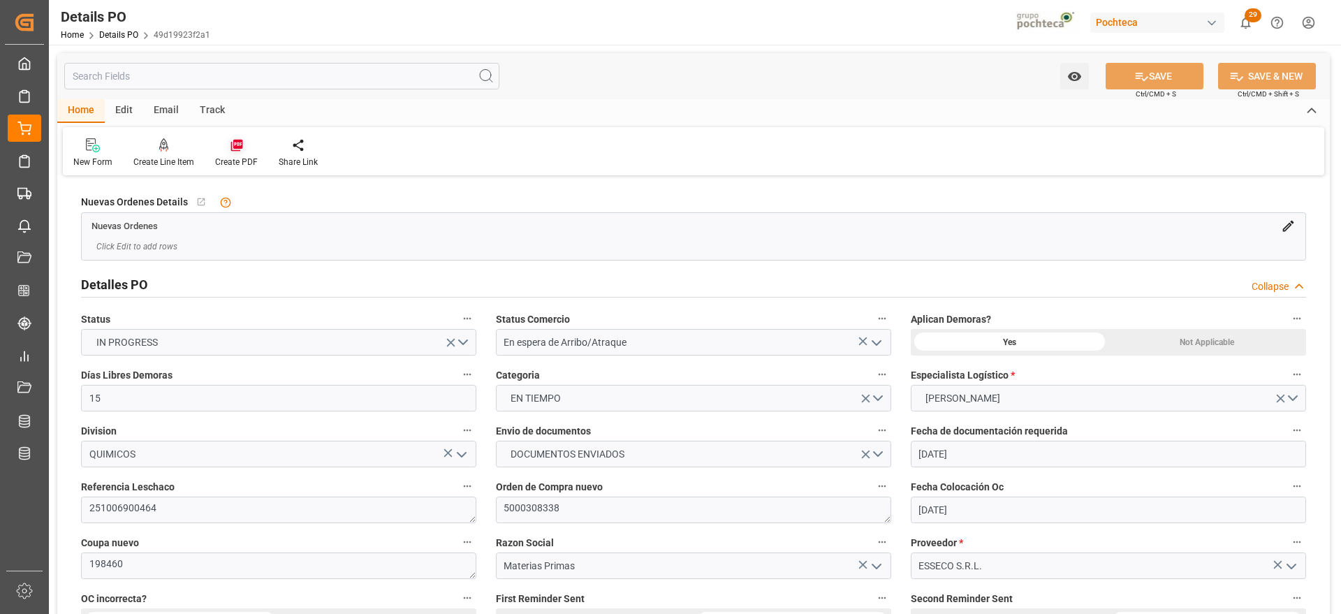
click at [231, 149] on icon at bounding box center [237, 146] width 12 height 12
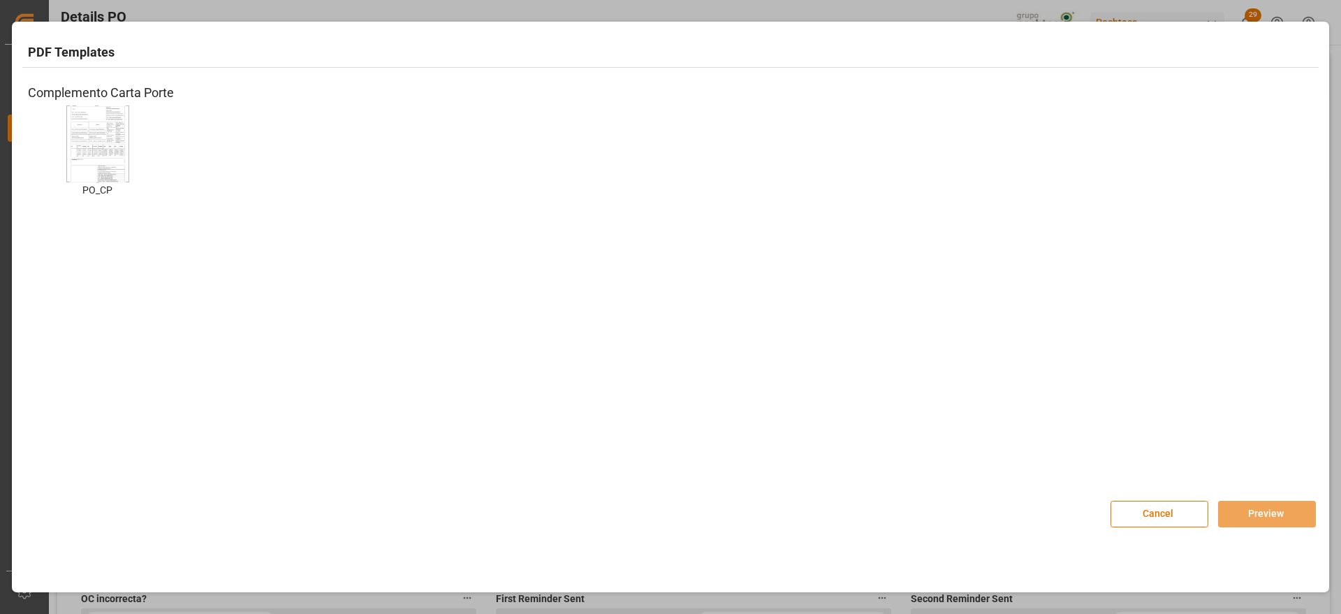
click at [85, 163] on img at bounding box center [98, 143] width 56 height 79
click at [1274, 509] on button "Preview" at bounding box center [1267, 514] width 98 height 27
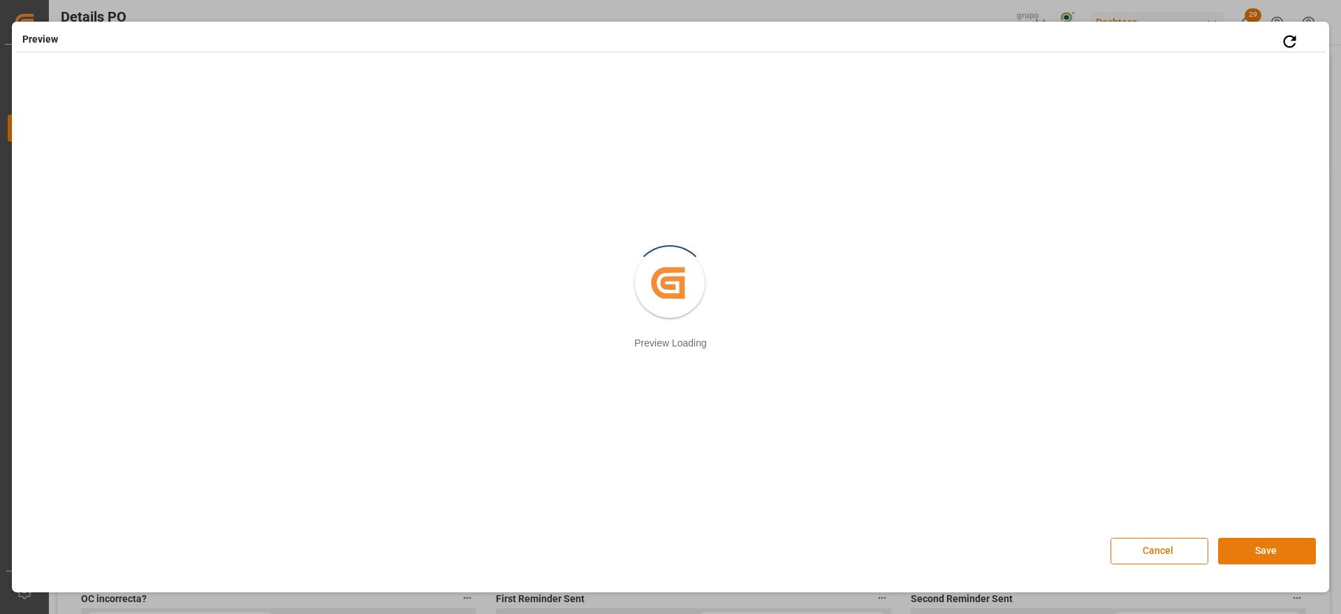
click at [1244, 543] on button "Save" at bounding box center [1267, 551] width 98 height 27
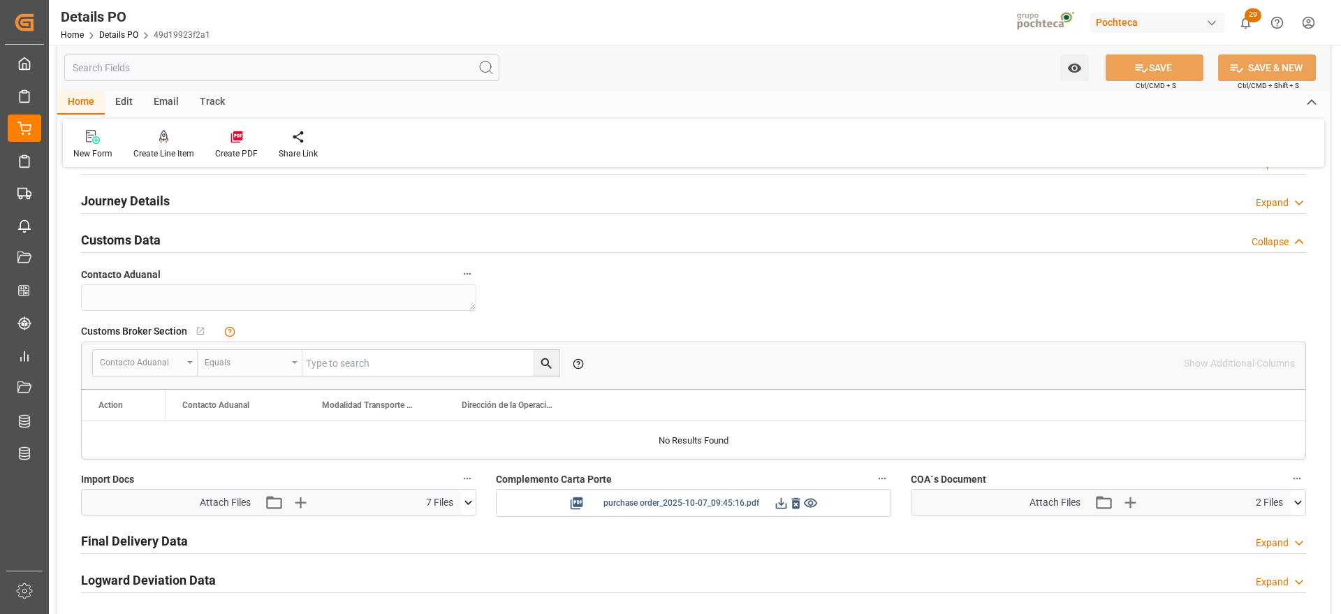
click at [779, 503] on icon at bounding box center [781, 502] width 11 height 11
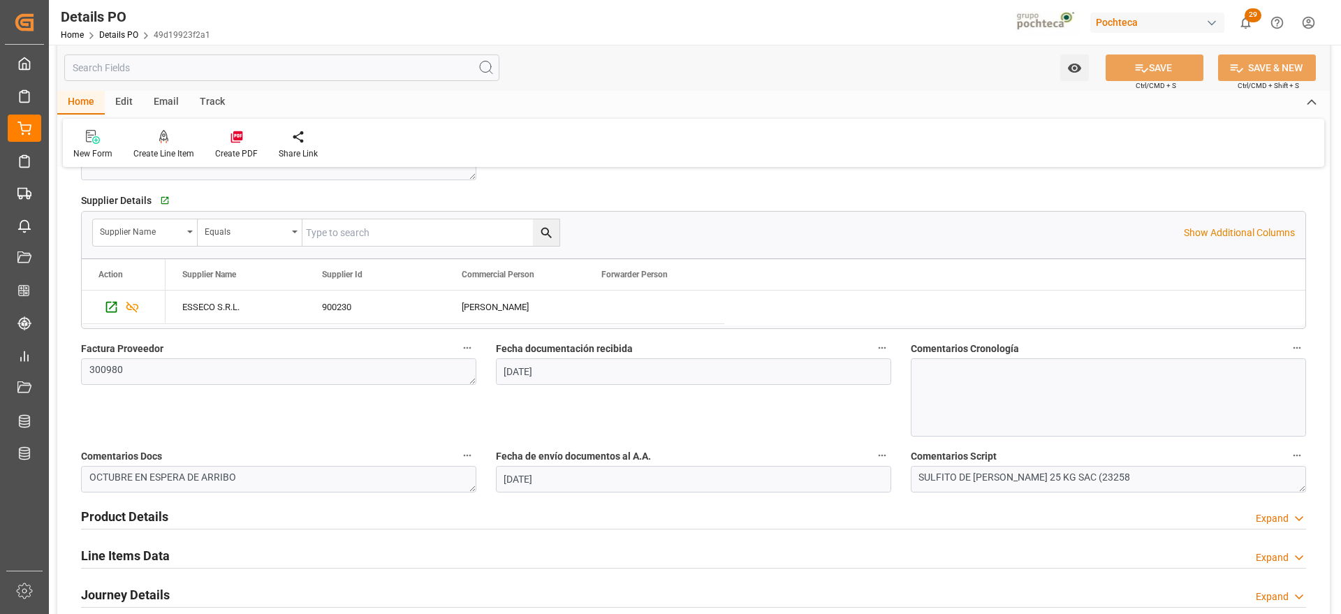
scroll to position [699, 0]
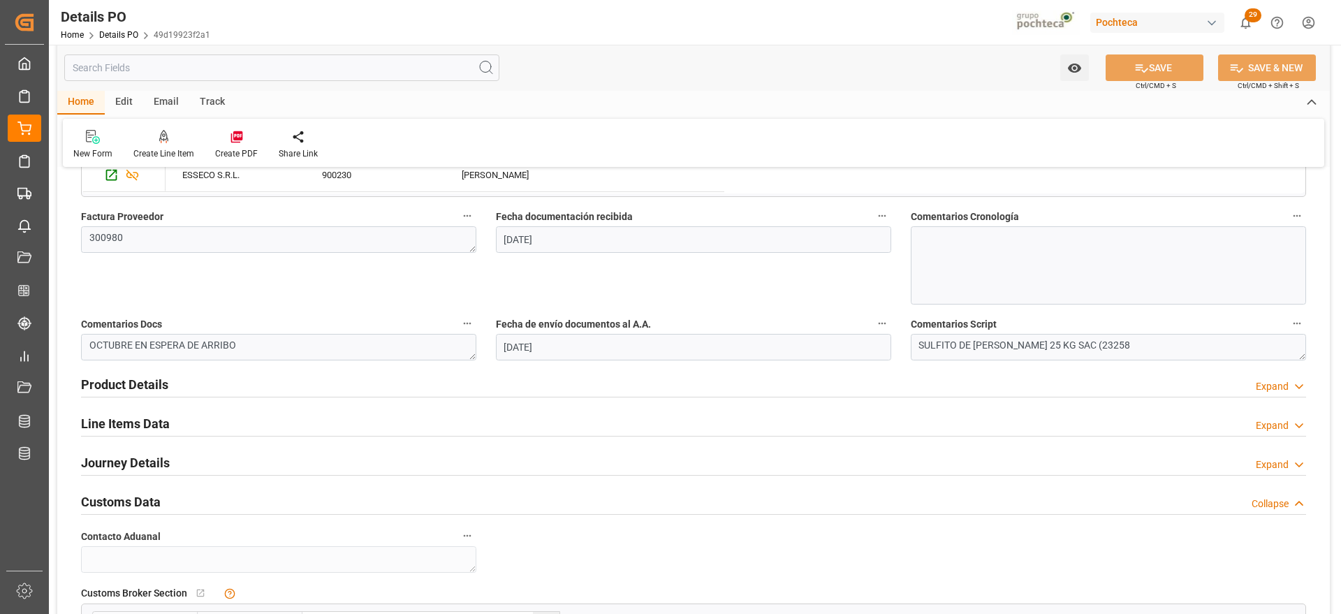
click at [900, 395] on div "Product Details Expand" at bounding box center [693, 383] width 1225 height 27
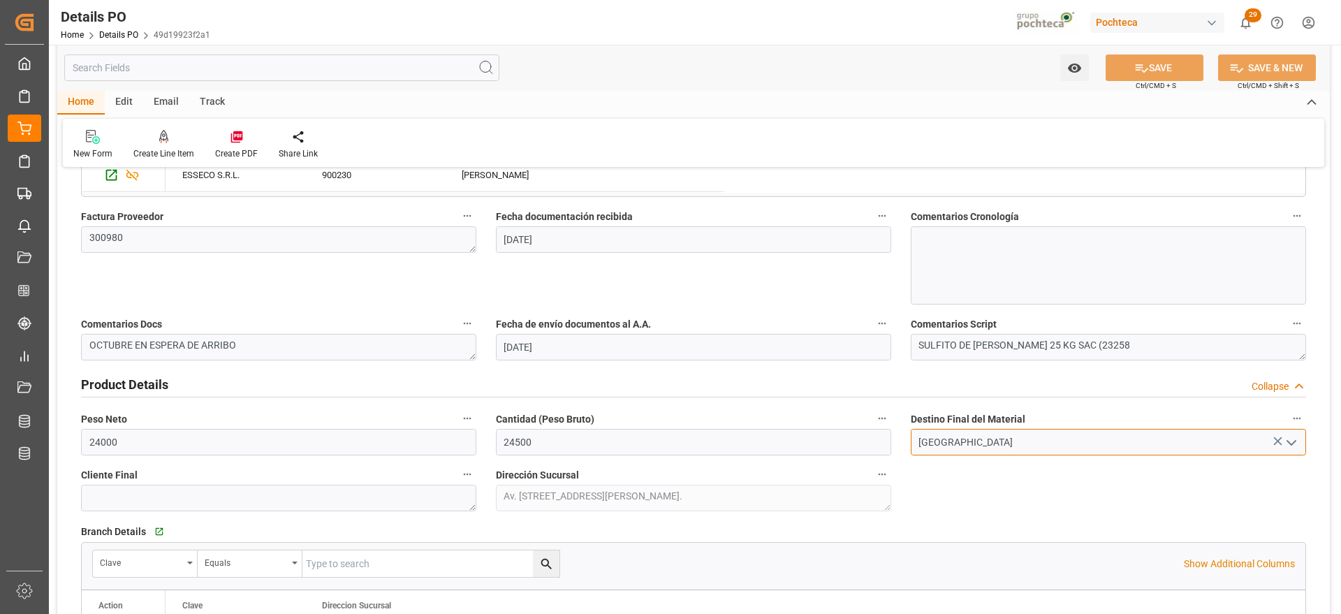
click at [997, 446] on input "[GEOGRAPHIC_DATA]" at bounding box center [1108, 442] width 395 height 27
drag, startPoint x: 1048, startPoint y: 448, endPoint x: 878, endPoint y: 438, distance: 170.1
click at [878, 438] on div "Nuevas Ordenes Details   No child Object linked Nuevas Ordenes Click Edit to ad…" at bounding box center [693, 387] width 1273 height 1812
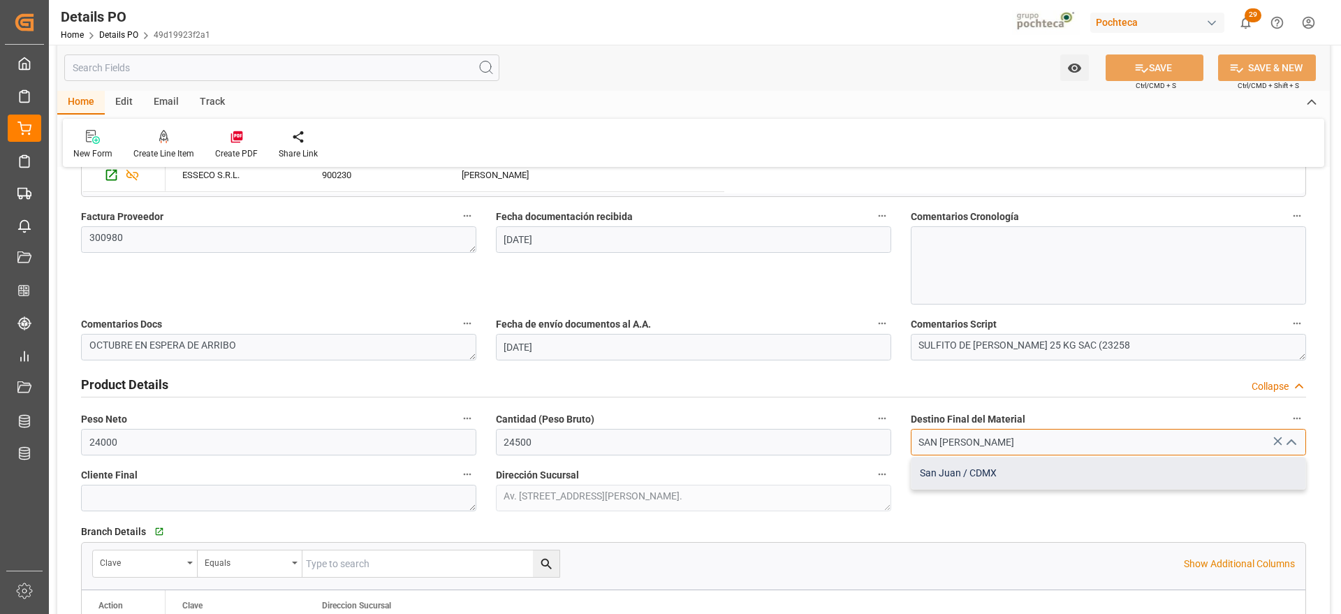
click at [1026, 467] on div "San Juan / CDMX" at bounding box center [1109, 473] width 394 height 31
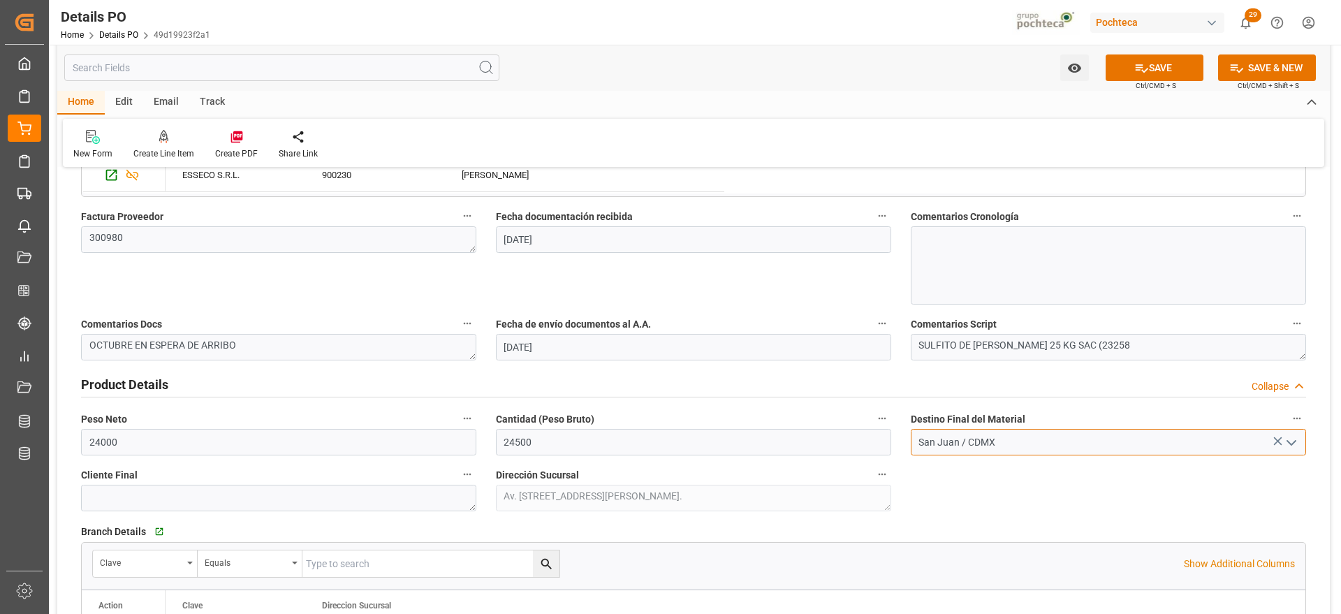
type input "San Juan / CDMX"
click at [1160, 60] on button "SAVE" at bounding box center [1155, 67] width 98 height 27
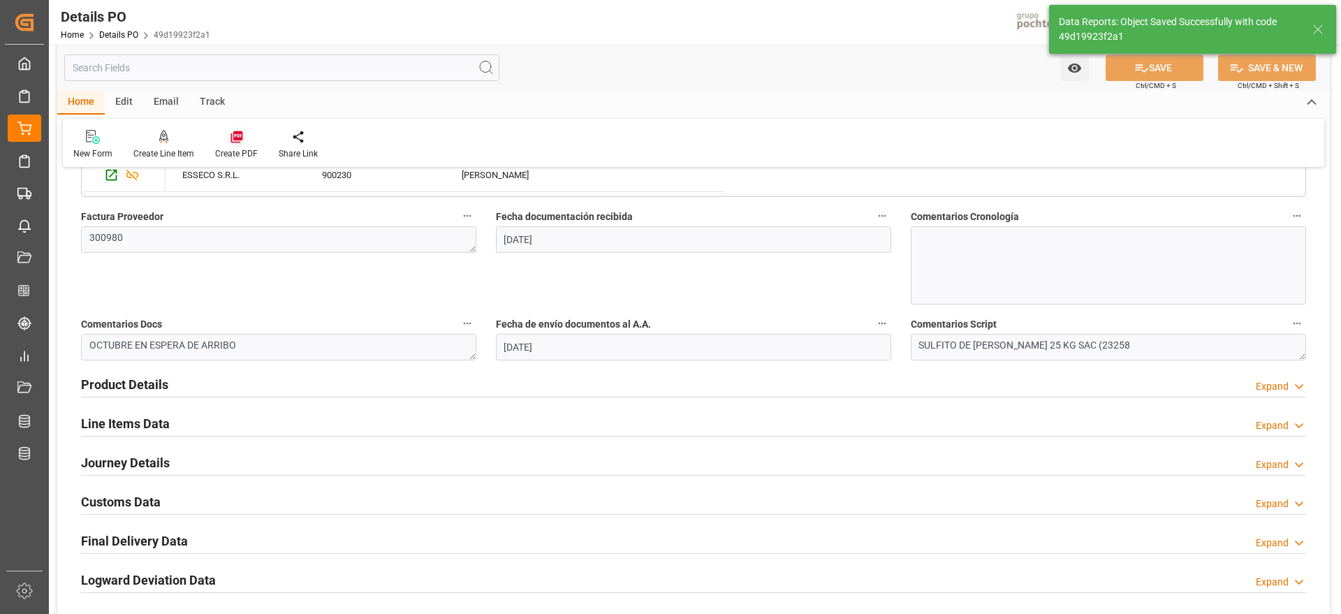
click at [231, 147] on div "Create PDF" at bounding box center [236, 153] width 43 height 13
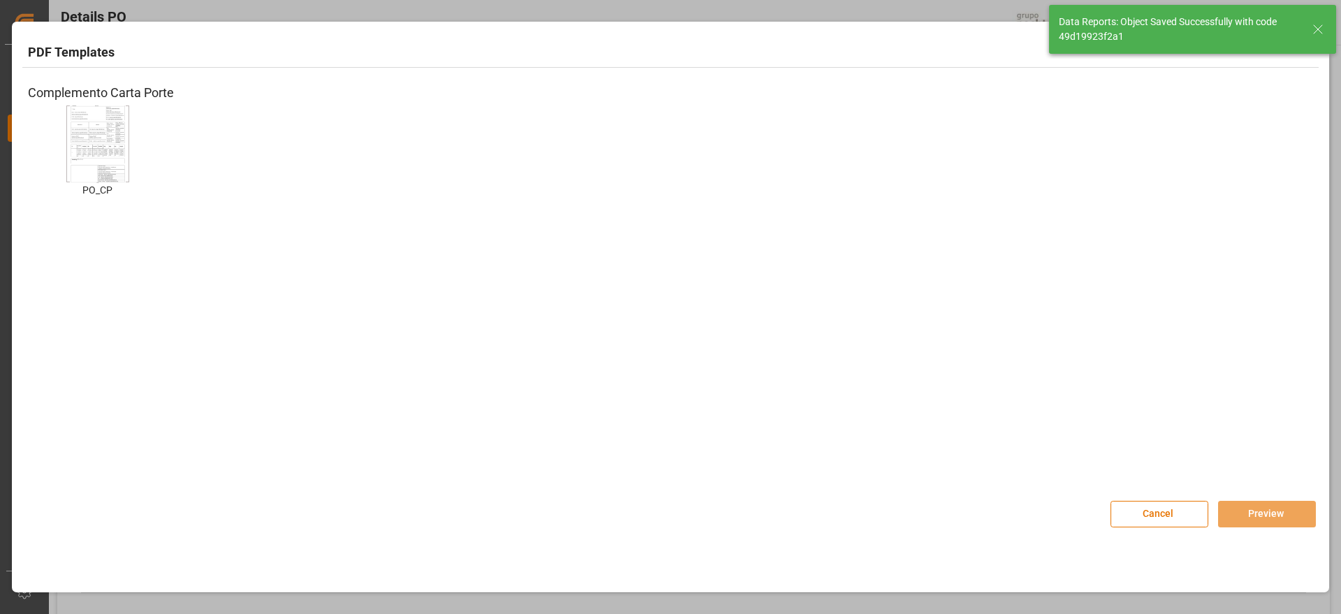
click at [103, 149] on img at bounding box center [98, 143] width 56 height 79
click at [1272, 518] on button "Preview" at bounding box center [1267, 514] width 98 height 27
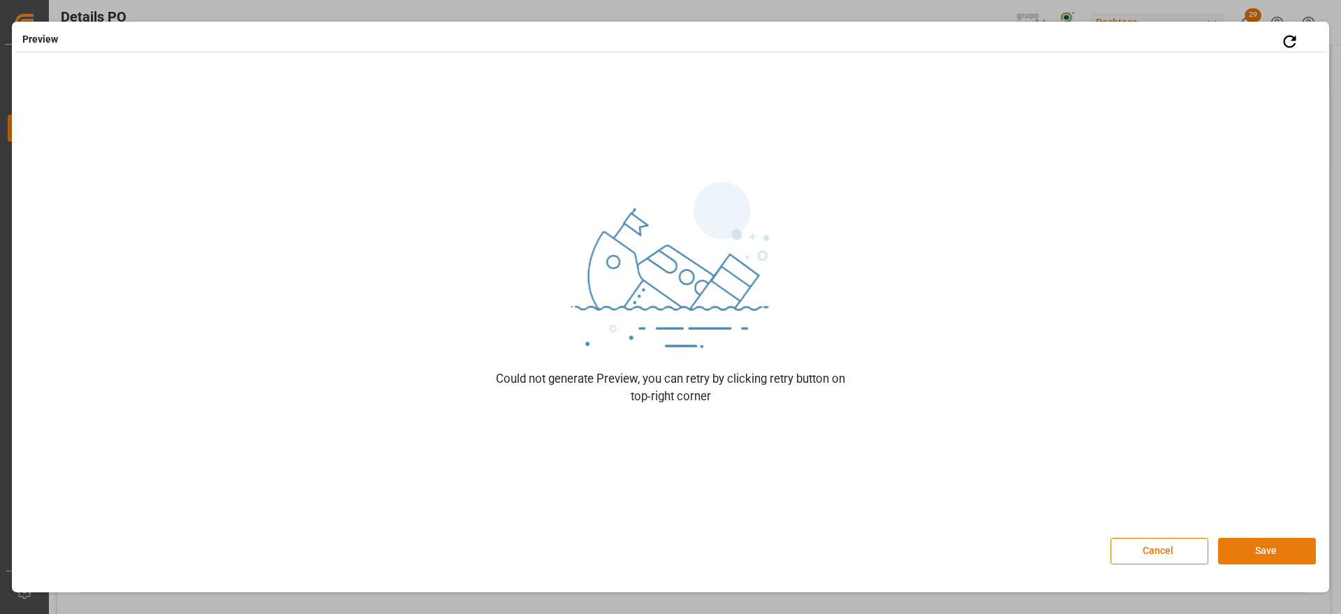
click at [1263, 549] on button "Save" at bounding box center [1267, 551] width 98 height 27
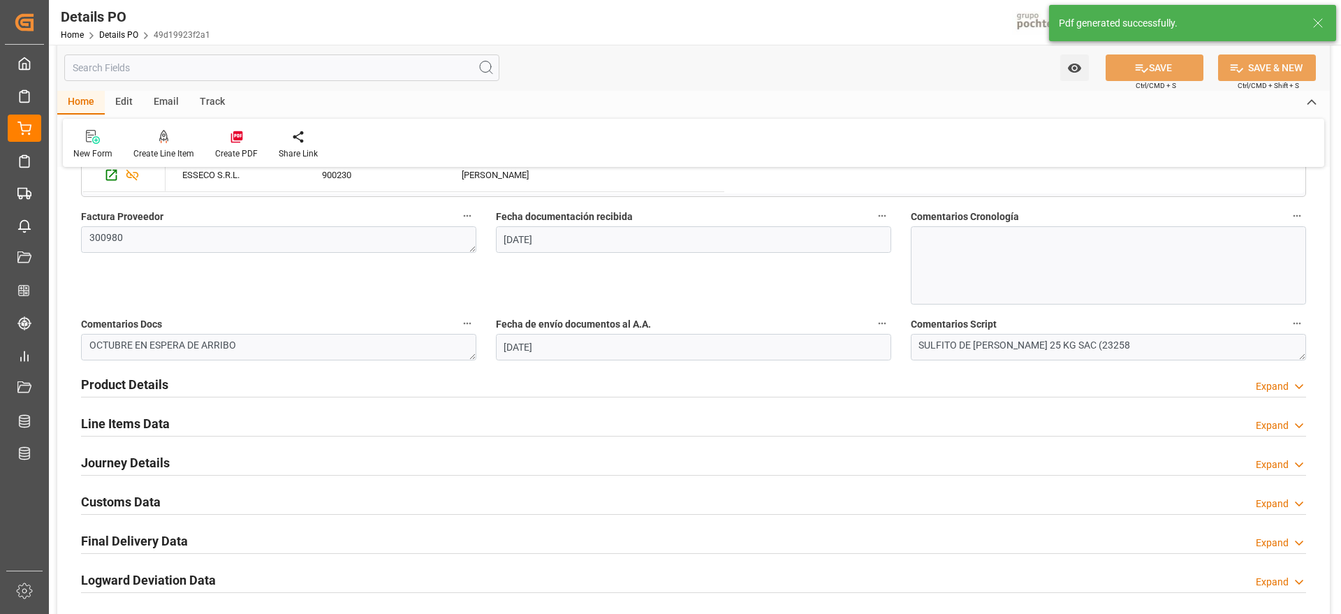
click at [145, 501] on h2 "Customs Data" at bounding box center [121, 501] width 80 height 19
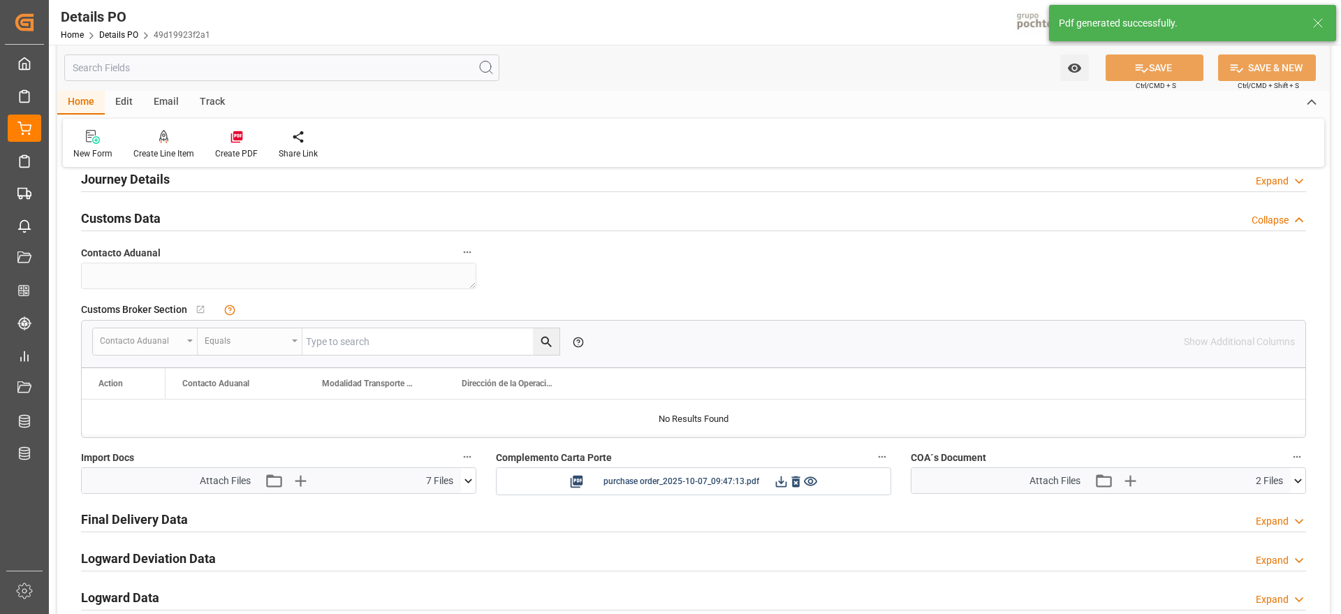
scroll to position [1048, 0]
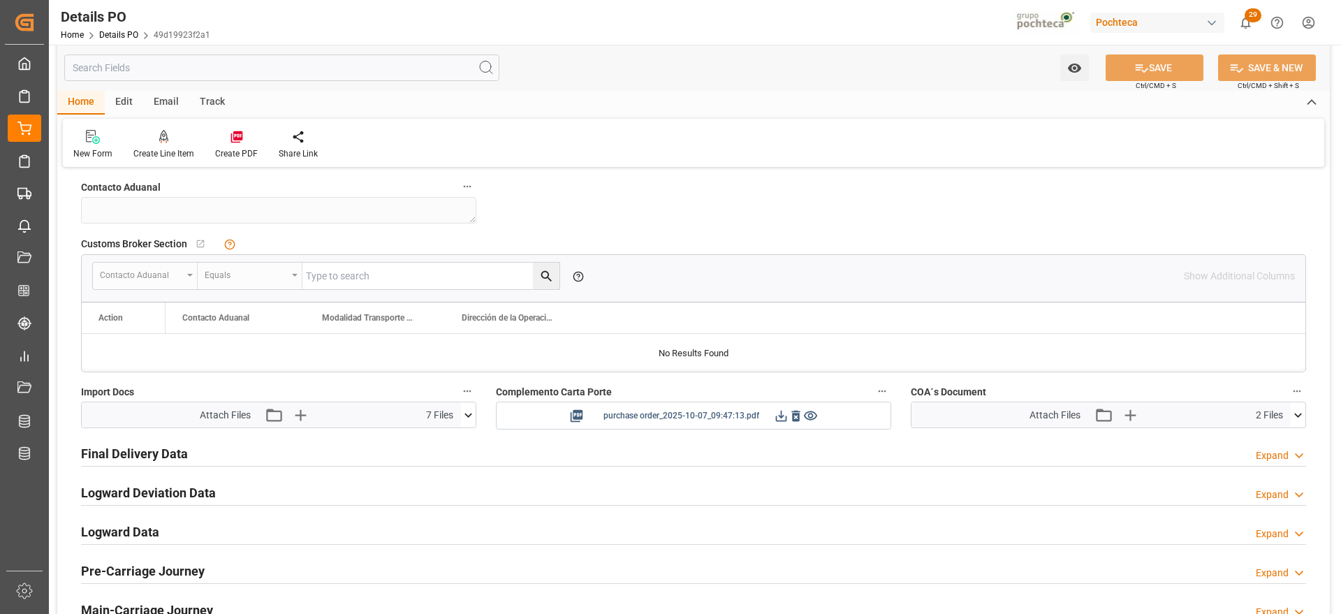
click at [782, 417] on icon at bounding box center [781, 416] width 15 height 15
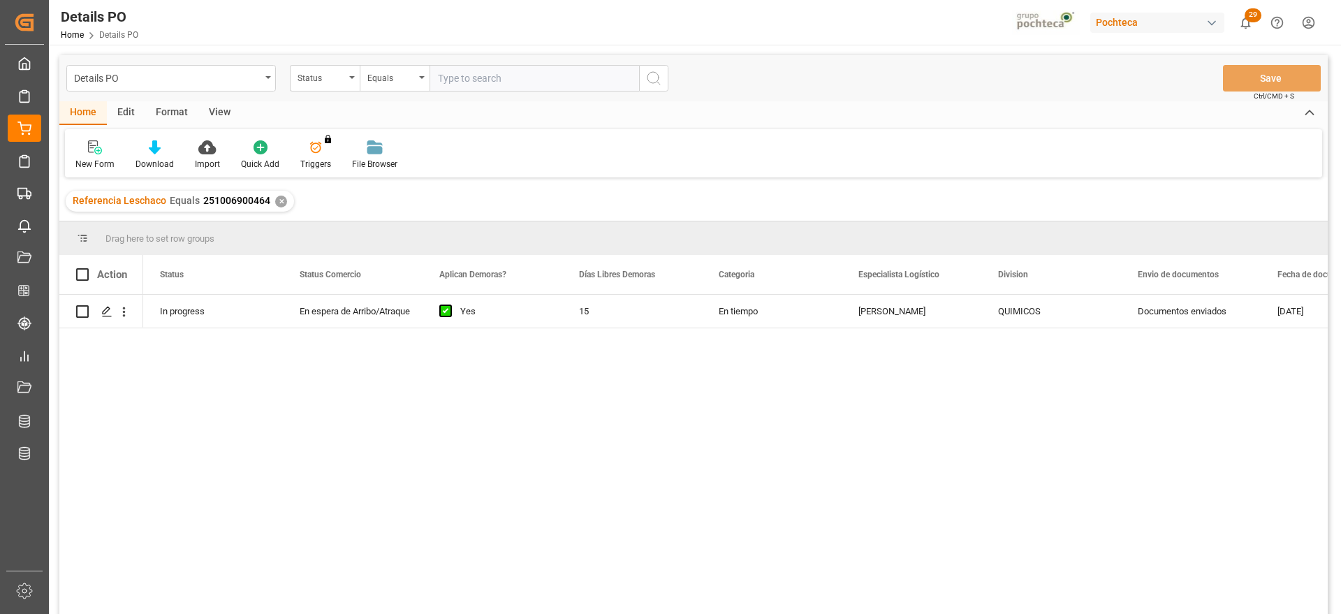
click at [277, 200] on div "✕" at bounding box center [281, 202] width 12 height 12
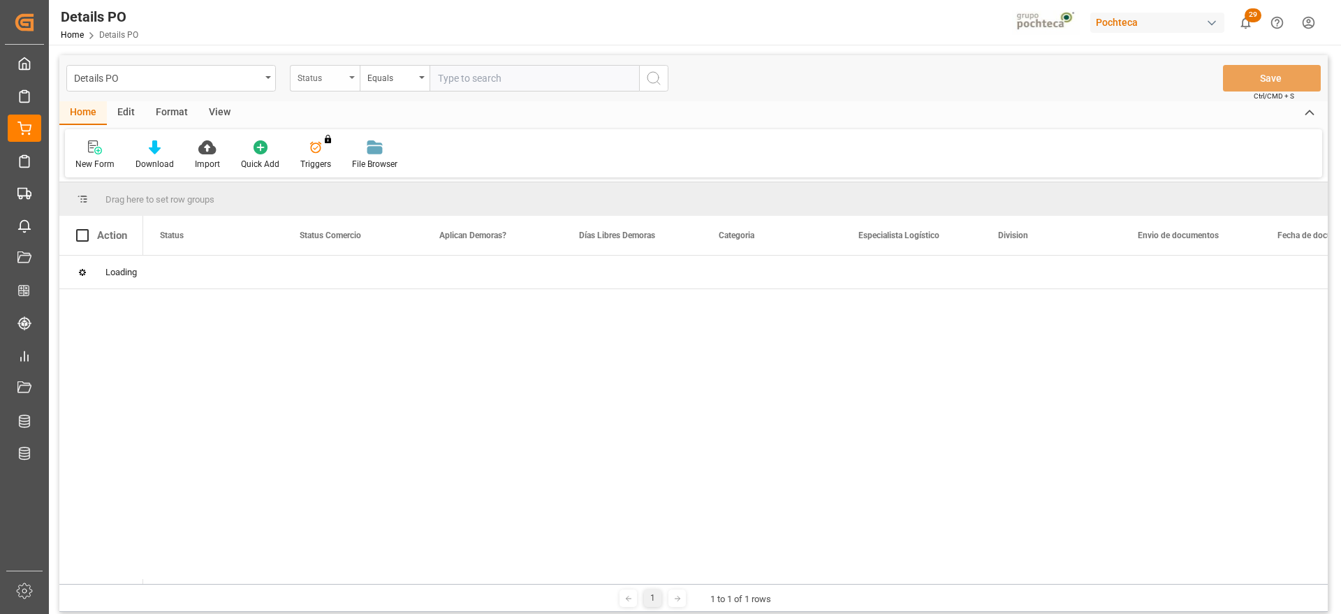
click at [325, 76] on div "Status" at bounding box center [321, 76] width 47 height 16
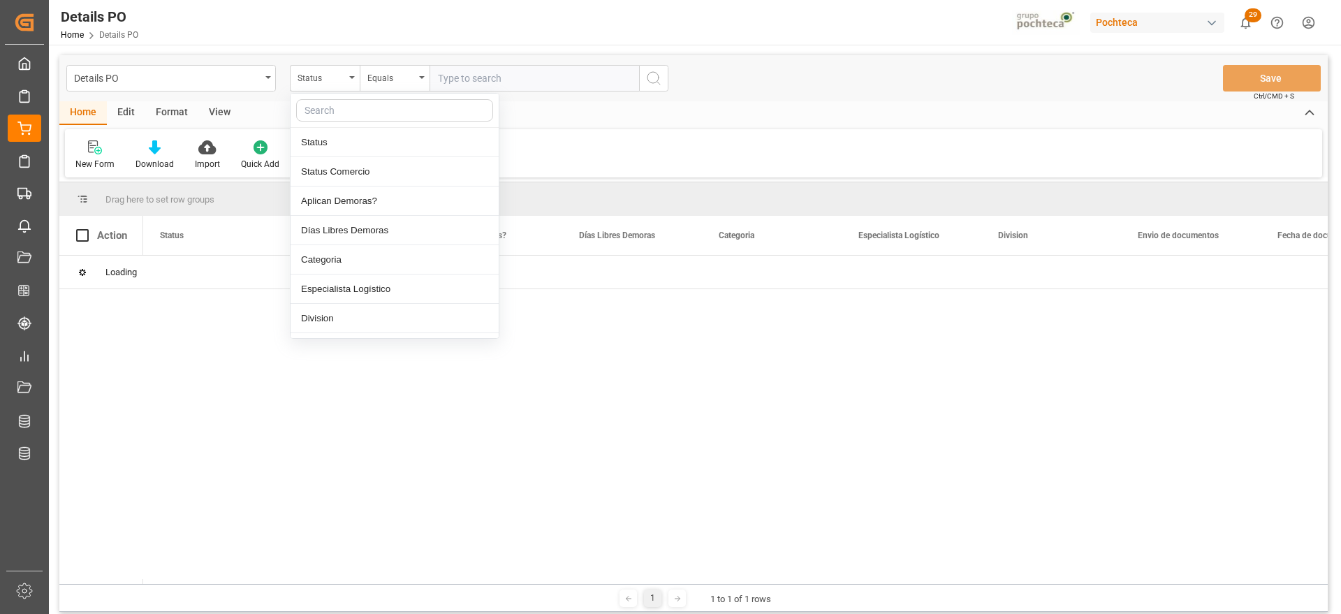
click at [332, 105] on input "text" at bounding box center [394, 110] width 197 height 22
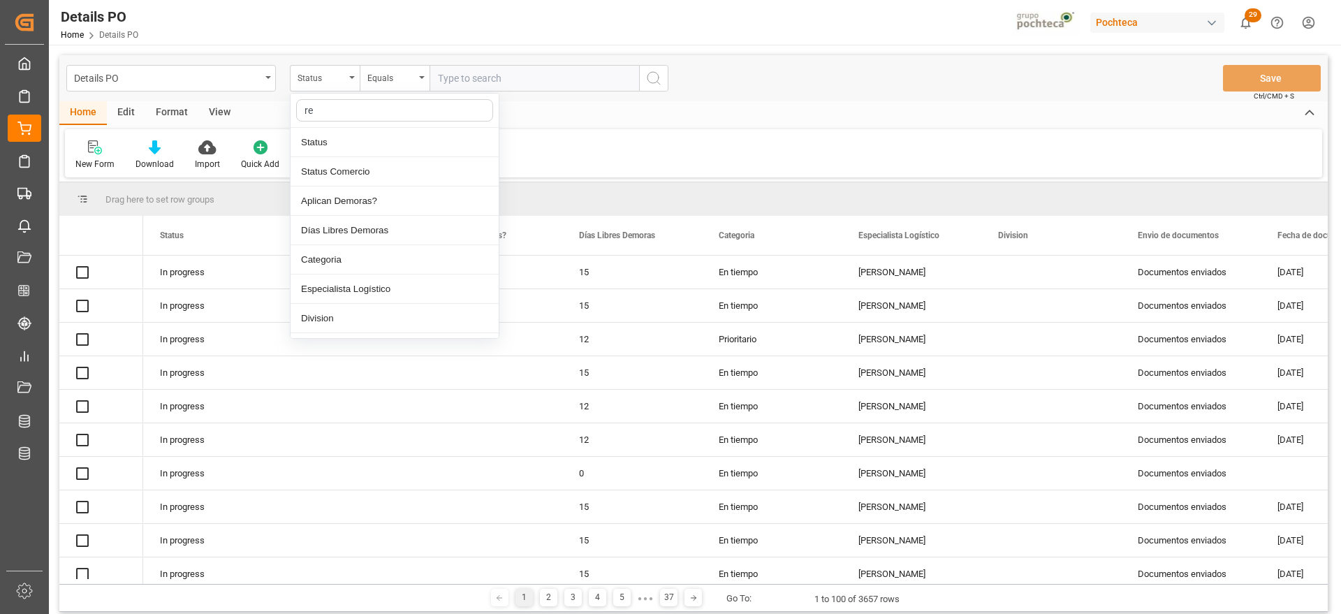
type input "ref"
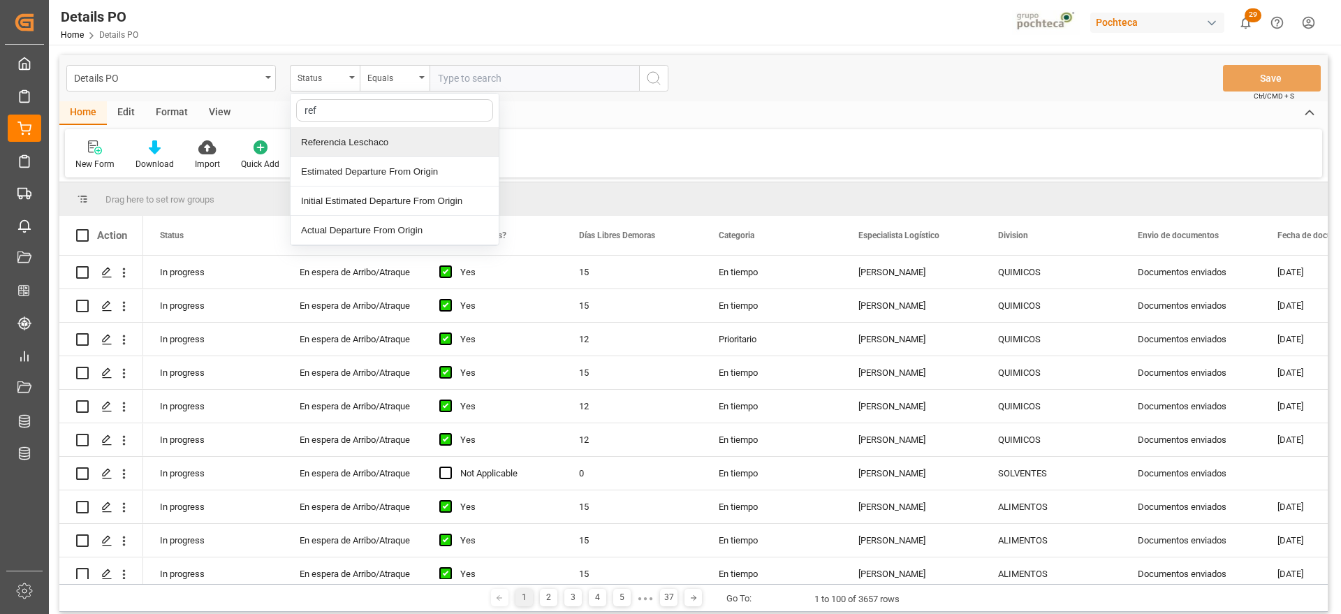
click at [354, 142] on div "Referencia Leschaco" at bounding box center [395, 142] width 208 height 29
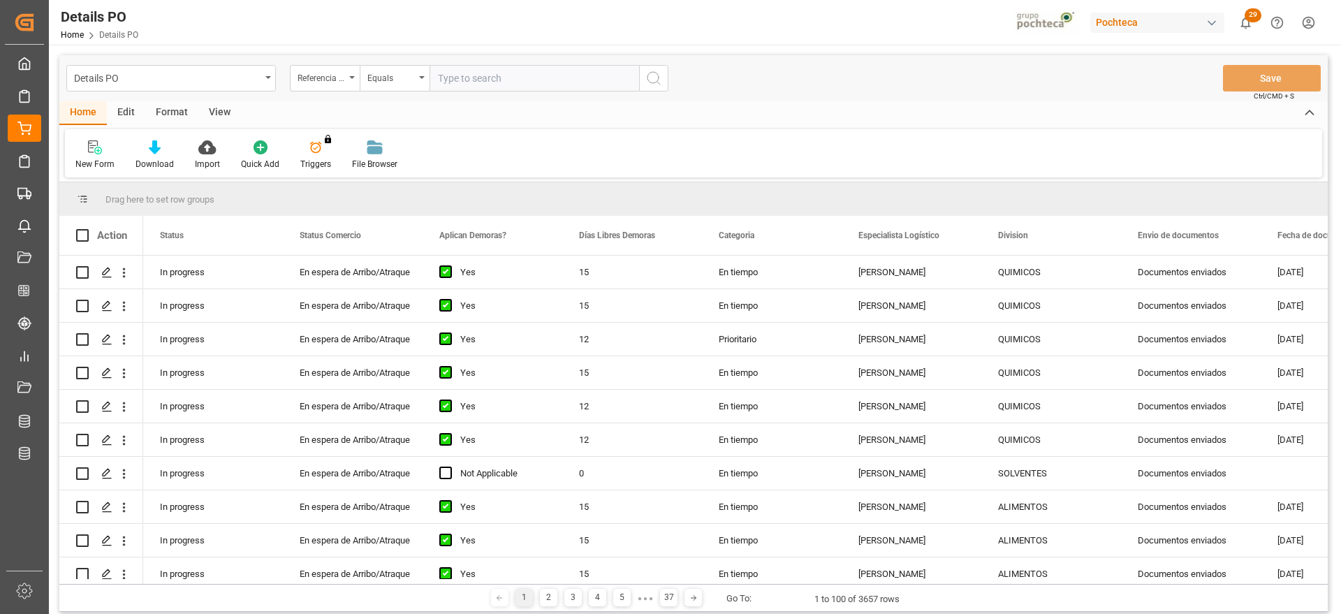
click at [482, 85] on input "text" at bounding box center [535, 78] width 210 height 27
paste input "251006900462"
type input "251006900462"
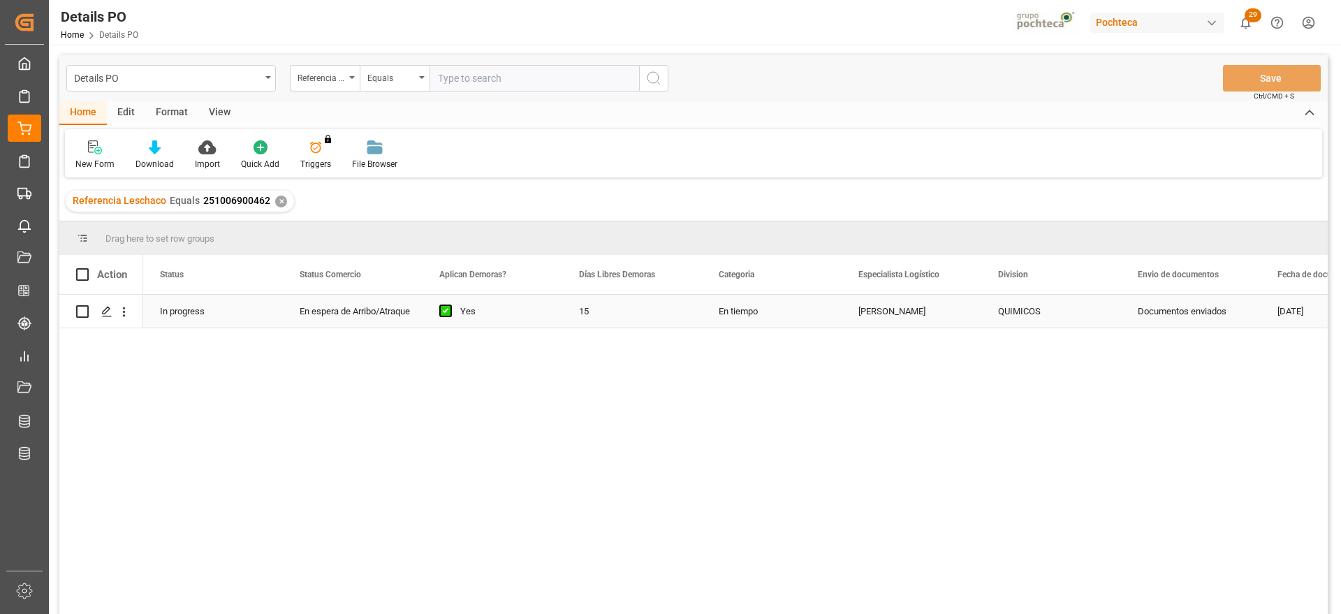
click at [733, 312] on div "En tiempo" at bounding box center [772, 311] width 140 height 33
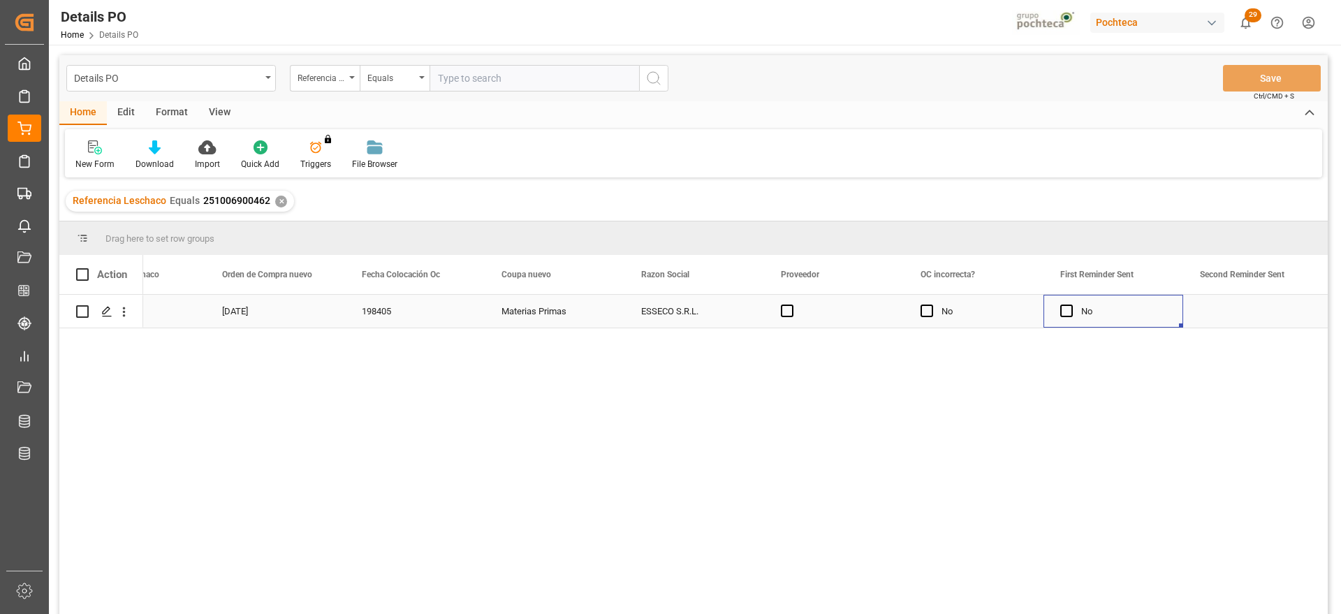
scroll to position [0, 1475]
click at [1002, 315] on div "Press SPACE to select this row." at bounding box center [974, 311] width 140 height 33
click at [1112, 313] on div "Press SPACE to select this row." at bounding box center [1114, 311] width 140 height 33
click at [816, 308] on div "Press SPACE to select this row." at bounding box center [834, 311] width 140 height 33
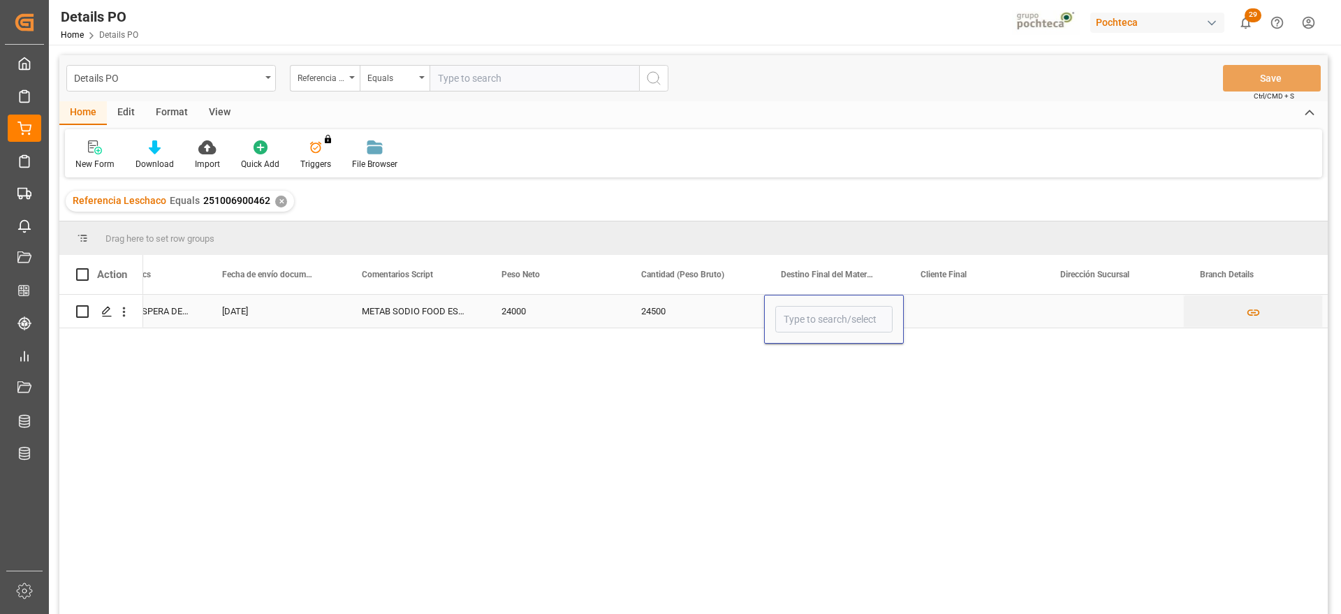
click at [816, 308] on input "Press SPACE to select this row." at bounding box center [833, 319] width 117 height 27
click at [804, 325] on input "Press SPACE to select this row." at bounding box center [833, 319] width 117 height 27
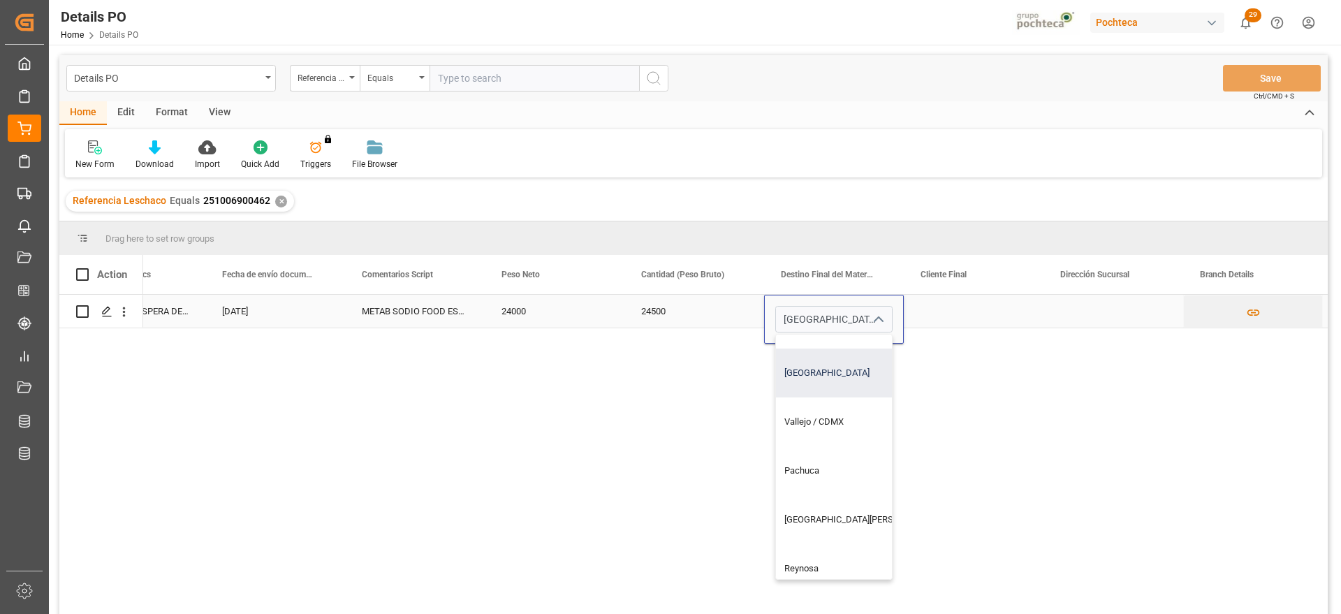
click at [800, 366] on div "[GEOGRAPHIC_DATA]" at bounding box center [860, 373] width 169 height 49
type input "[GEOGRAPHIC_DATA]"
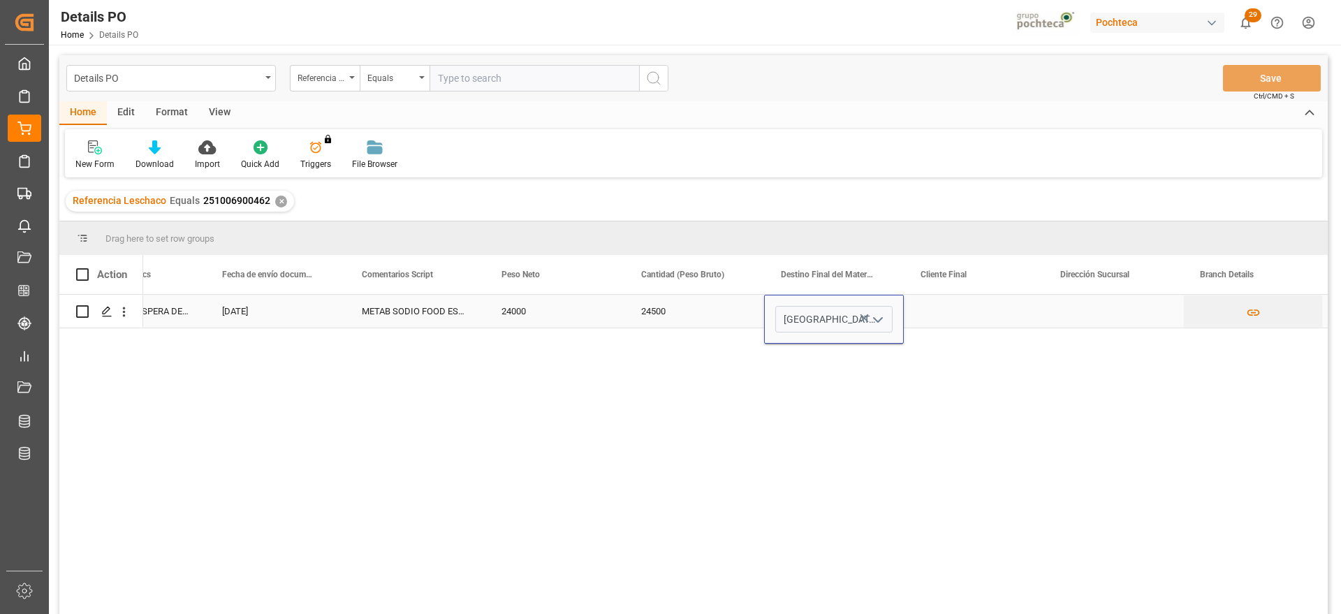
click at [968, 309] on div "Press SPACE to select this row." at bounding box center [974, 311] width 140 height 33
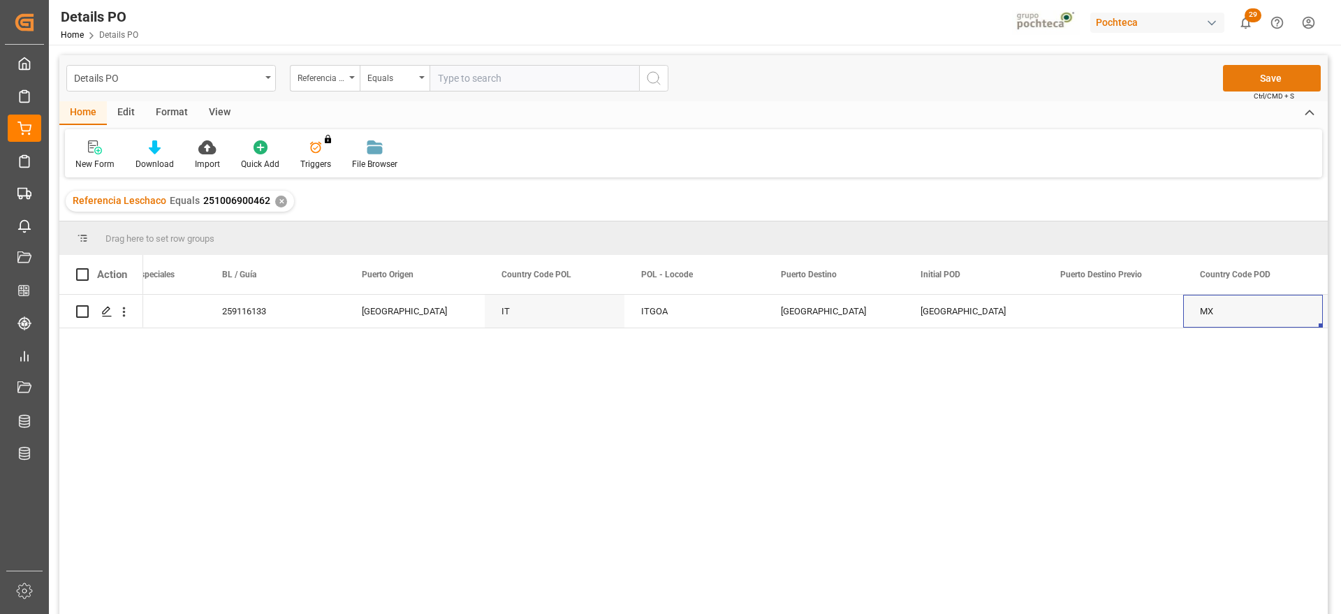
click at [1250, 74] on button "Save" at bounding box center [1272, 78] width 98 height 27
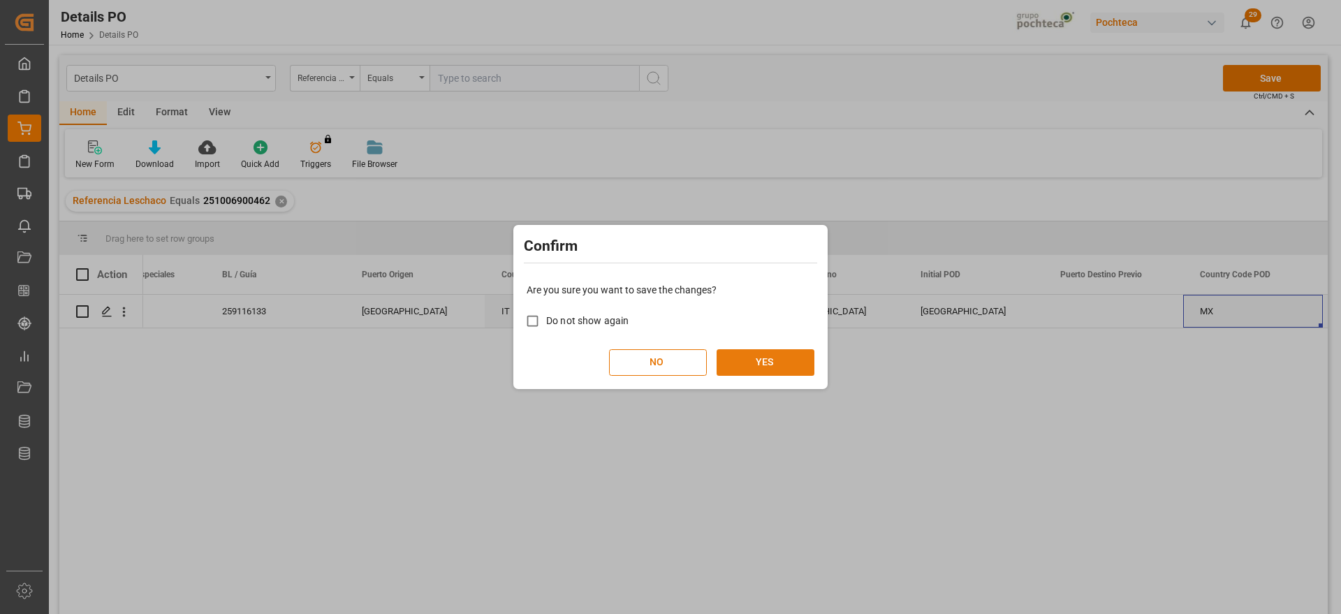
click at [752, 363] on button "YES" at bounding box center [766, 362] width 98 height 27
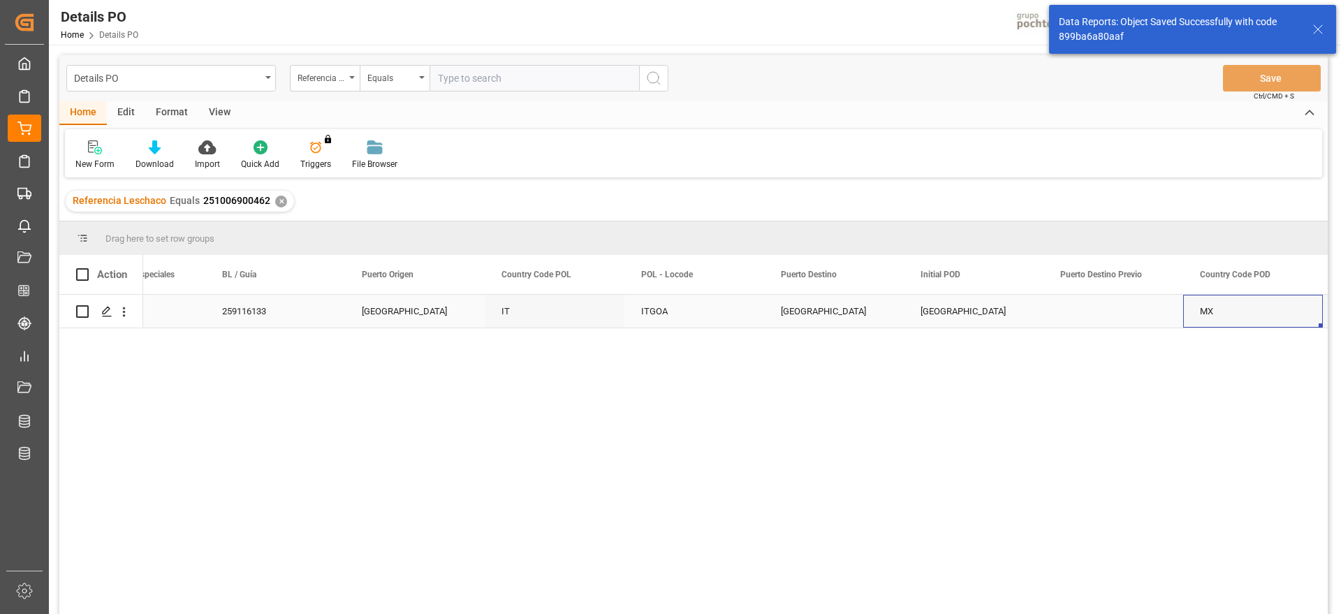
click at [124, 314] on icon "open menu" at bounding box center [124, 312] width 15 height 15
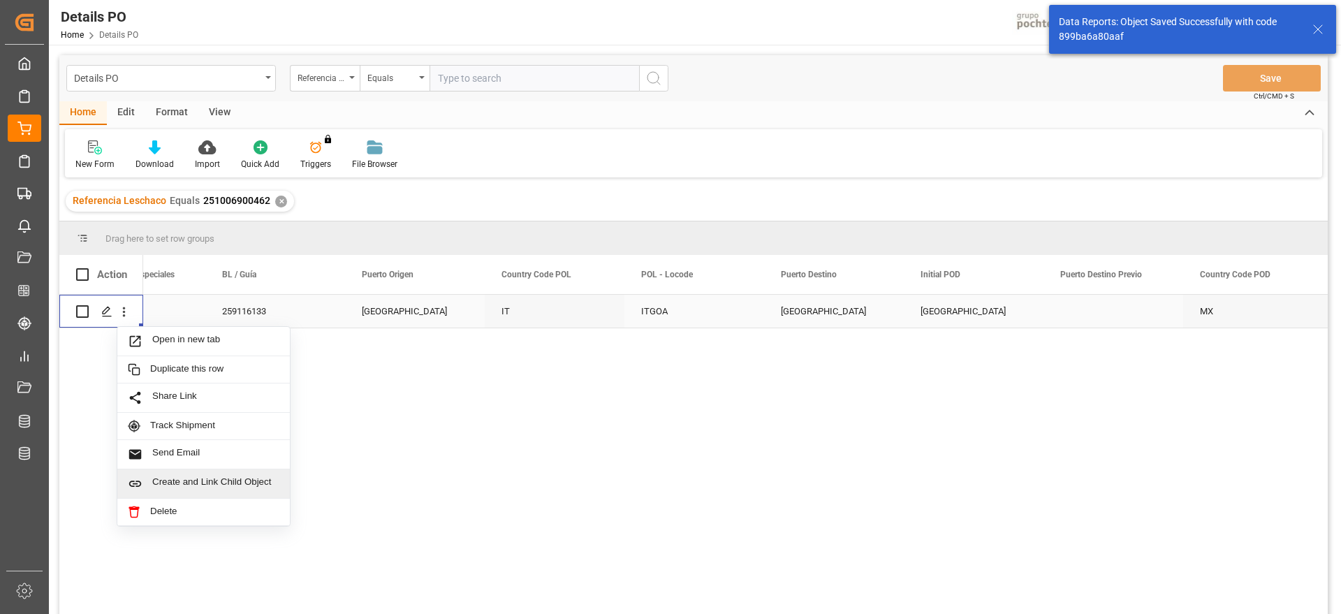
click at [186, 478] on span "Create and Link Child Object" at bounding box center [215, 483] width 127 height 15
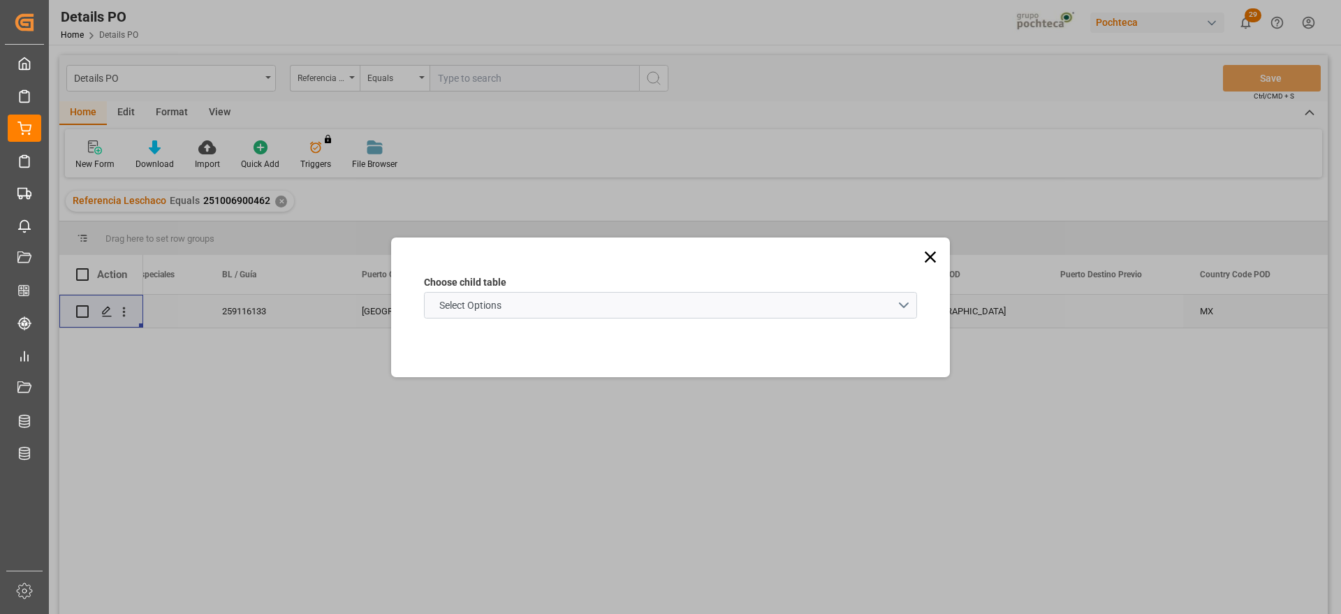
click at [929, 256] on icon at bounding box center [930, 256] width 11 height 11
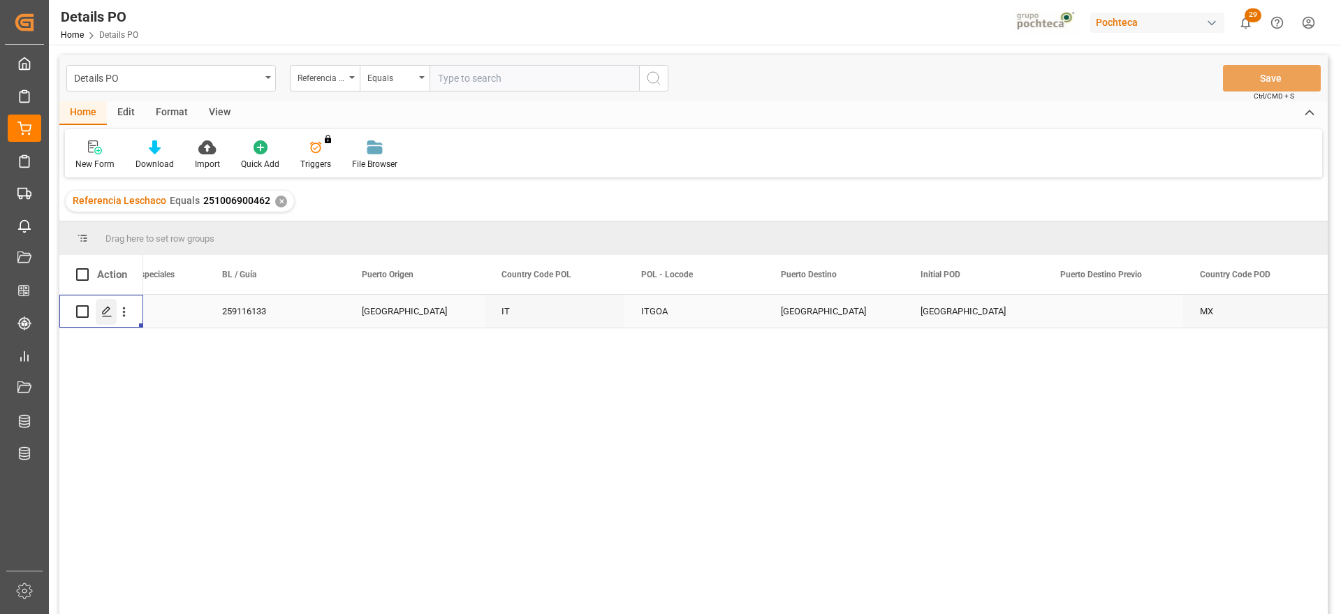
click at [102, 306] on icon "Press SPACE to select this row." at bounding box center [106, 311] width 11 height 11
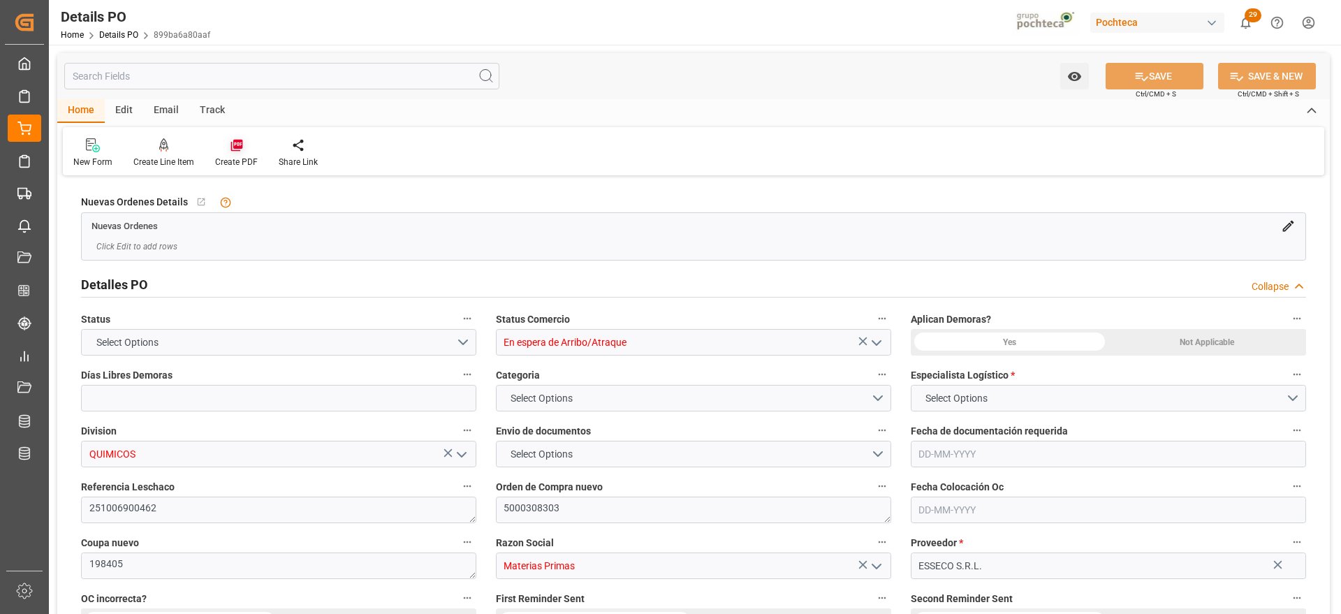
type input "15"
type input "[DATE]"
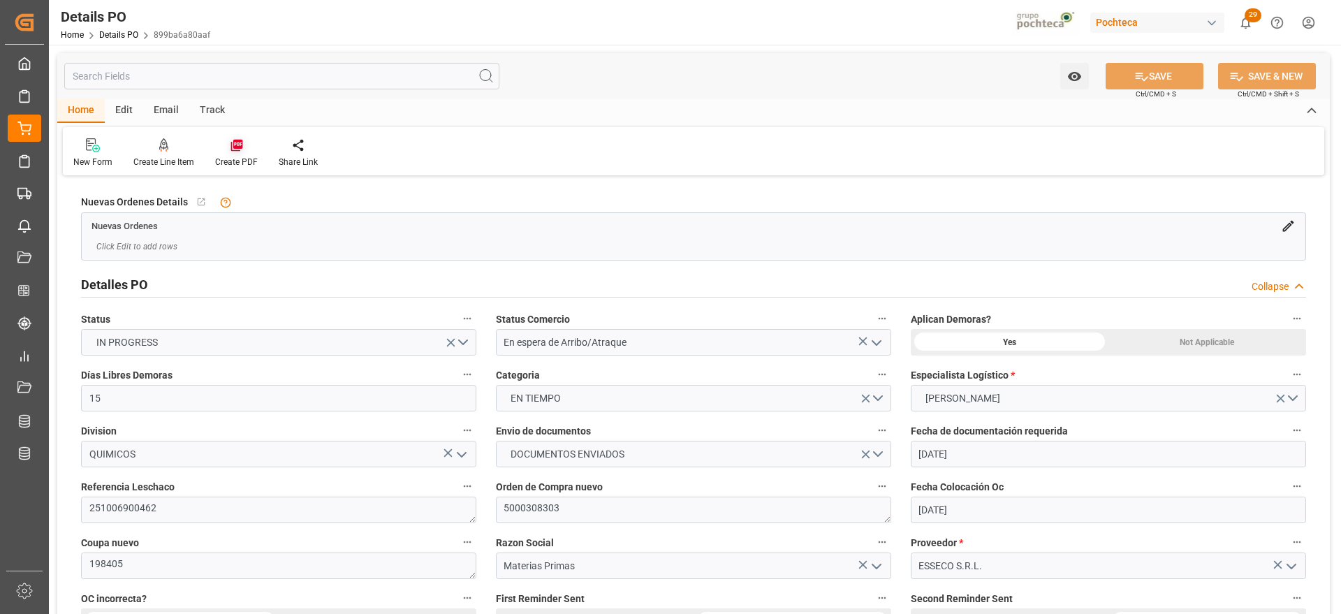
click at [232, 151] on icon at bounding box center [237, 145] width 14 height 14
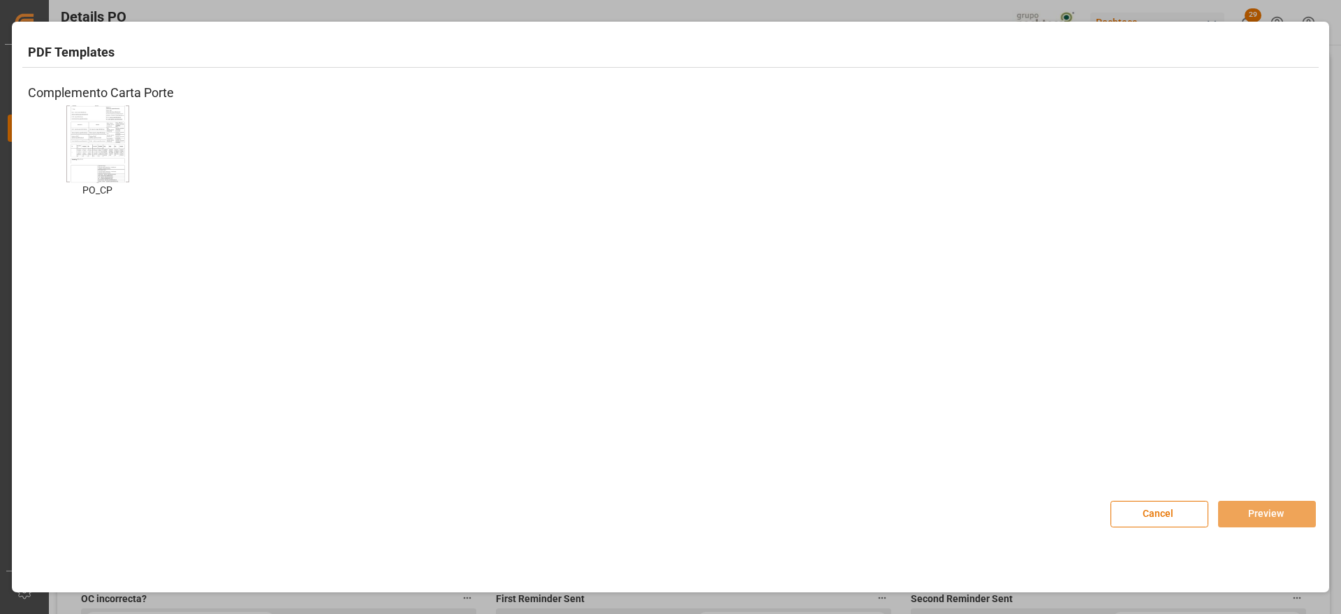
click at [61, 152] on div "PO_CP PO_CP" at bounding box center [98, 161] width 140 height 113
click at [129, 152] on div "PO_CP PO_CP" at bounding box center [98, 161] width 140 height 113
click at [110, 156] on img at bounding box center [98, 143] width 56 height 79
click at [1278, 519] on button "Preview" at bounding box center [1267, 514] width 98 height 27
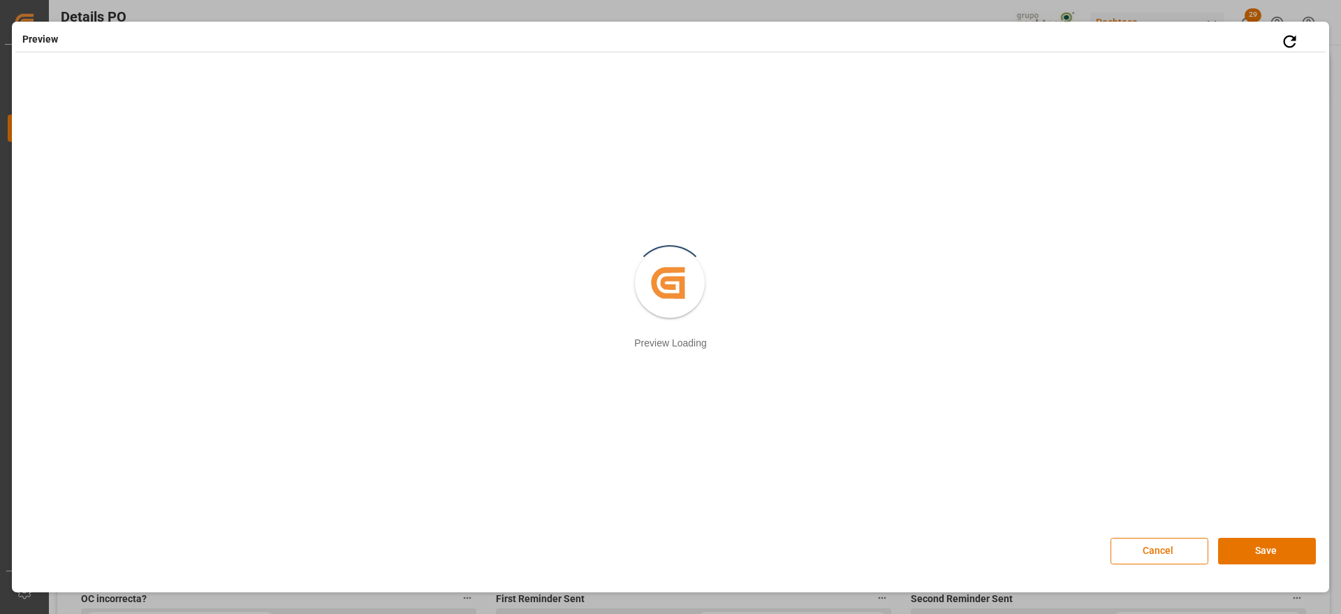
click at [1273, 514] on div "Created by potrace 1.15, written by [PERSON_NAME] [DATE]-[DATE] Preview Loading" at bounding box center [670, 297] width 1317 height 457
click at [1287, 555] on button "Save" at bounding box center [1267, 551] width 98 height 27
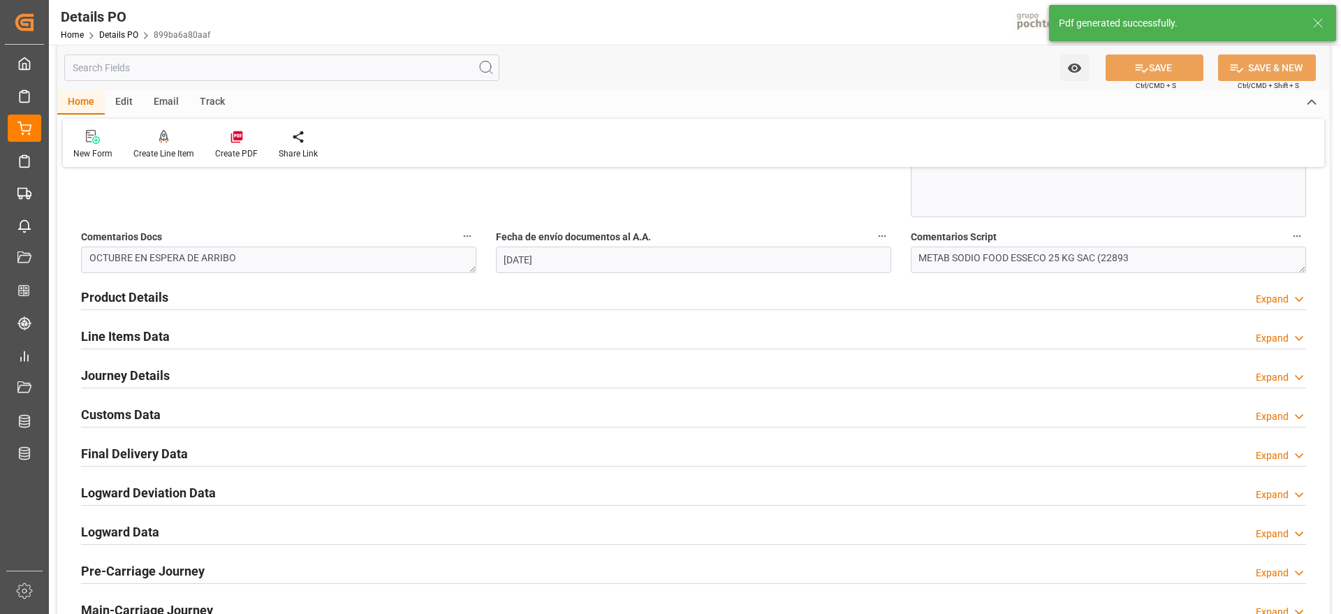
click at [128, 411] on h2 "Customs Data" at bounding box center [121, 414] width 80 height 19
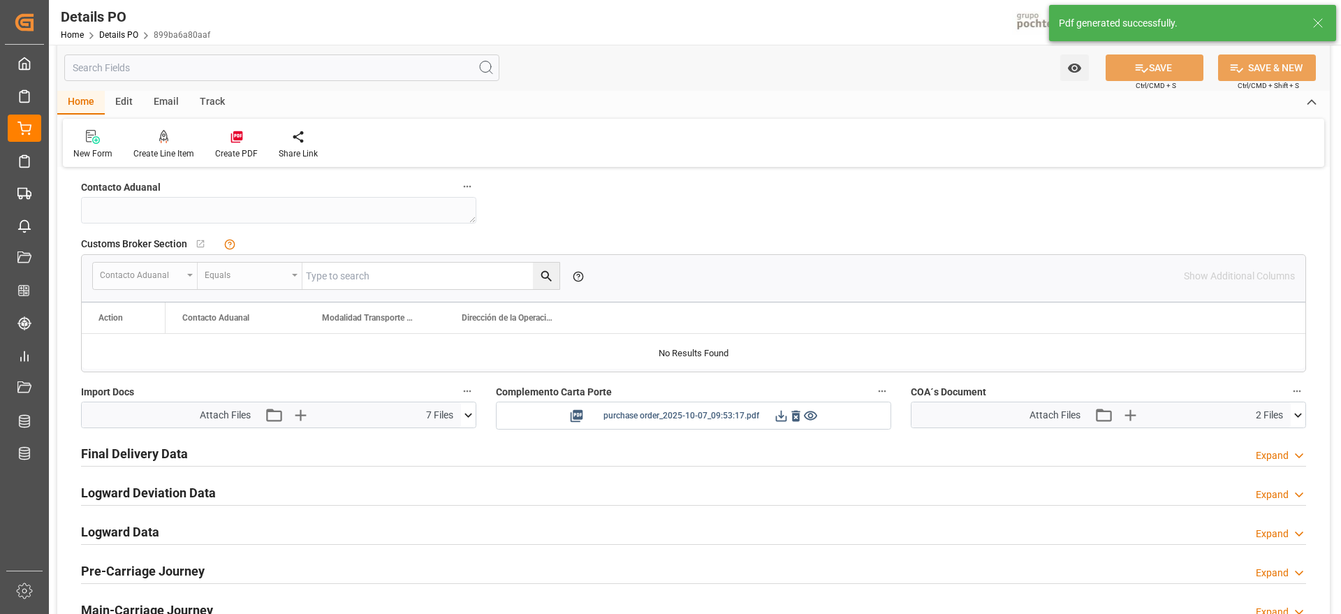
click at [780, 412] on icon at bounding box center [781, 416] width 15 height 15
